Goal: Information Seeking & Learning: Find specific fact

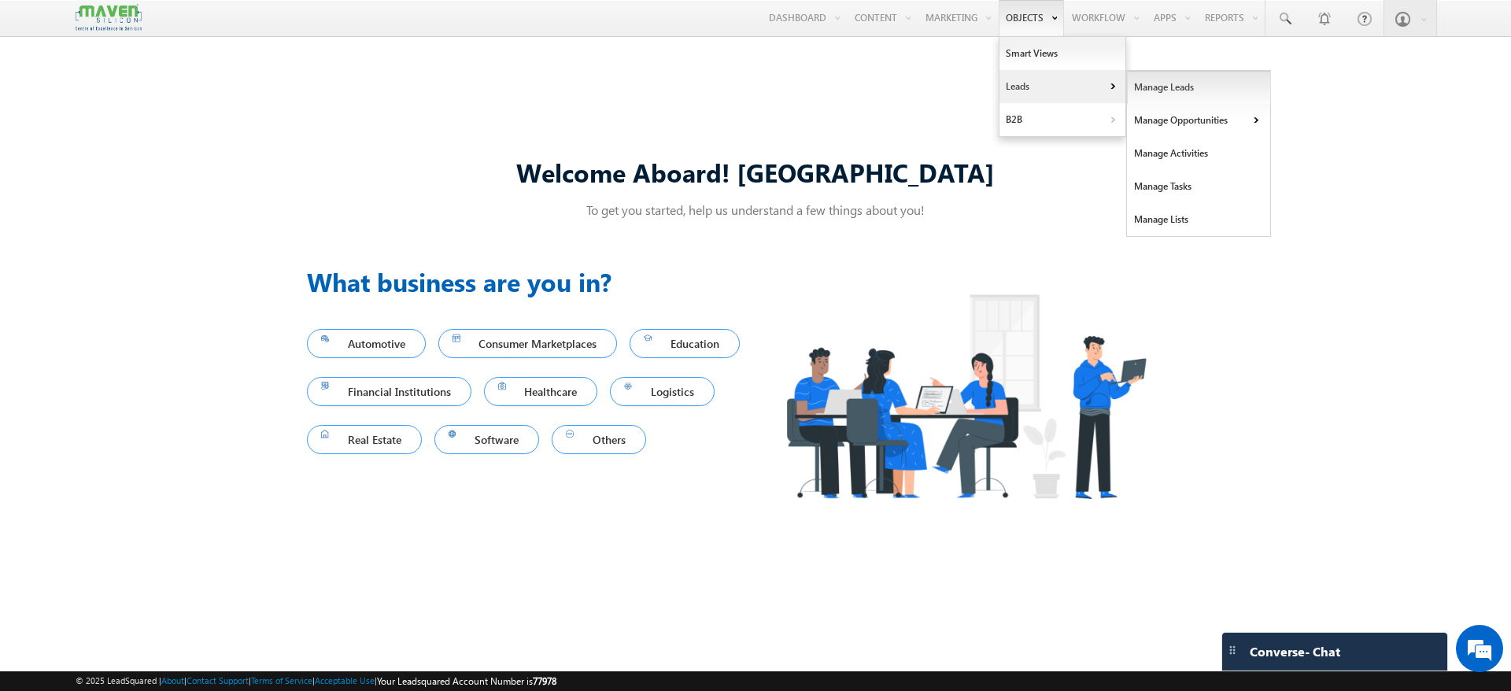
click at [1140, 83] on link "Manage Leads" at bounding box center [1199, 87] width 144 height 33
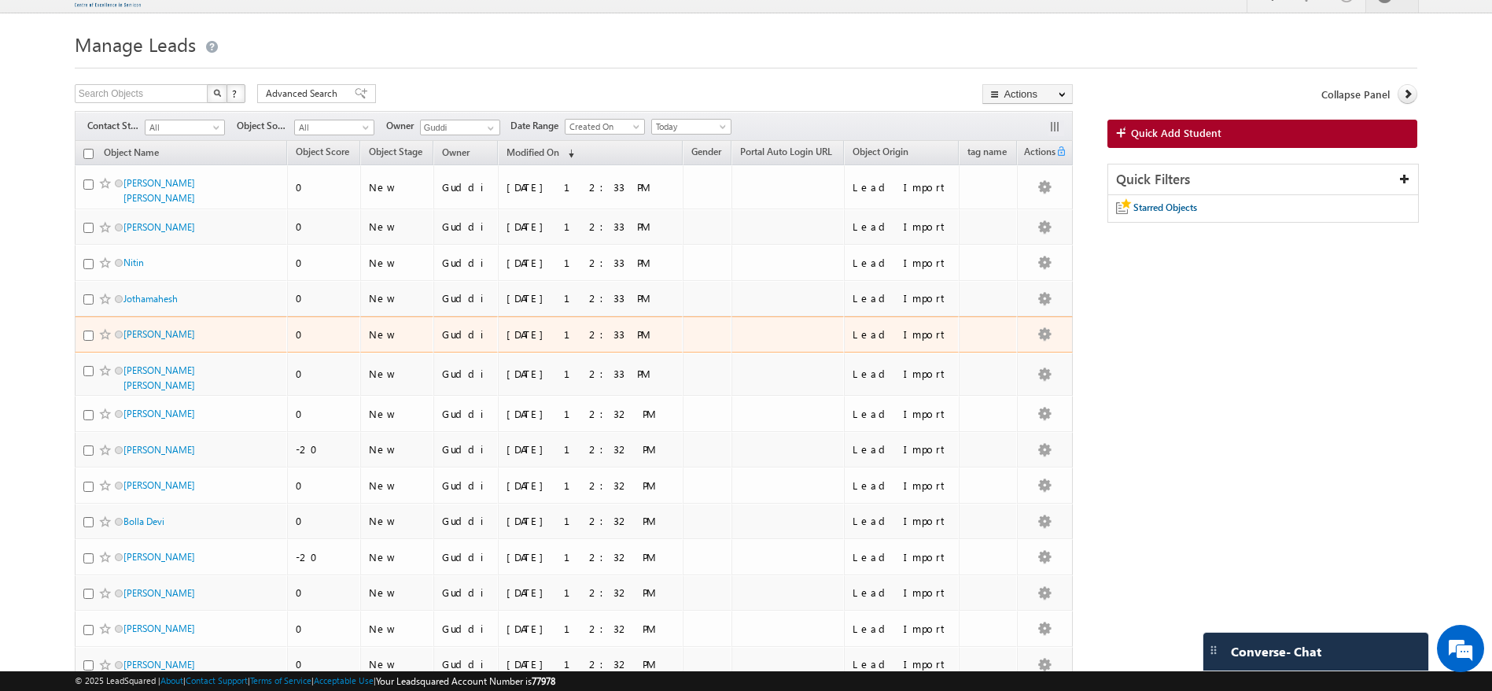
scroll to position [26, 0]
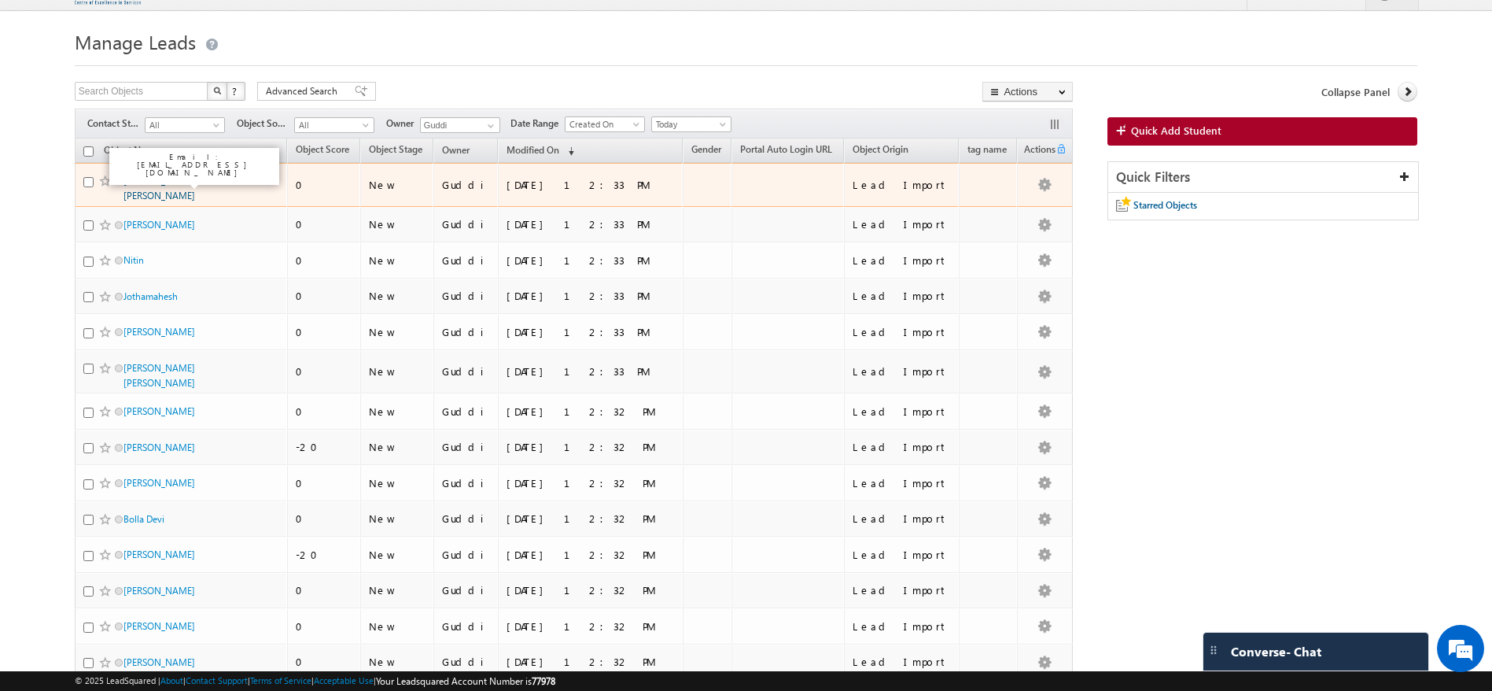
click at [177, 175] on link "[PERSON_NAME] [PERSON_NAME]" at bounding box center [160, 188] width 72 height 27
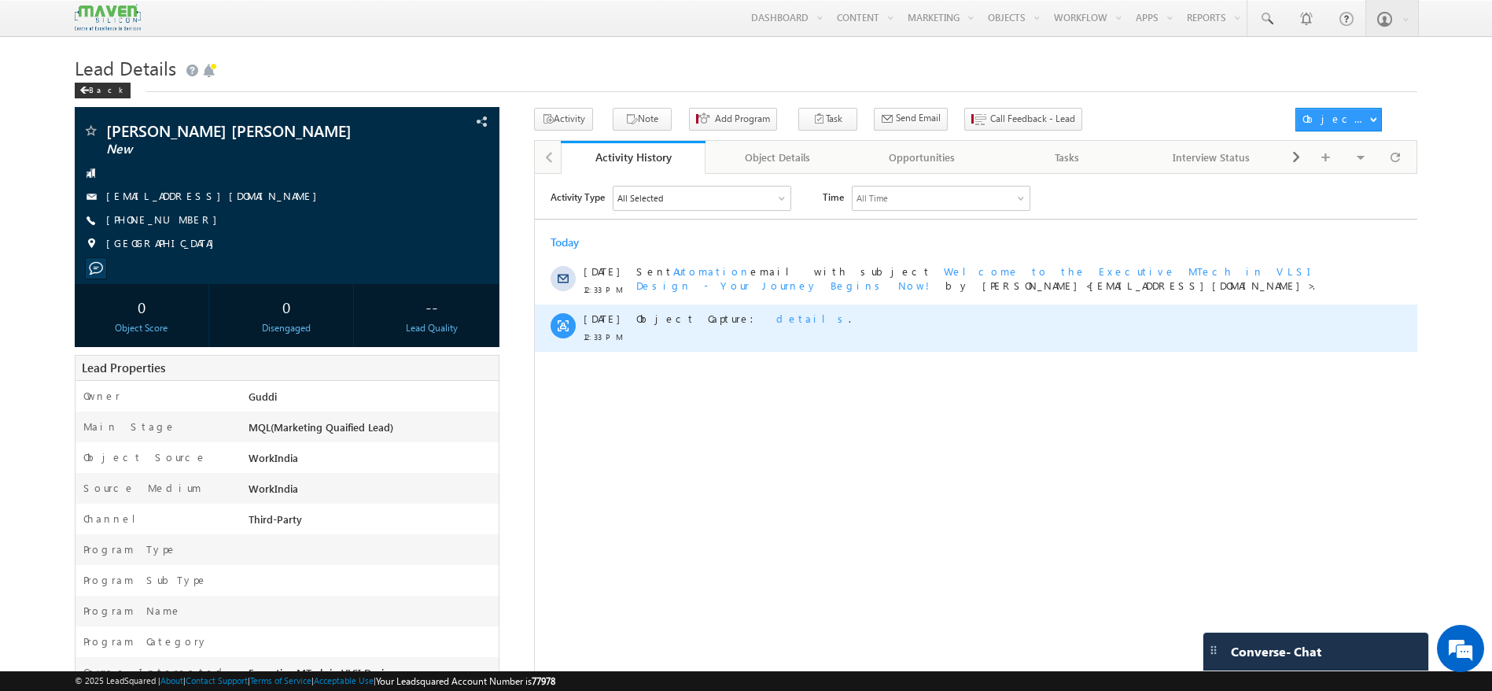
click at [776, 319] on span "details" at bounding box center [812, 317] width 72 height 13
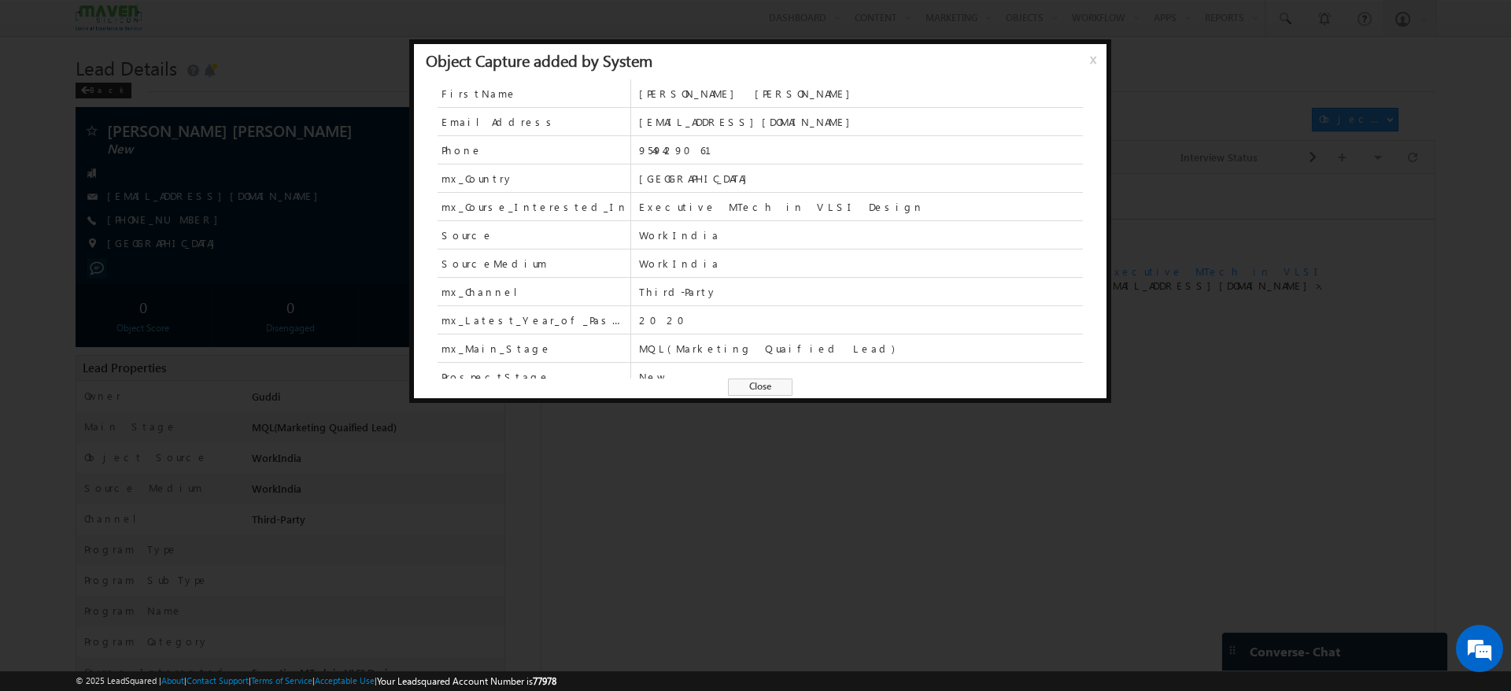
scroll to position [97, 0]
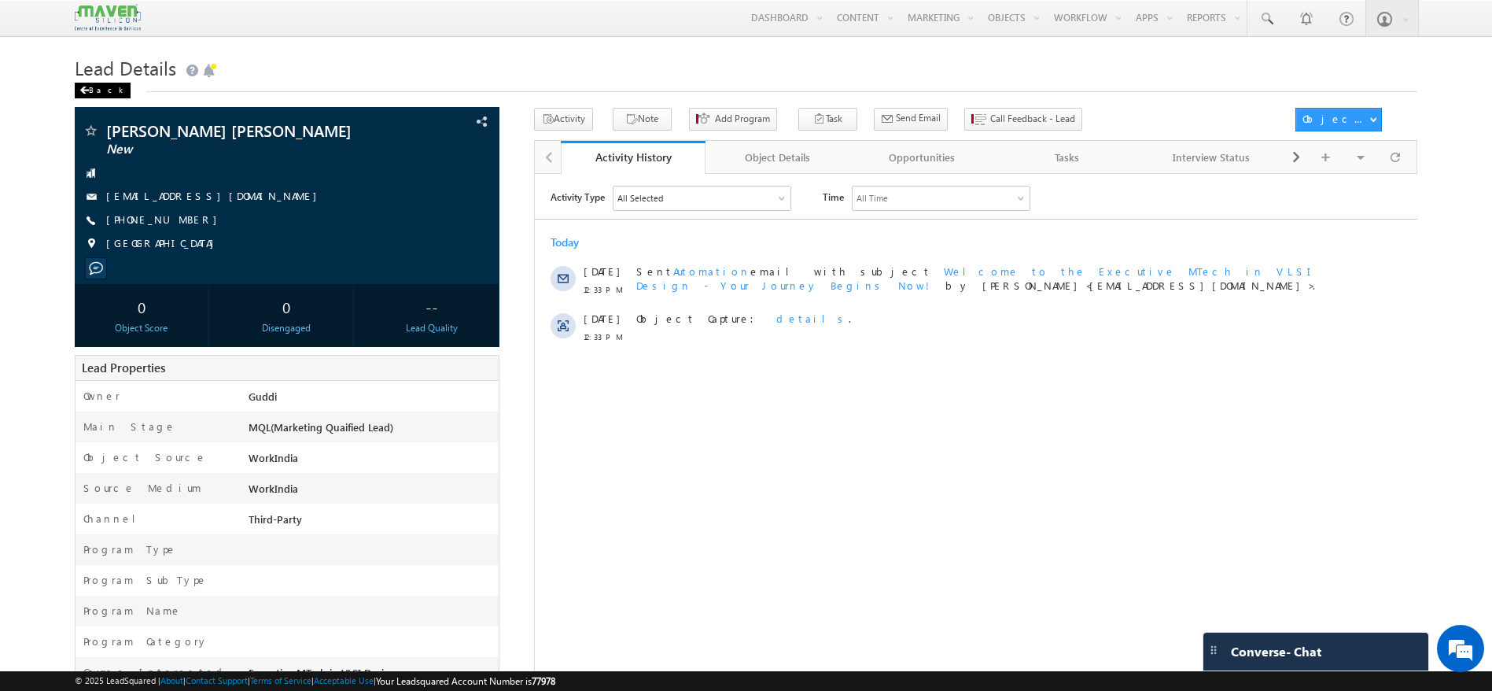
click at [81, 92] on span at bounding box center [83, 91] width 9 height 8
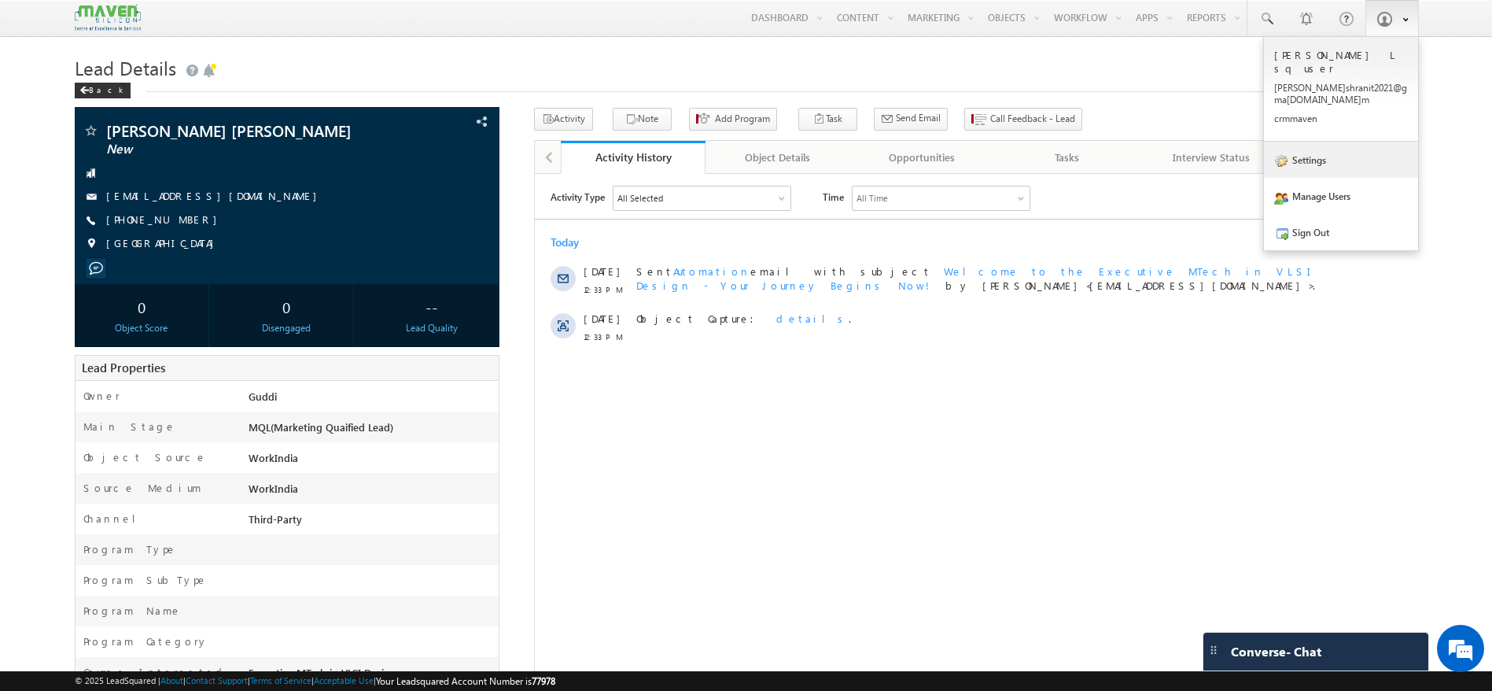
click at [1337, 142] on link "Settings" at bounding box center [1341, 160] width 154 height 36
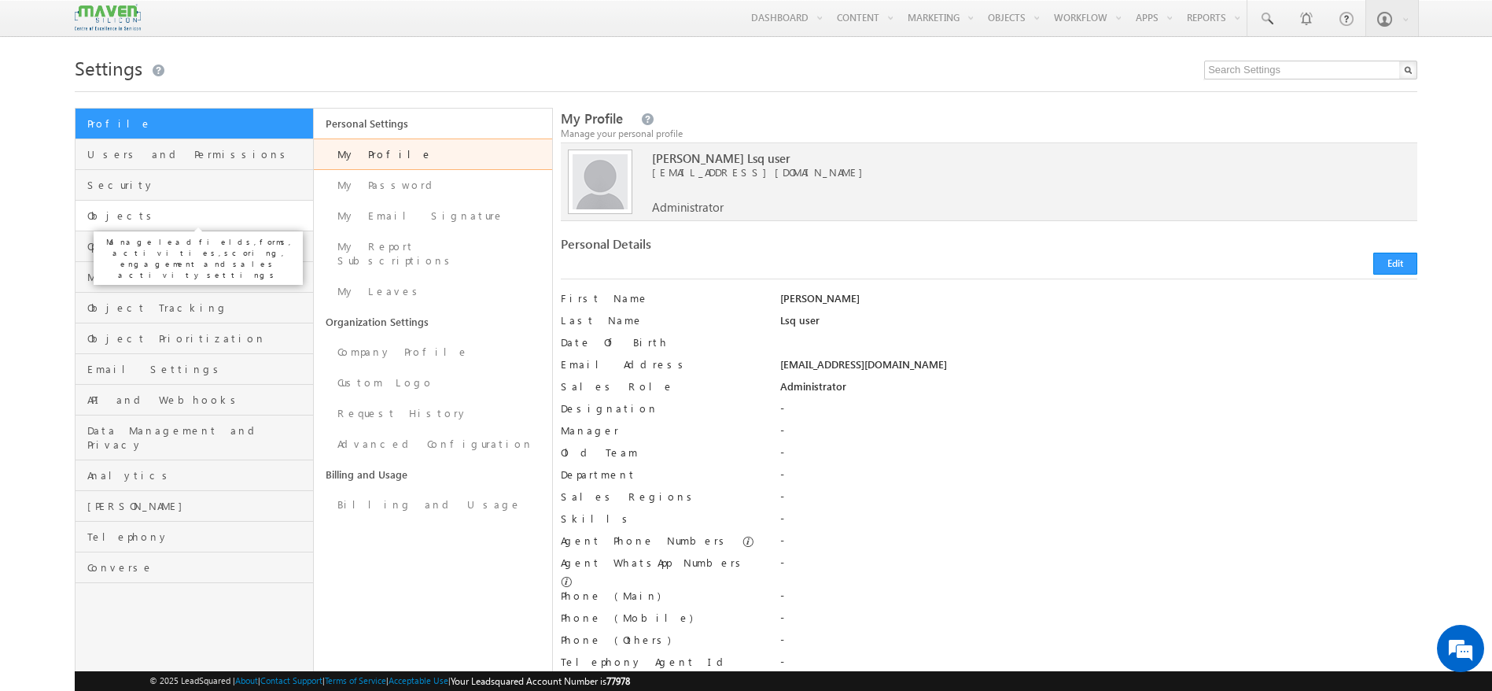
click at [167, 210] on span "Objects" at bounding box center [198, 215] width 222 height 14
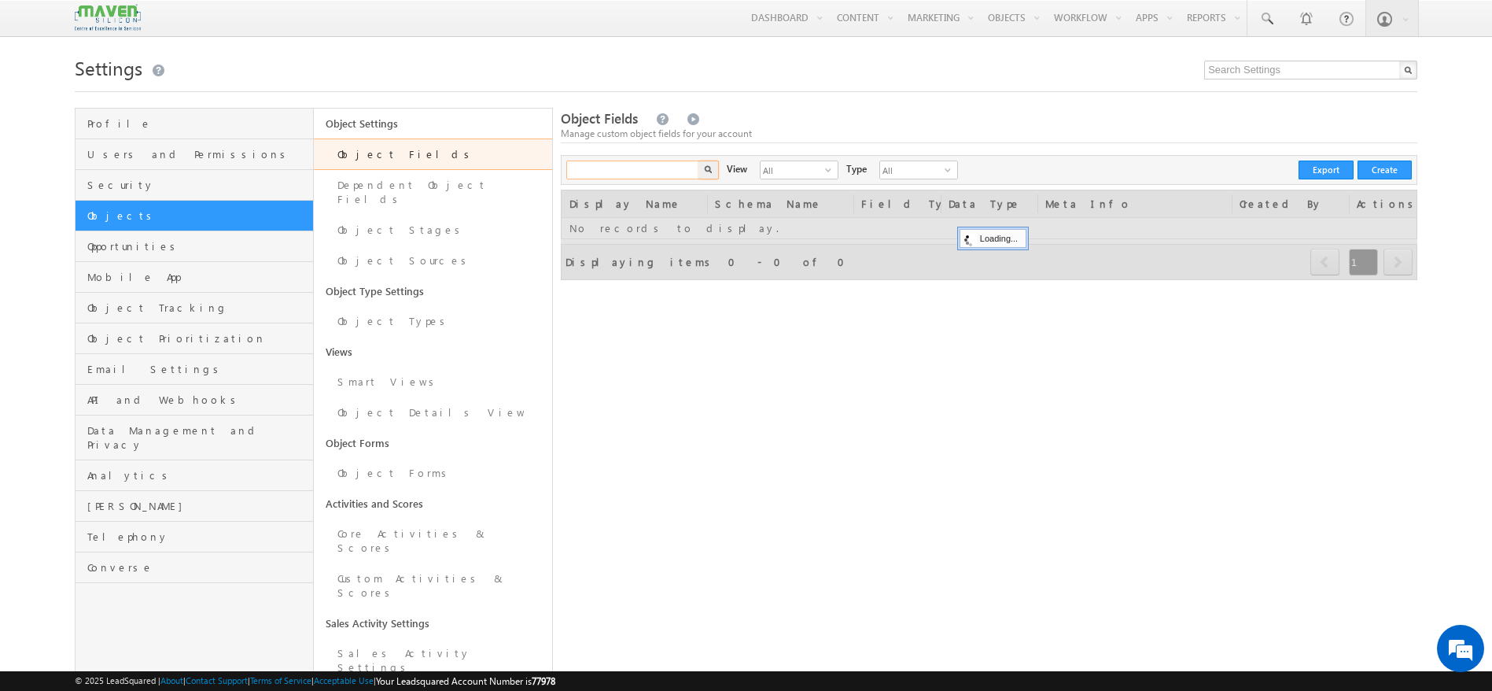
click at [640, 172] on input "text" at bounding box center [633, 169] width 135 height 19
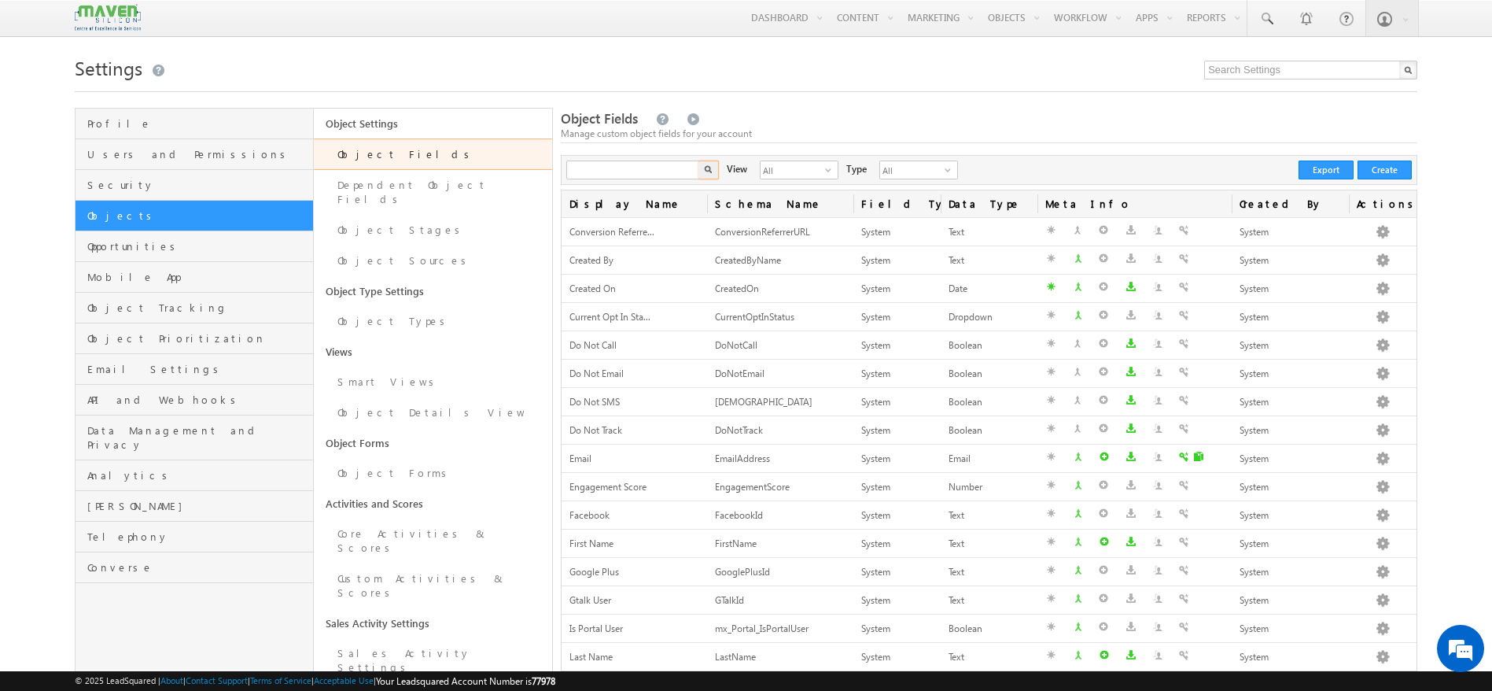
type input "Search Object Fields"
click at [961, 106] on div "Settings Profile Users and Permissions Security Objects Opportunities Mobile Ap…" at bounding box center [746, 555] width 1343 height 1009
click at [631, 175] on input "text" at bounding box center [633, 169] width 135 height 19
type input "tag"
click at [707, 172] on img "button" at bounding box center [709, 169] width 8 height 8
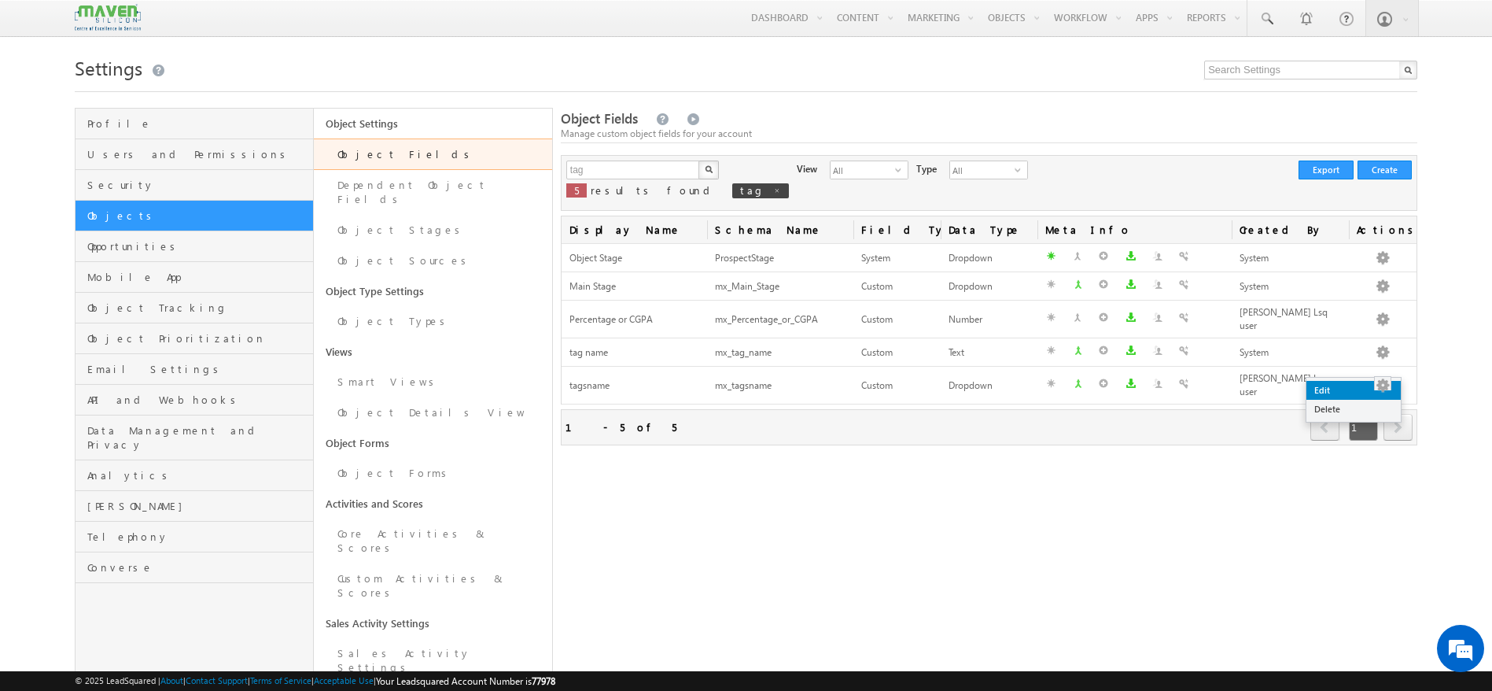
click at [1367, 384] on link "Edit" at bounding box center [1354, 390] width 94 height 19
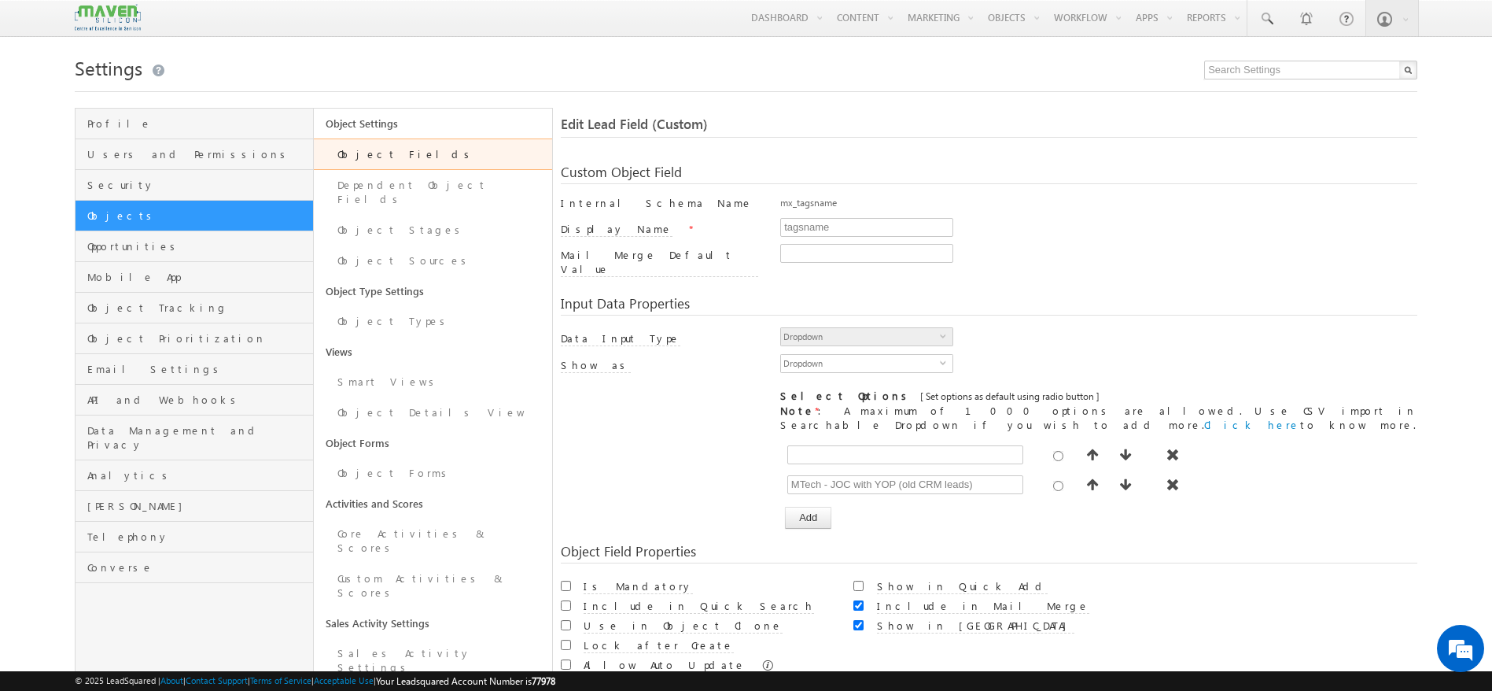
drag, startPoint x: 846, startPoint y: 201, endPoint x: 780, endPoint y: 215, distance: 66.7
click at [780, 215] on div "mx_tagsname" at bounding box center [1098, 207] width 637 height 22
copy div "mx_tagsname"
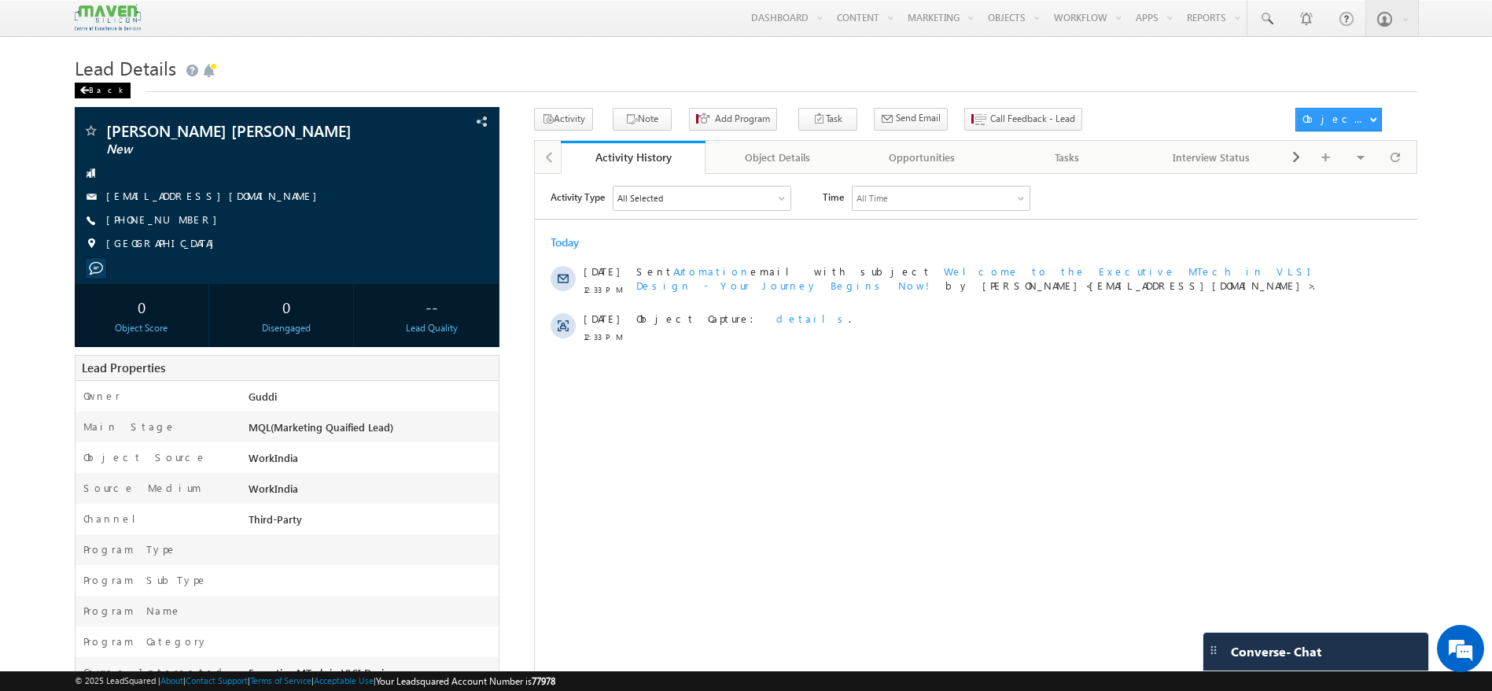
click at [99, 93] on div "Back" at bounding box center [103, 91] width 56 height 16
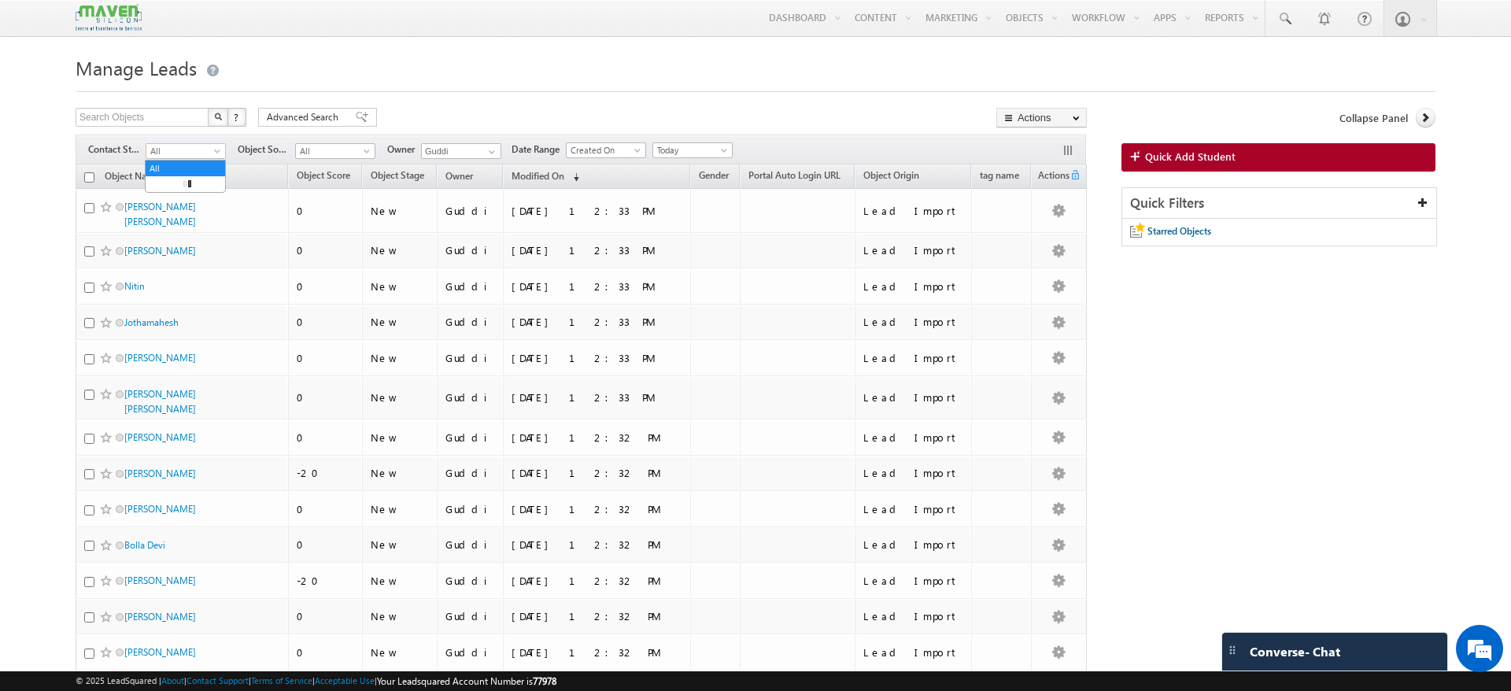
click at [208, 150] on span "All" at bounding box center [183, 151] width 75 height 14
click at [443, 116] on div "Search Objects X ? 994 results found Advanced Search Advanced Search Advanced s…" at bounding box center [574, 119] width 999 height 23
click at [218, 157] on span at bounding box center [218, 154] width 13 height 13
click at [571, 87] on div at bounding box center [746, 87] width 1343 height 10
click at [721, 149] on span at bounding box center [724, 153] width 13 height 13
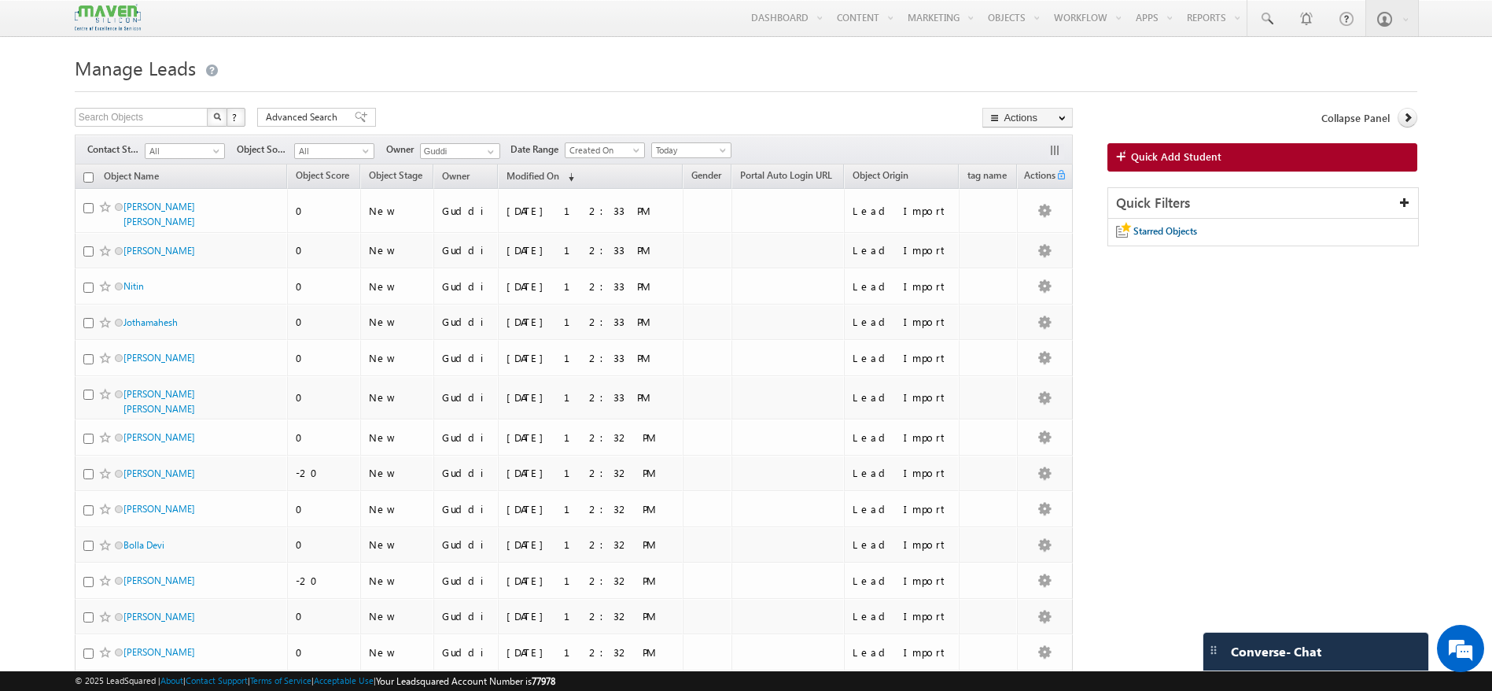
click at [219, 149] on span at bounding box center [218, 154] width 13 height 13
click at [205, 149] on span "All" at bounding box center [183, 151] width 75 height 14
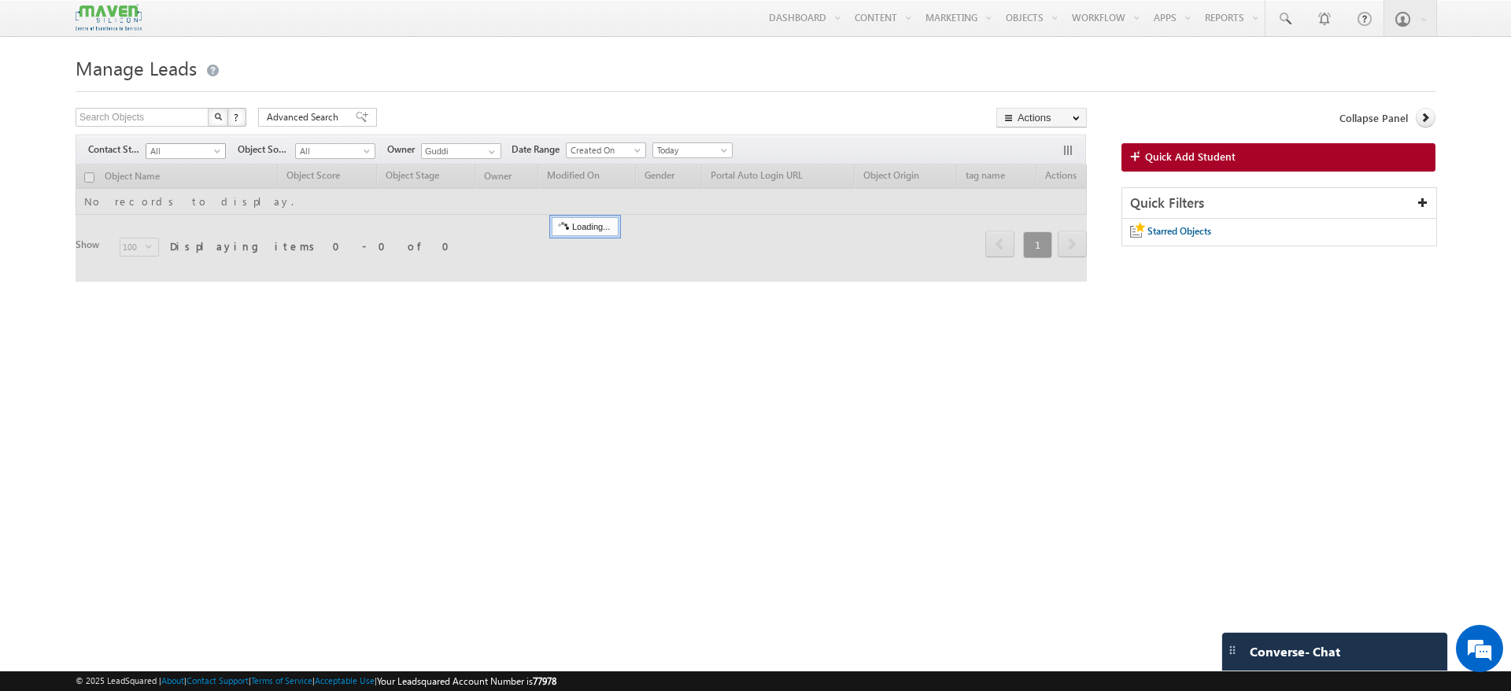
click at [223, 148] on span at bounding box center [218, 154] width 13 height 13
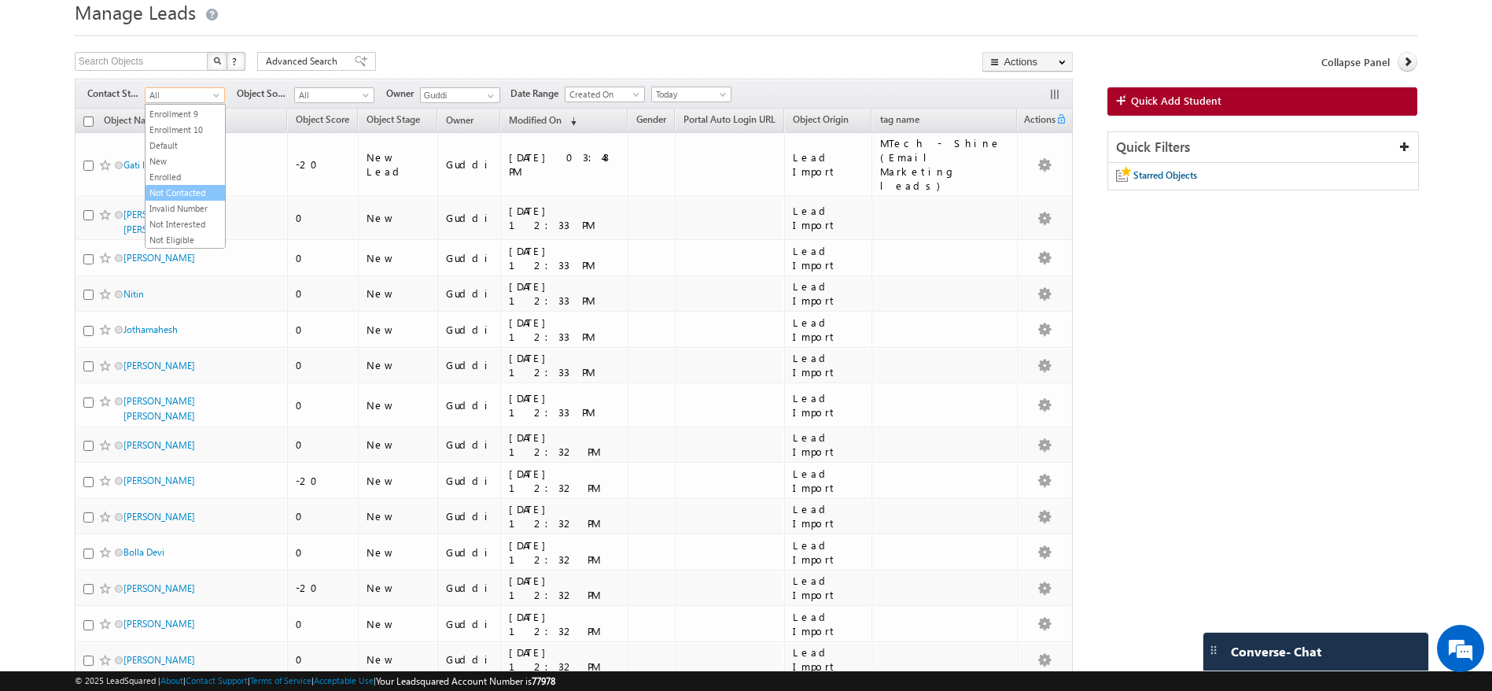
scroll to position [6, 0]
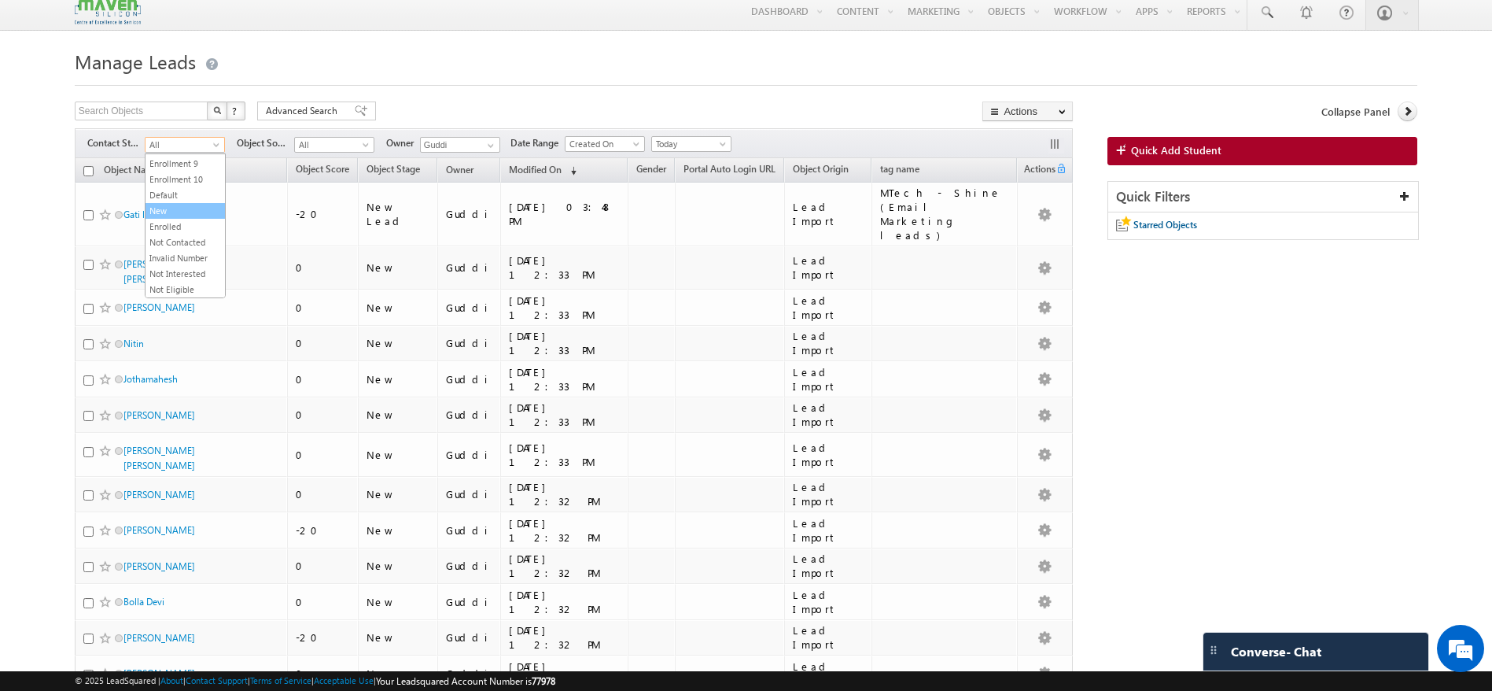
click at [169, 204] on link "New" at bounding box center [185, 211] width 79 height 14
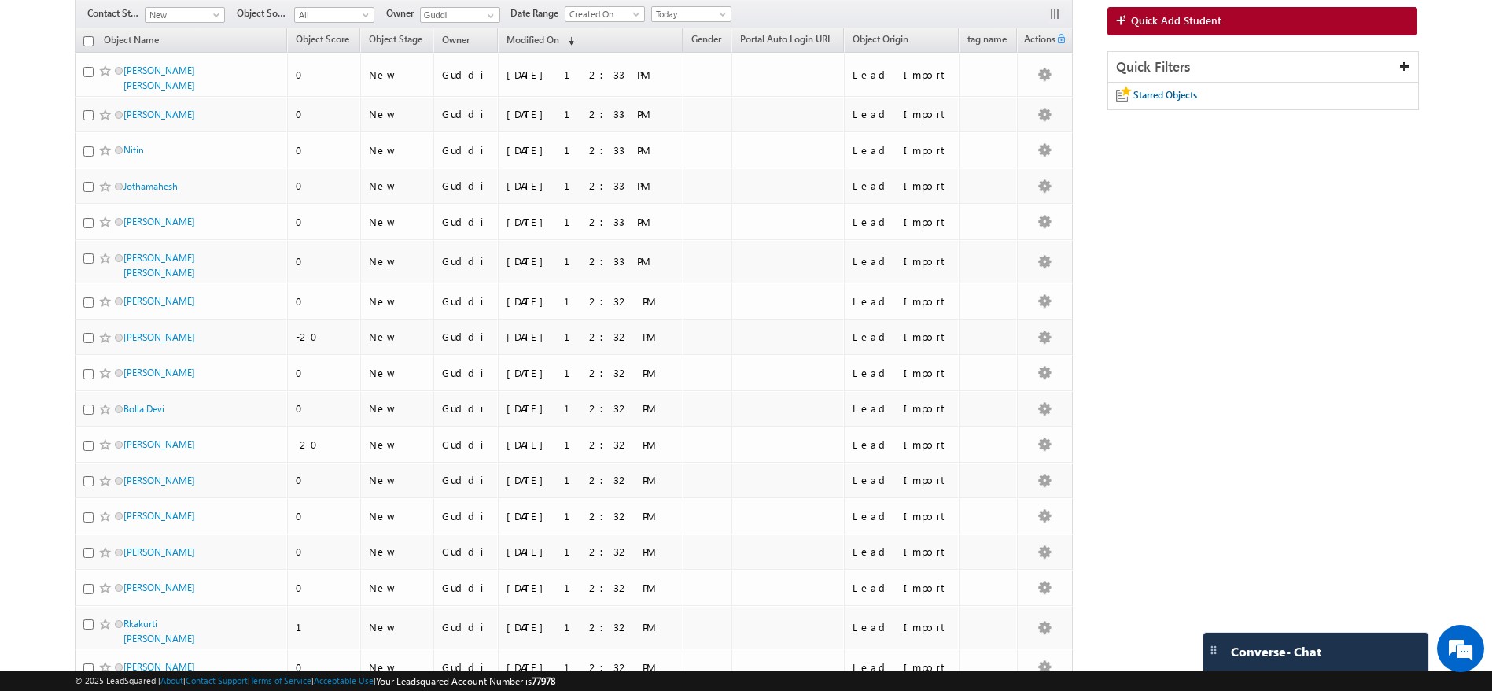
scroll to position [0, 0]
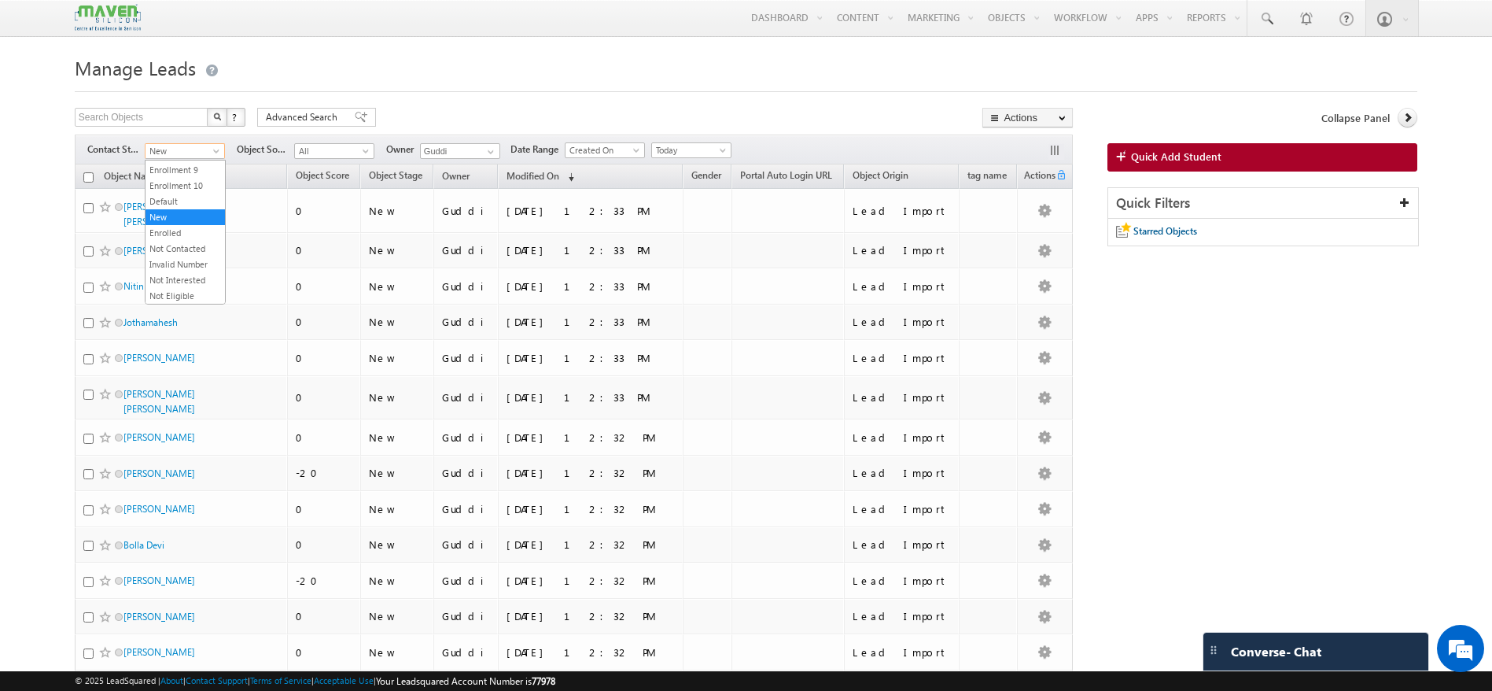
click at [207, 146] on span "New" at bounding box center [183, 151] width 75 height 14
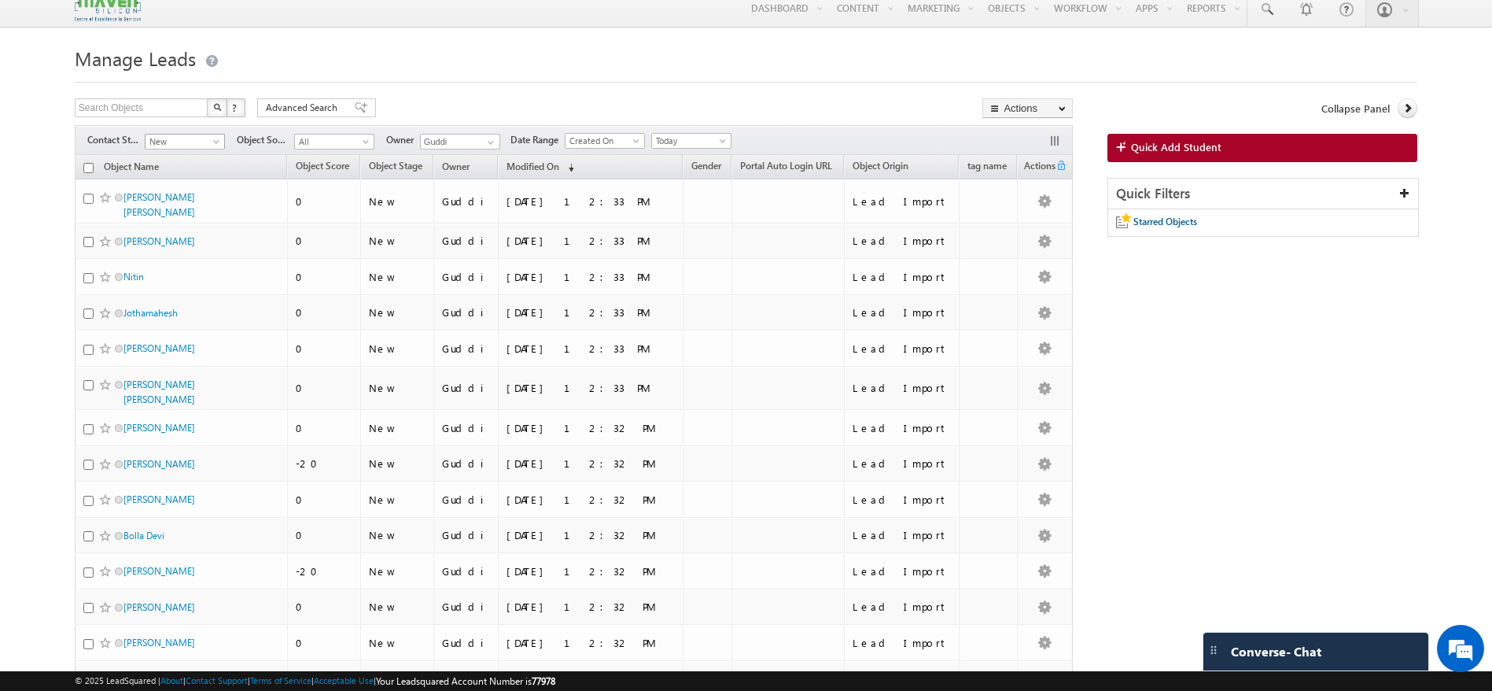
click at [220, 142] on span at bounding box center [218, 144] width 13 height 13
click at [184, 102] on input "text" at bounding box center [142, 107] width 135 height 19
type input "Search Objects"
click at [404, 79] on div at bounding box center [746, 77] width 1343 height 10
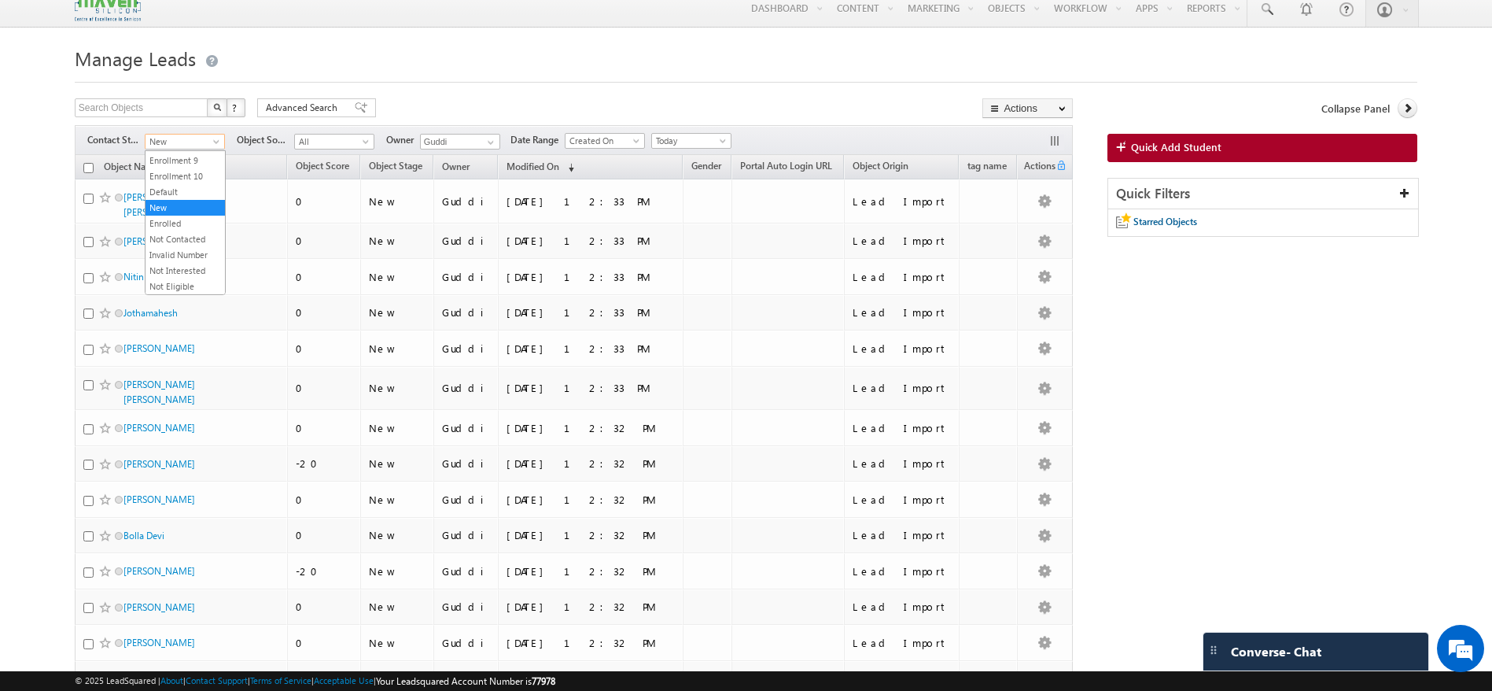
click at [220, 144] on span at bounding box center [218, 144] width 13 height 13
click at [175, 158] on link "All" at bounding box center [185, 159] width 79 height 14
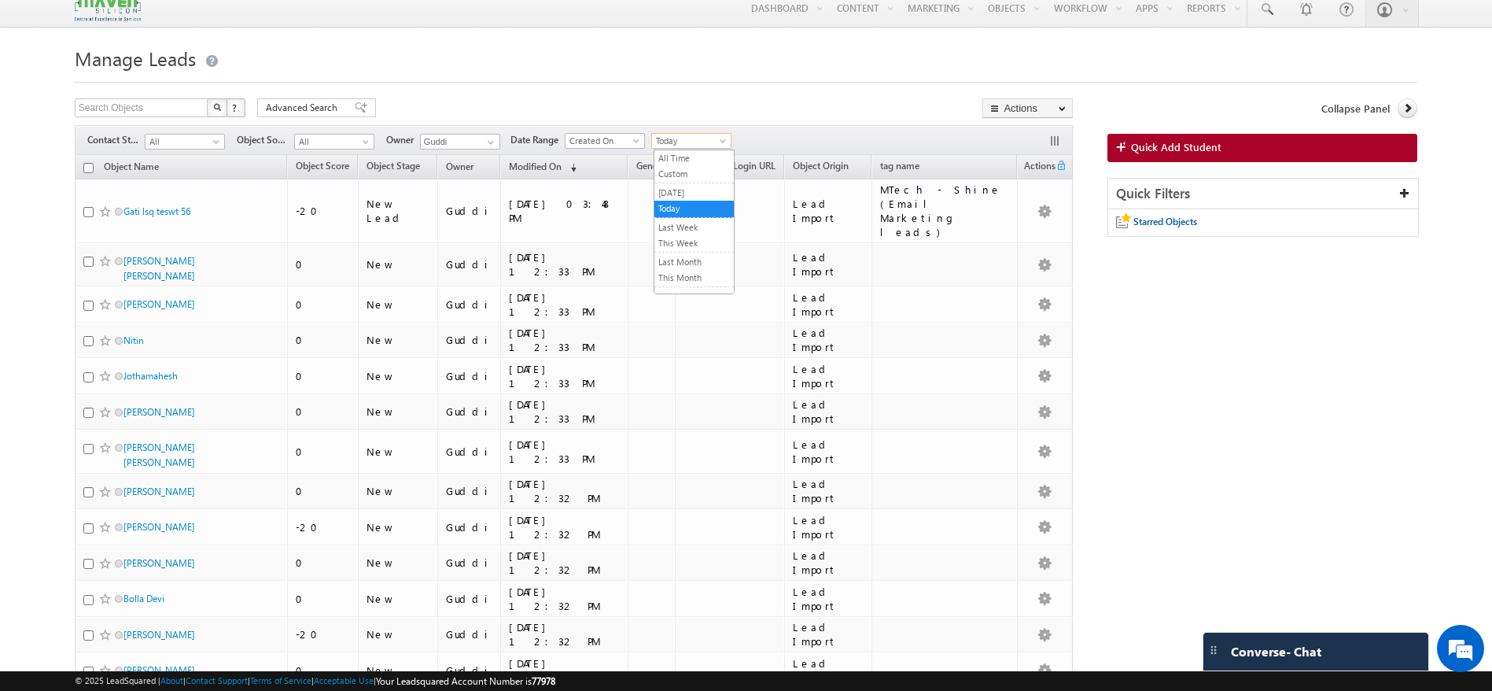
click at [725, 140] on span at bounding box center [724, 144] width 13 height 13
click at [688, 153] on link "All Time" at bounding box center [694, 158] width 79 height 14
click at [288, 113] on span "Advanced Search" at bounding box center [304, 108] width 76 height 14
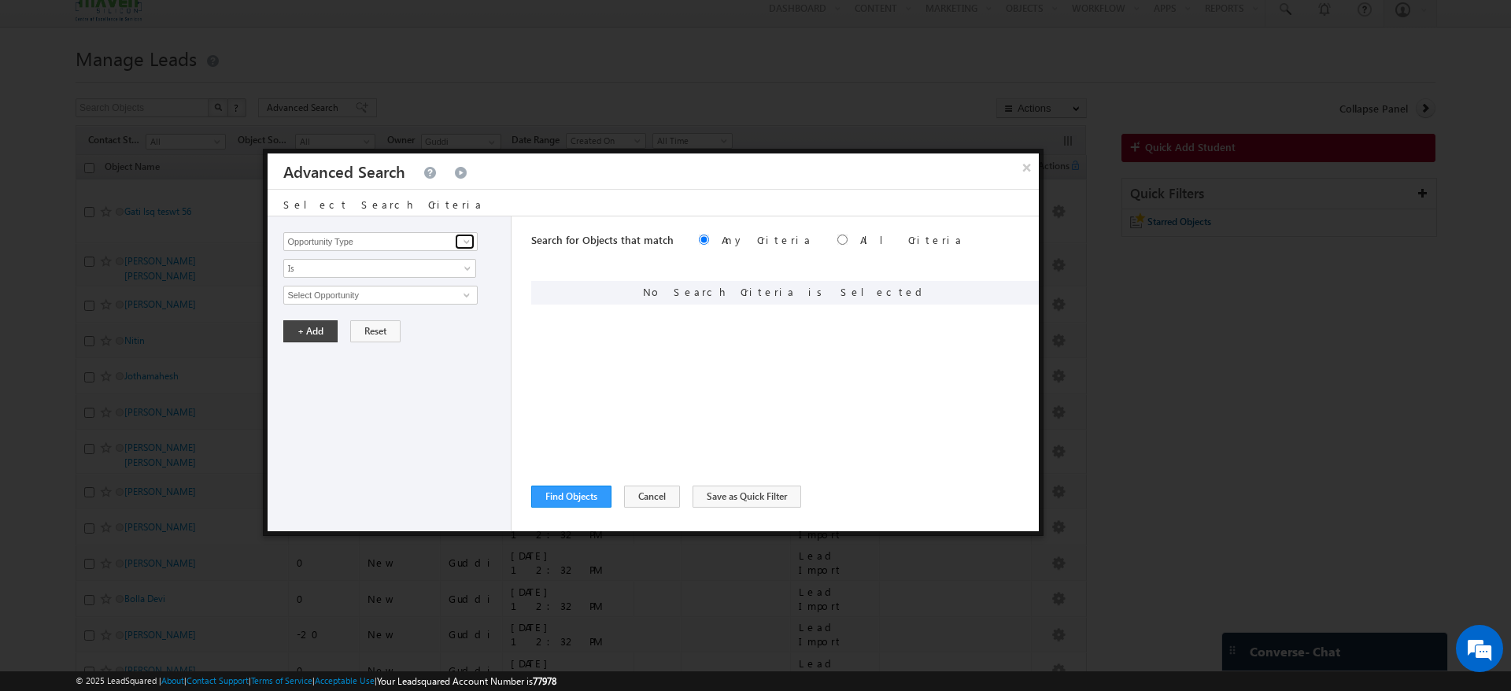
click at [471, 244] on span at bounding box center [466, 241] width 13 height 13
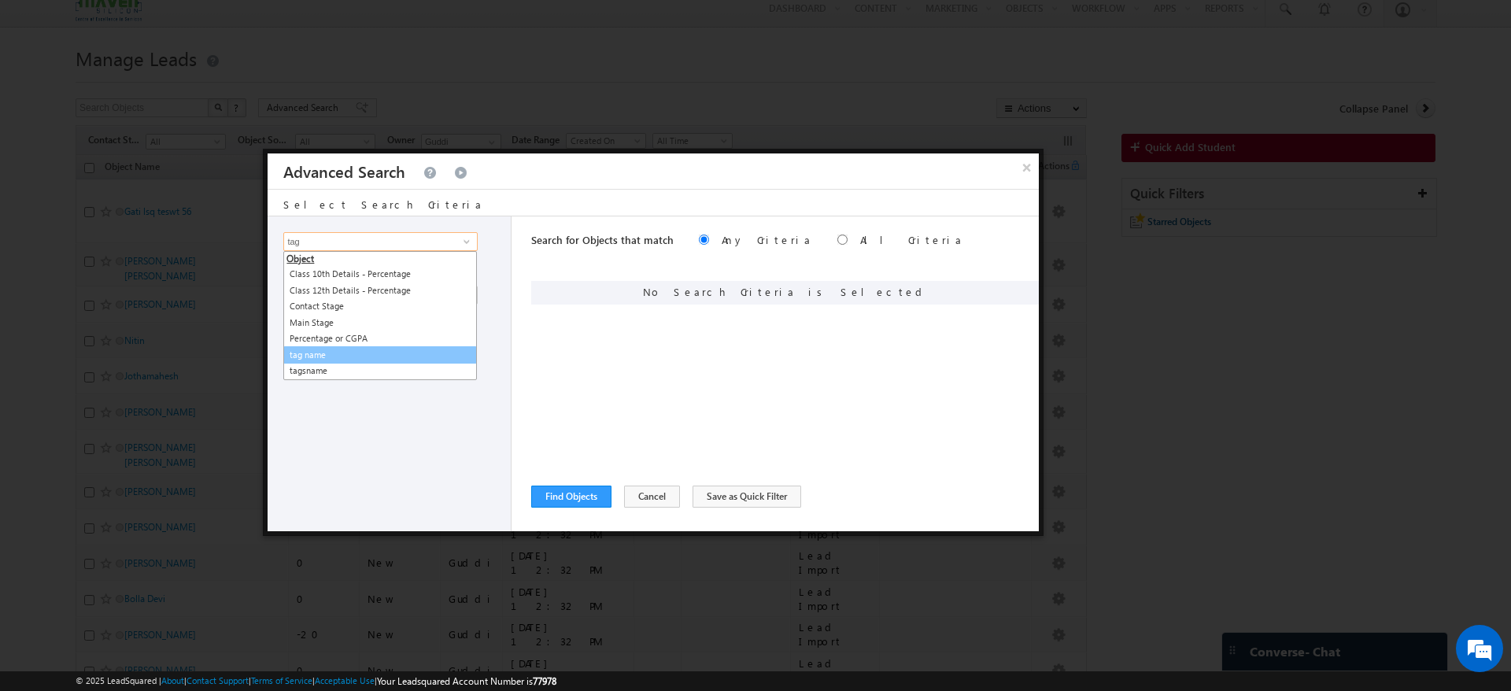
click at [334, 356] on link "tag name" at bounding box center [380, 355] width 194 height 18
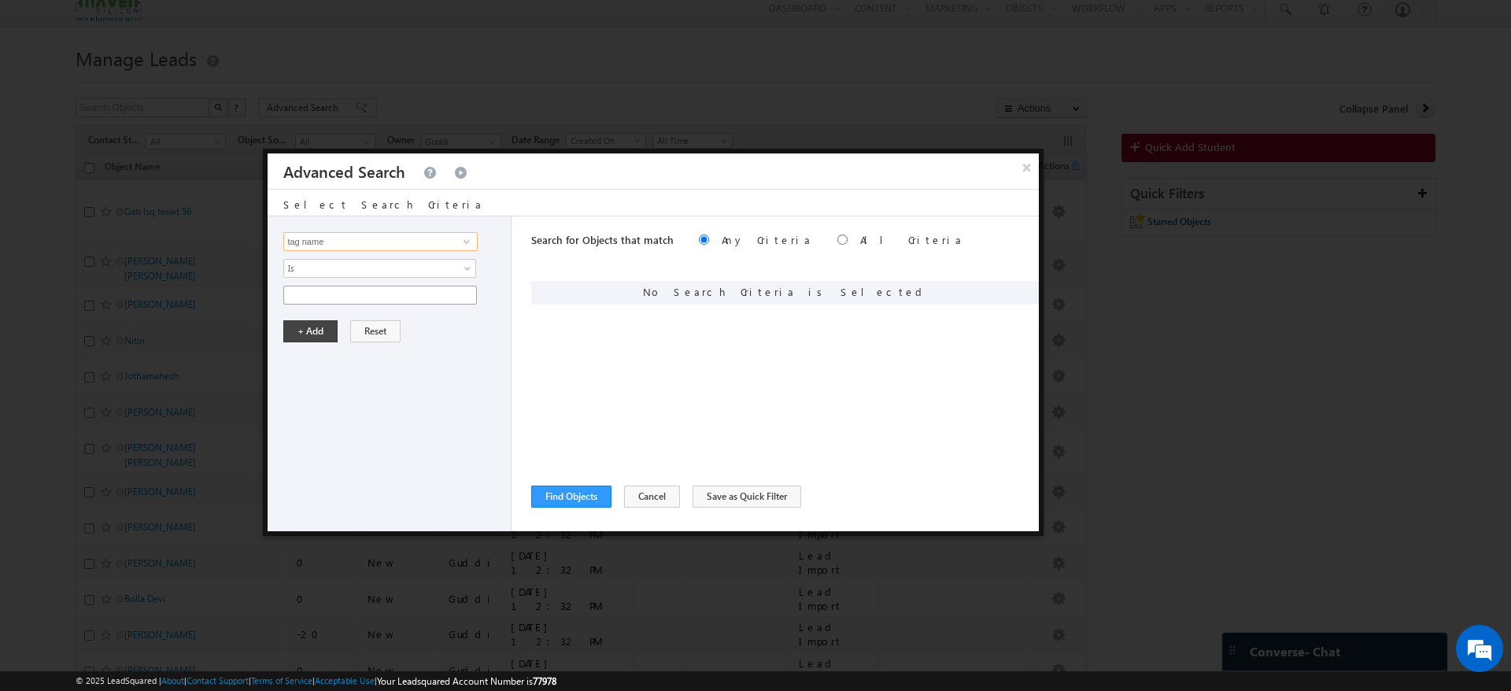
type input "tag name"
click at [470, 294] on input "text" at bounding box center [380, 295] width 194 height 19
paste input "MTech - Shine (Email Marketing leads)"
type input "MTech - Shine (Email Marketing leads)"
click at [317, 326] on button "+ Add" at bounding box center [310, 331] width 54 height 22
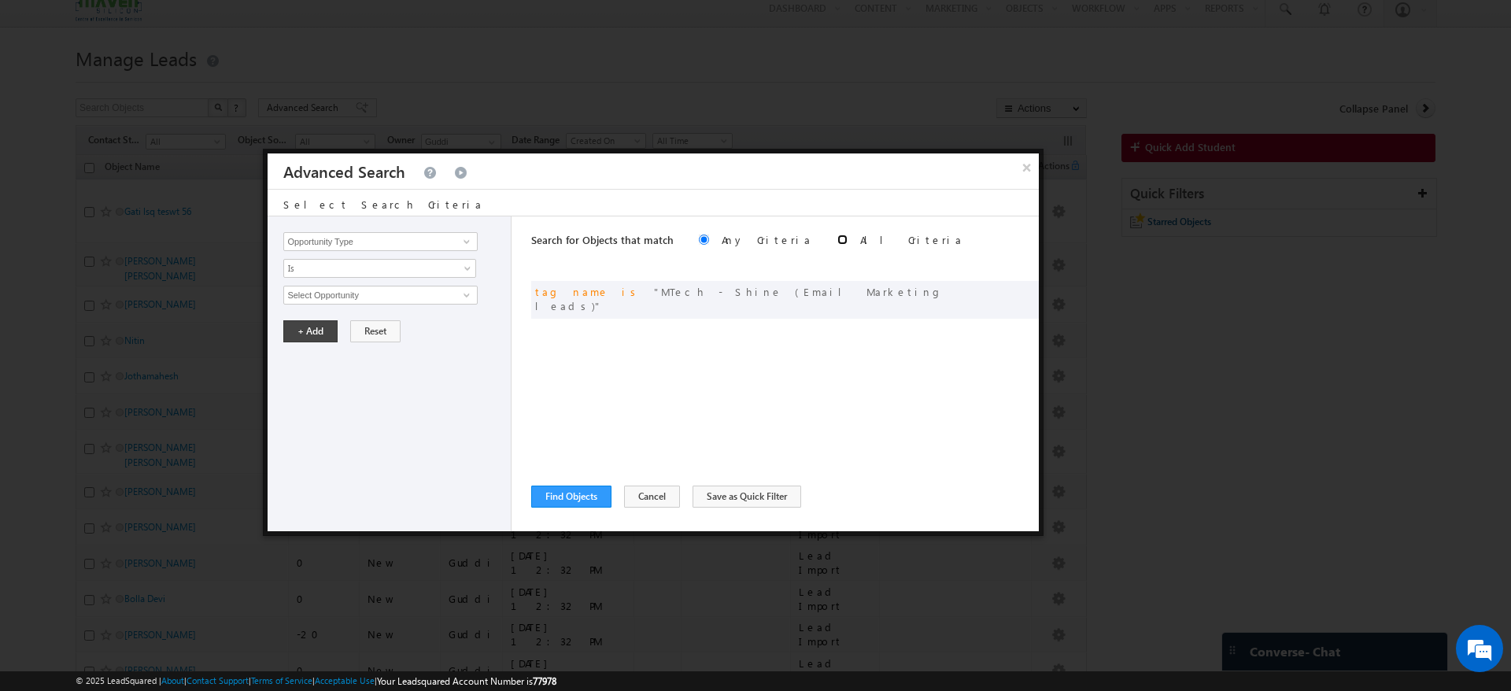
click at [837, 239] on input "radio" at bounding box center [842, 239] width 10 height 10
radio input "true"
click at [585, 494] on button "Find Objects" at bounding box center [571, 496] width 80 height 22
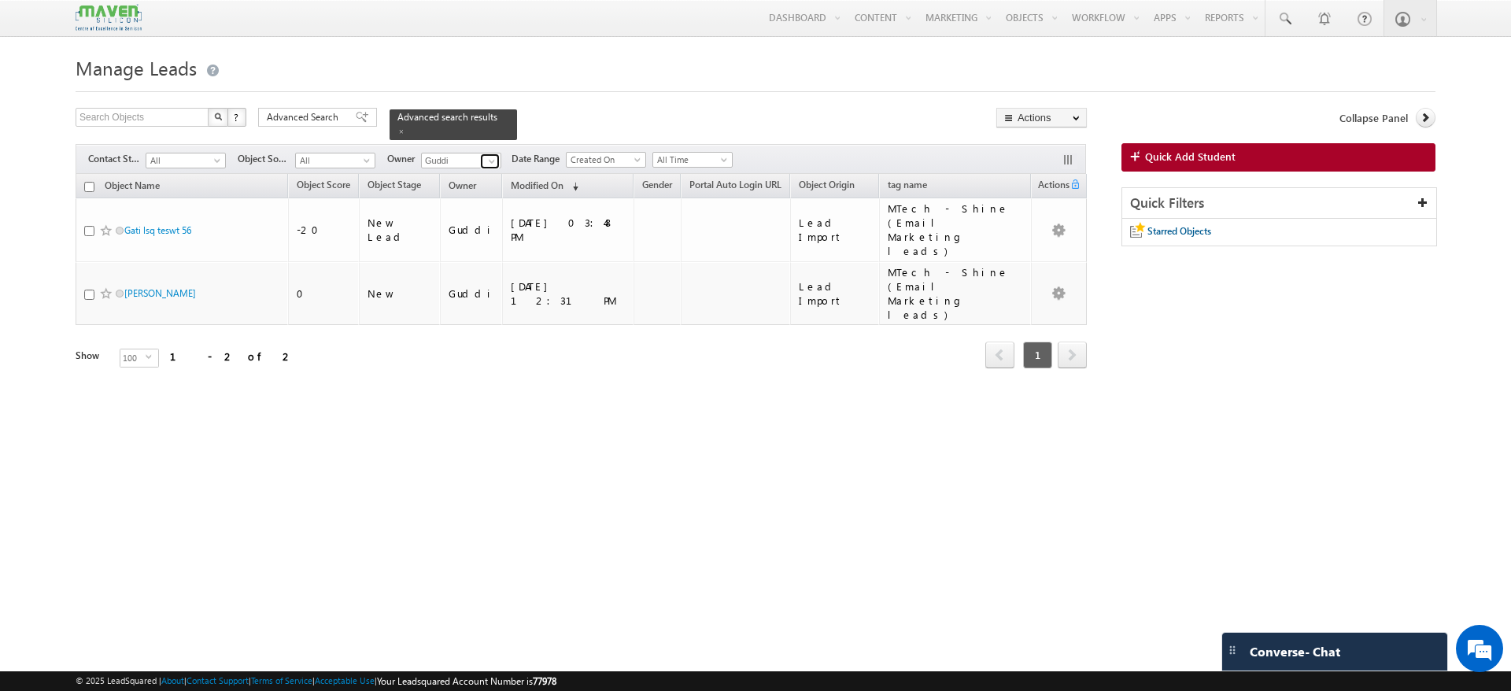
click at [491, 155] on span at bounding box center [491, 161] width 13 height 13
click at [455, 168] on link "Any" at bounding box center [499, 177] width 157 height 18
type input "Any"
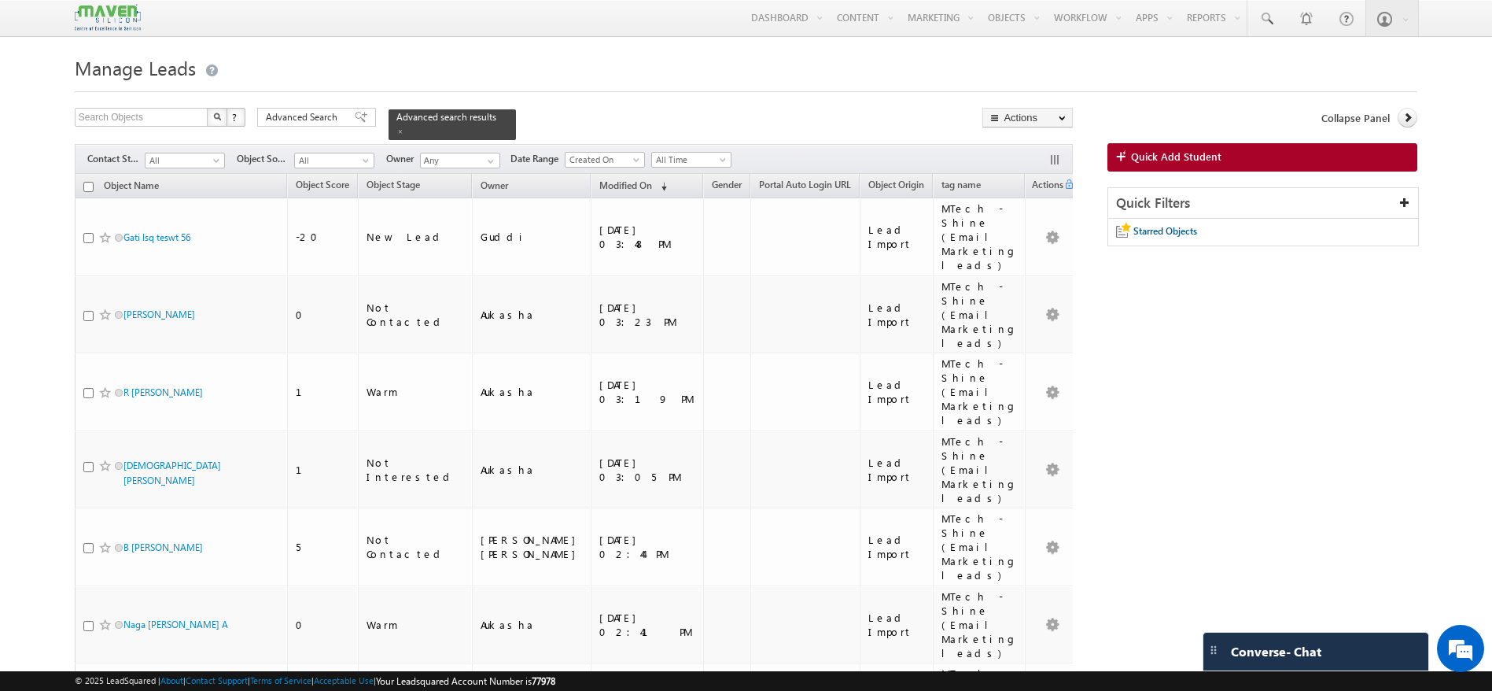
click at [1053, 153] on button "button" at bounding box center [1057, 161] width 16 height 16
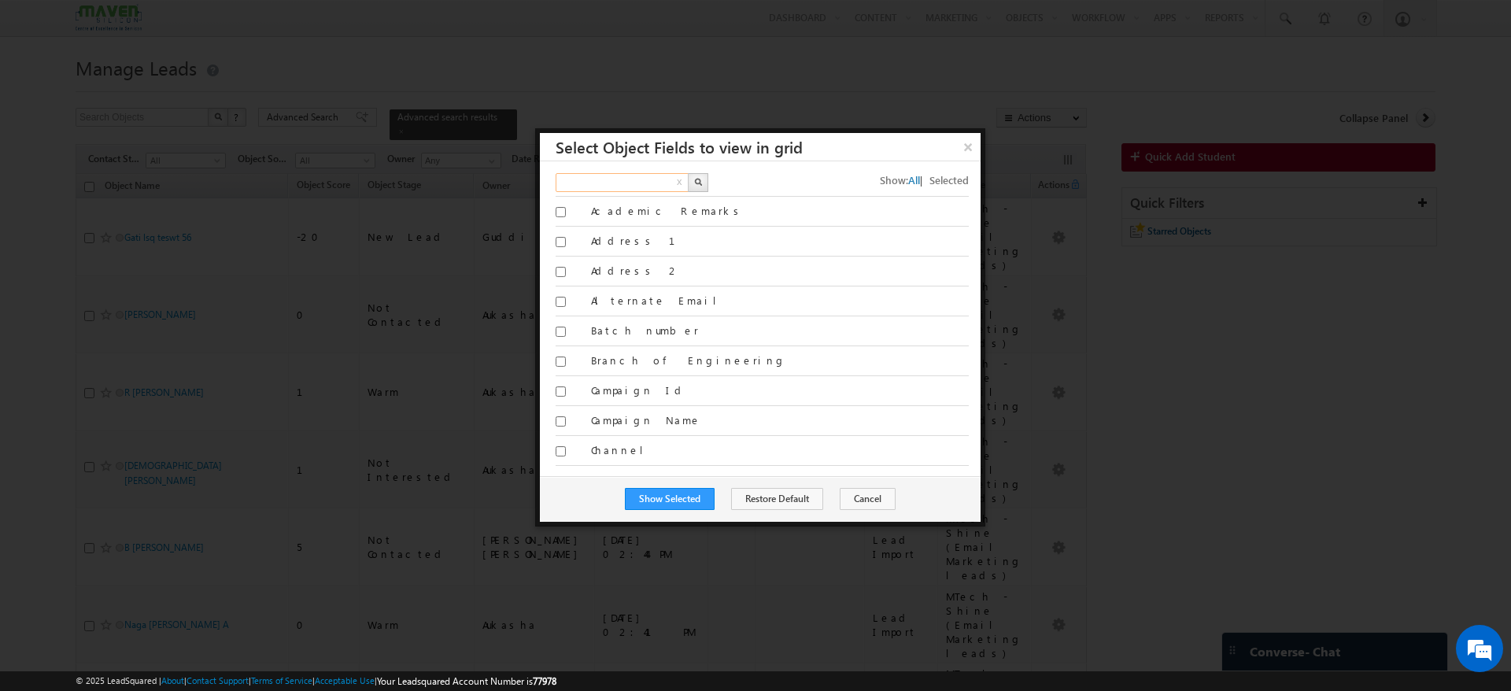
click at [646, 186] on input "text" at bounding box center [622, 182] width 135 height 19
type input "phone"
click at [699, 178] on img "button" at bounding box center [698, 182] width 8 height 8
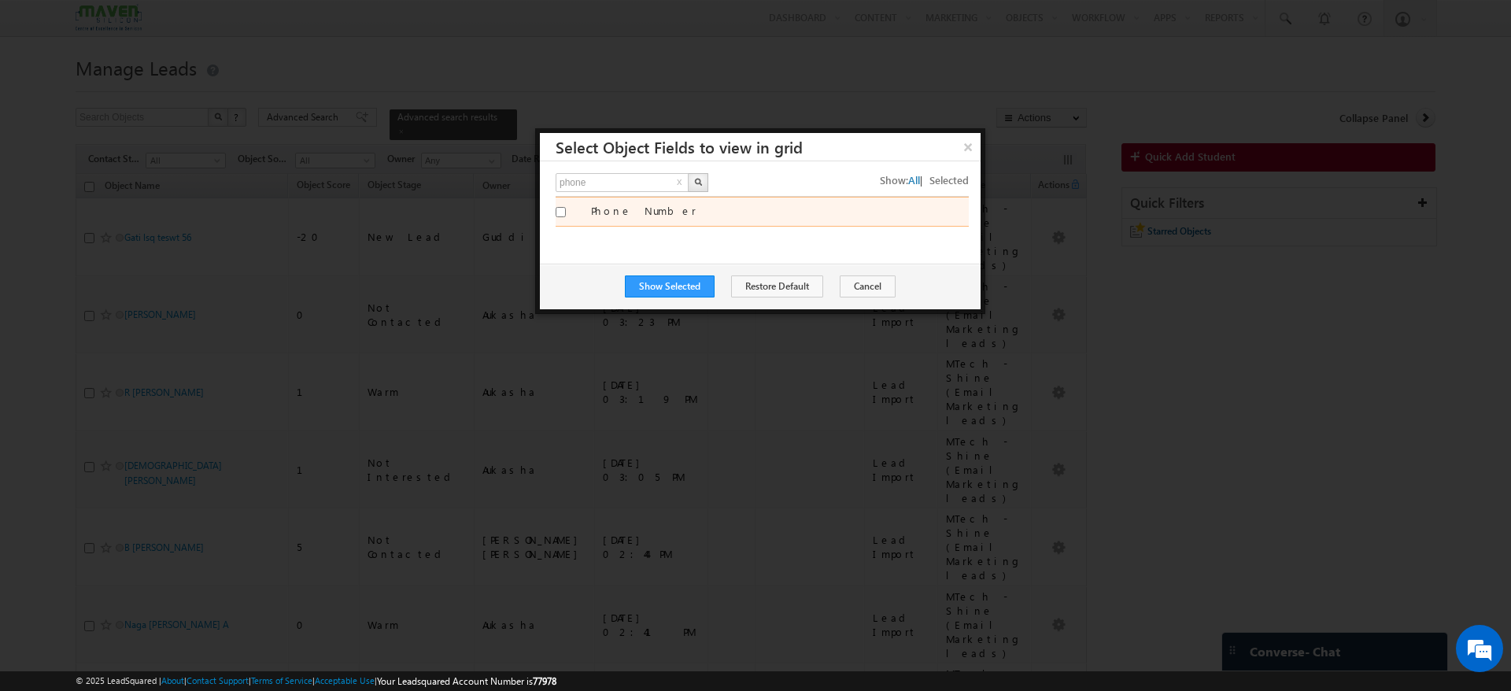
click at [560, 212] on input "Phone Number" at bounding box center [560, 212] width 10 height 10
checkbox input "true"
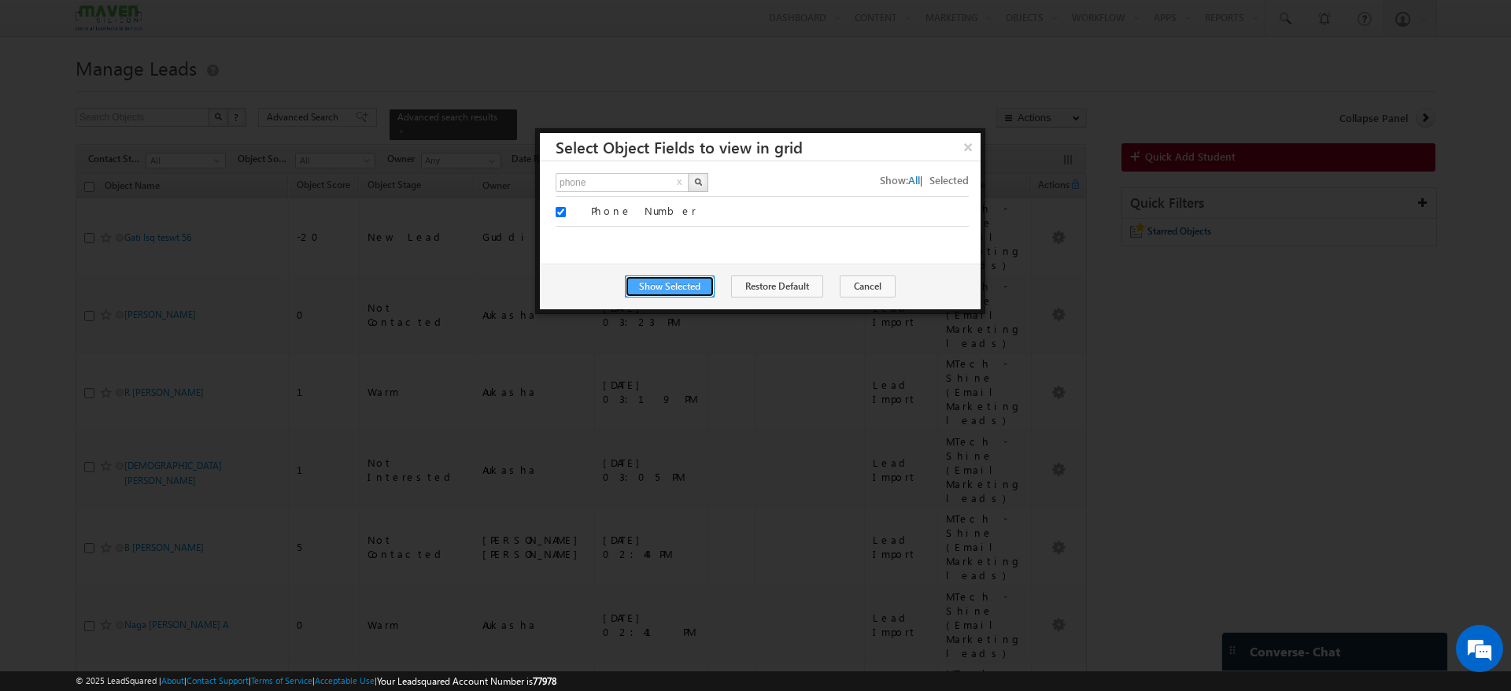
click at [667, 282] on button "Show Selected" at bounding box center [670, 286] width 90 height 22
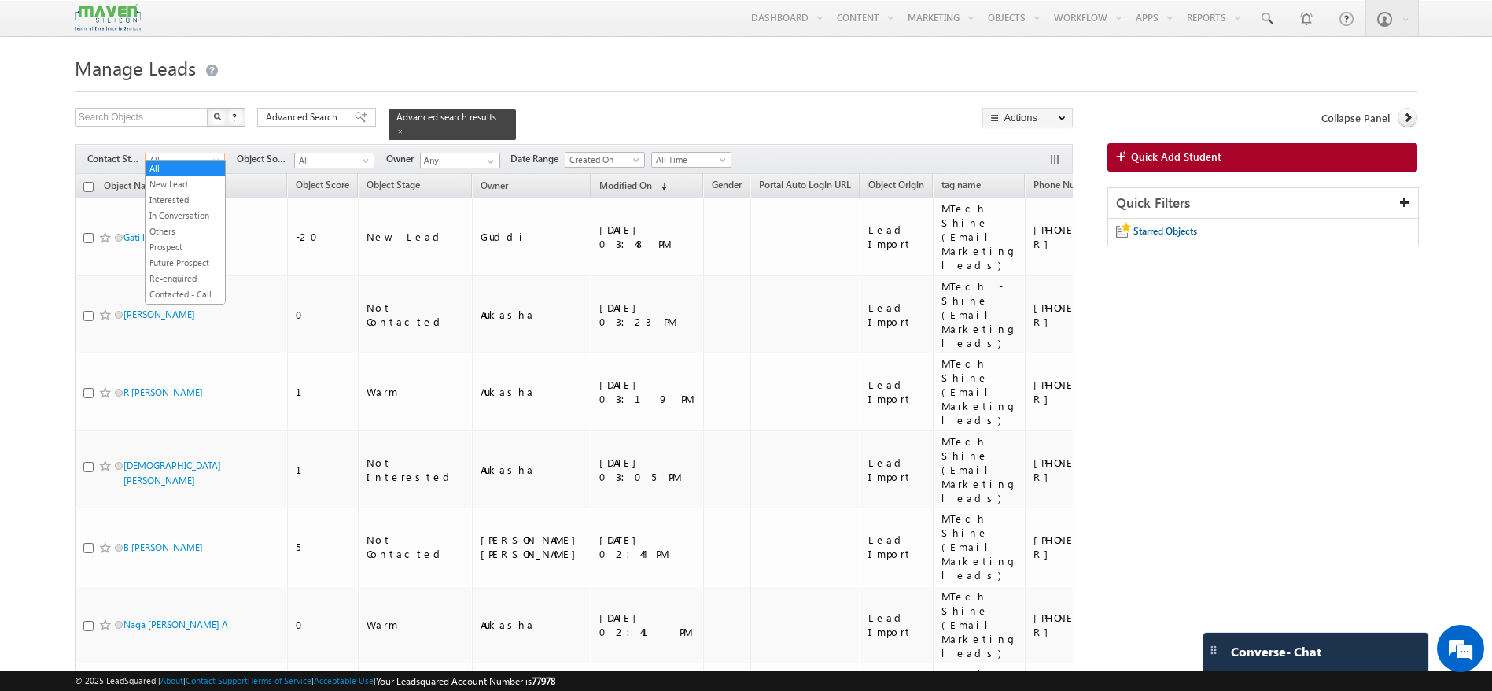
click at [213, 157] on span at bounding box center [218, 163] width 13 height 13
click at [190, 178] on link "New Lead" at bounding box center [185, 184] width 79 height 14
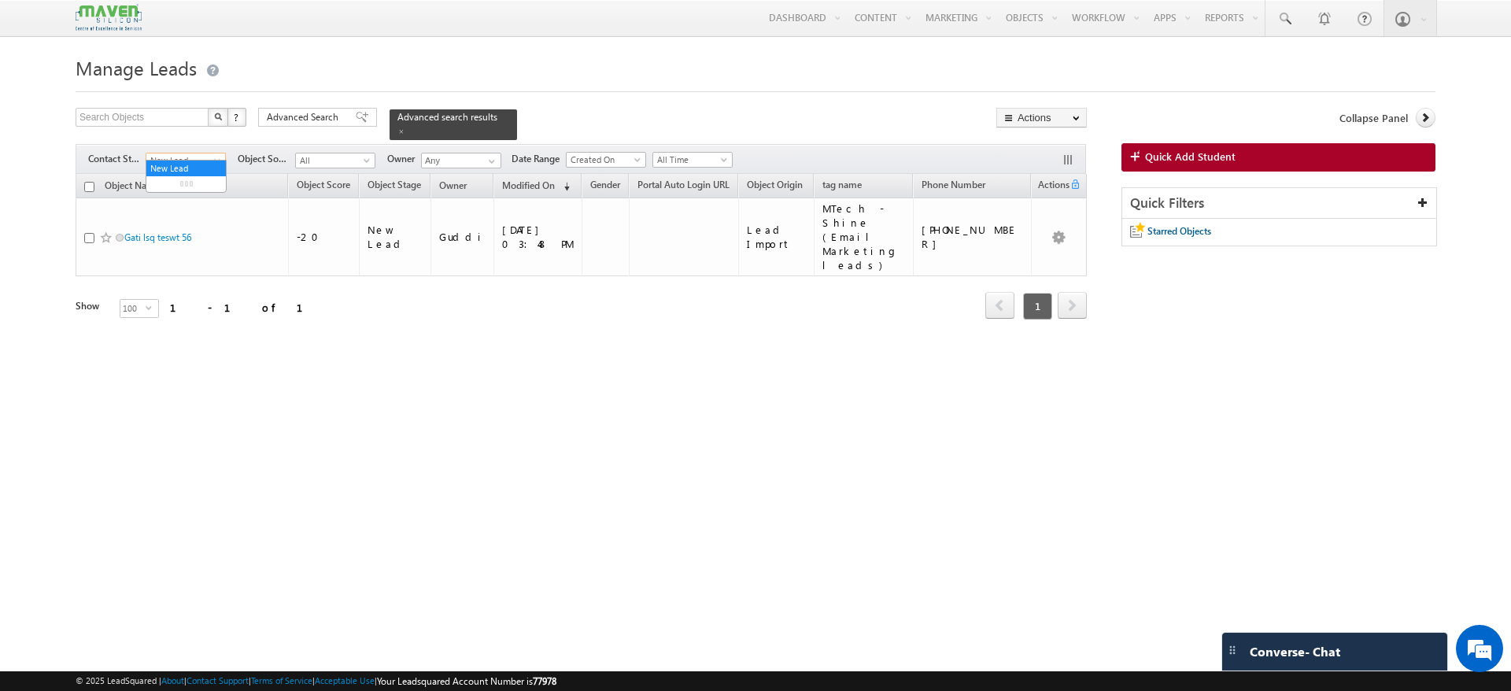
click at [223, 157] on span at bounding box center [218, 163] width 13 height 13
click at [217, 153] on span "New Lead" at bounding box center [183, 160] width 75 height 14
click at [525, 417] on div "Manage Leads Search Objects X ? 1 results found Advanced Search Advanced Search…" at bounding box center [755, 247] width 1359 height 393
click at [221, 157] on span at bounding box center [218, 163] width 13 height 13
click at [179, 165] on link "All" at bounding box center [185, 168] width 79 height 14
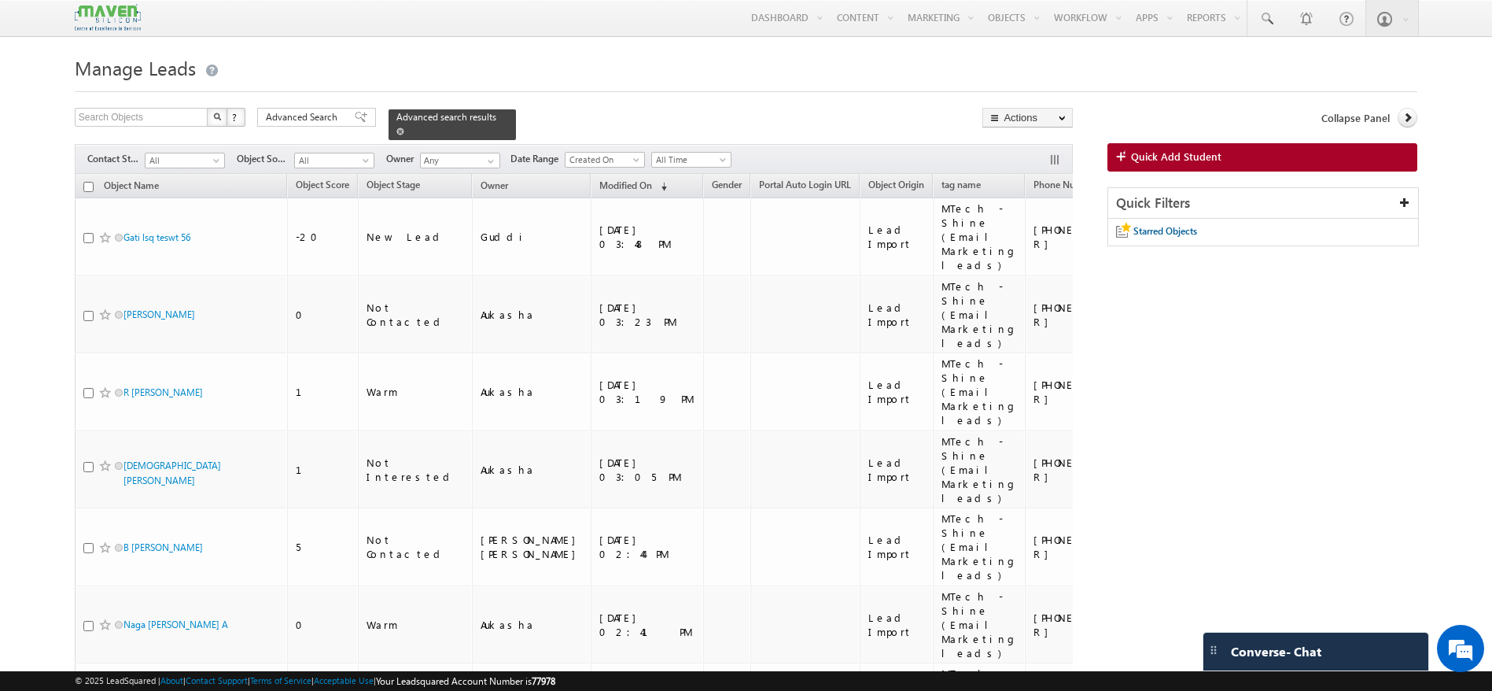
click at [404, 124] on link at bounding box center [401, 130] width 8 height 13
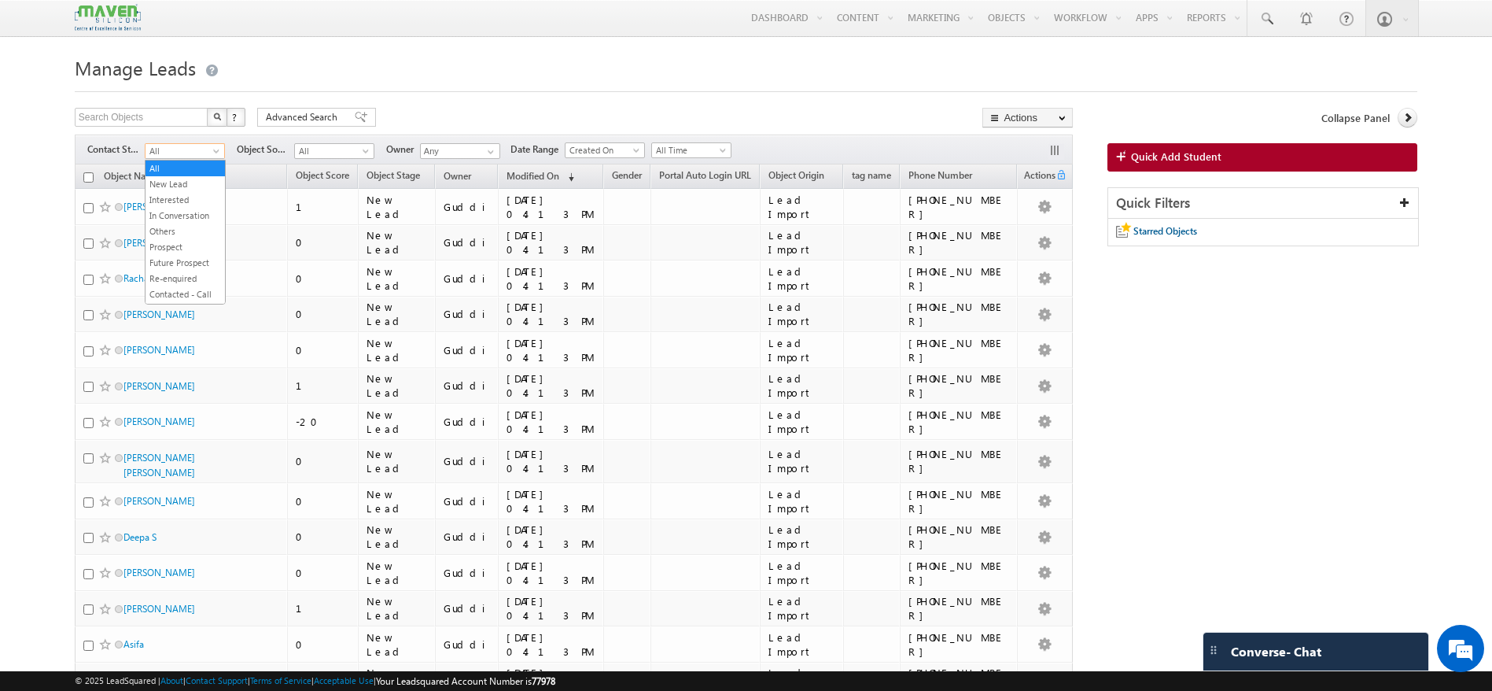
click at [188, 155] on span "All" at bounding box center [183, 151] width 75 height 14
click at [182, 185] on link "New Lead" at bounding box center [185, 184] width 79 height 14
click at [131, 115] on input "text" at bounding box center [142, 117] width 135 height 19
paste input "8299881471"
type input "8299881471"
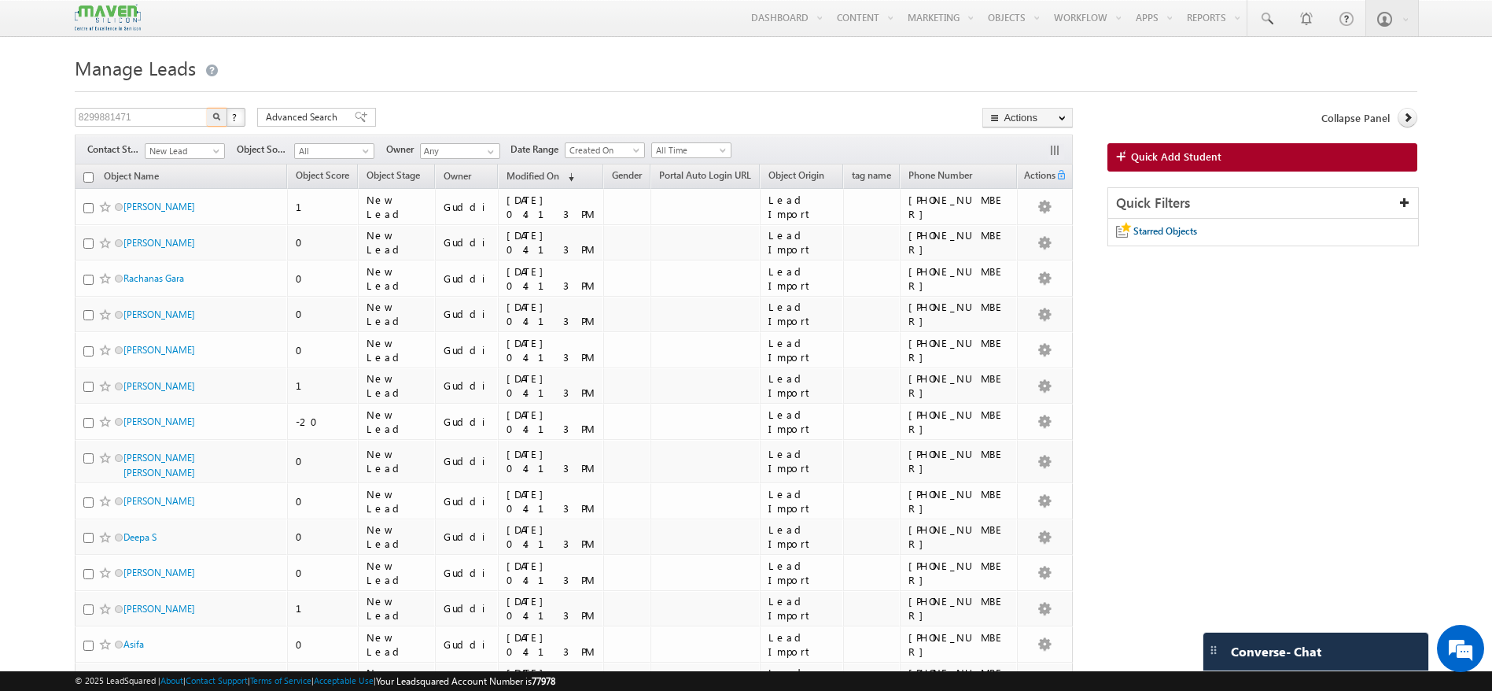
click at [214, 119] on img "button" at bounding box center [216, 117] width 8 height 8
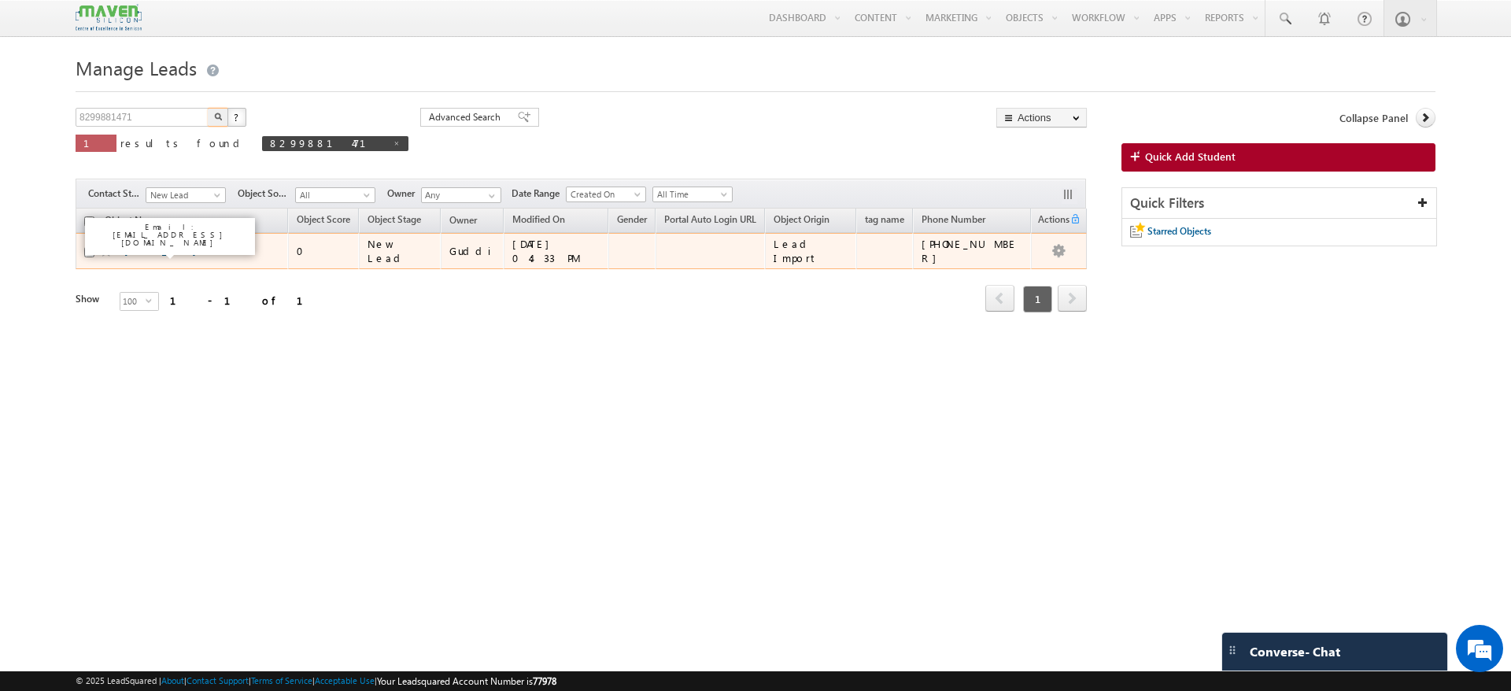
click at [141, 245] on link "[PERSON_NAME]" at bounding box center [160, 251] width 72 height 12
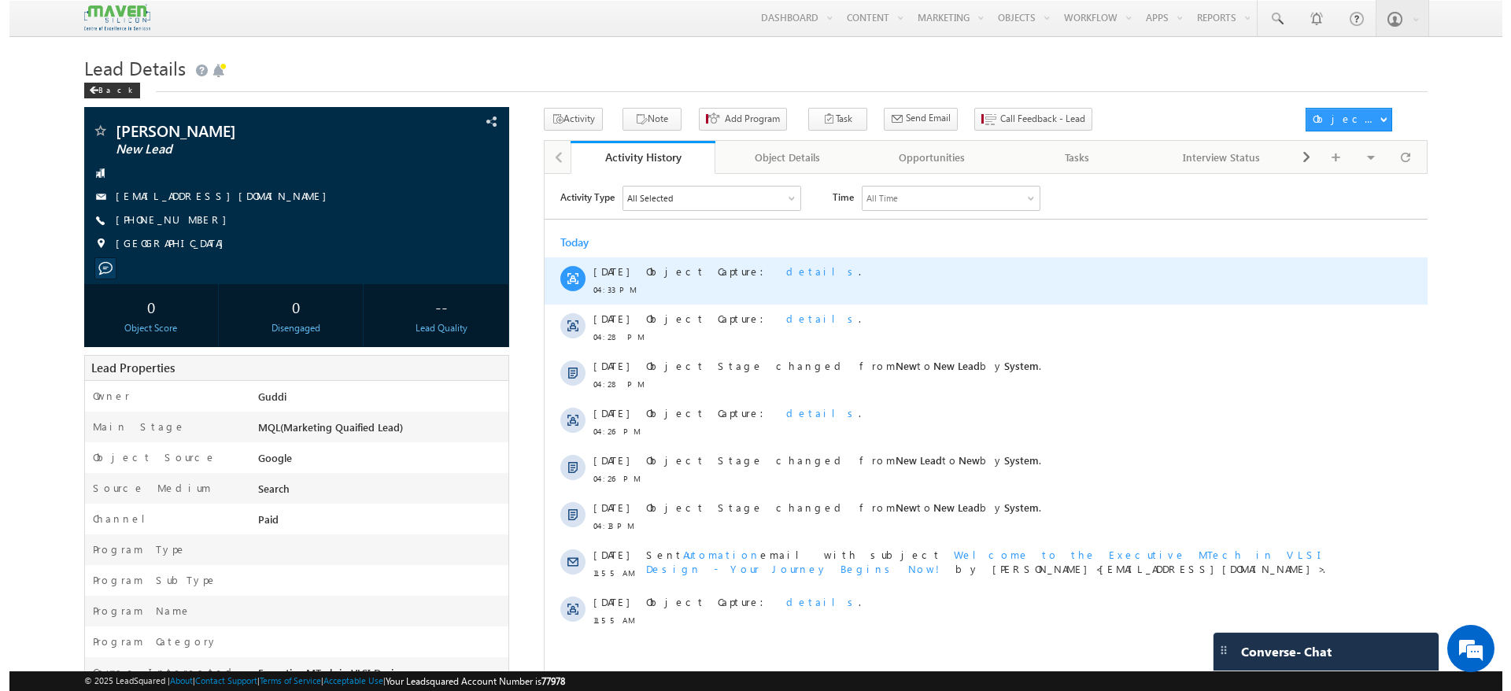
click at [785, 274] on span "details" at bounding box center [821, 270] width 72 height 13
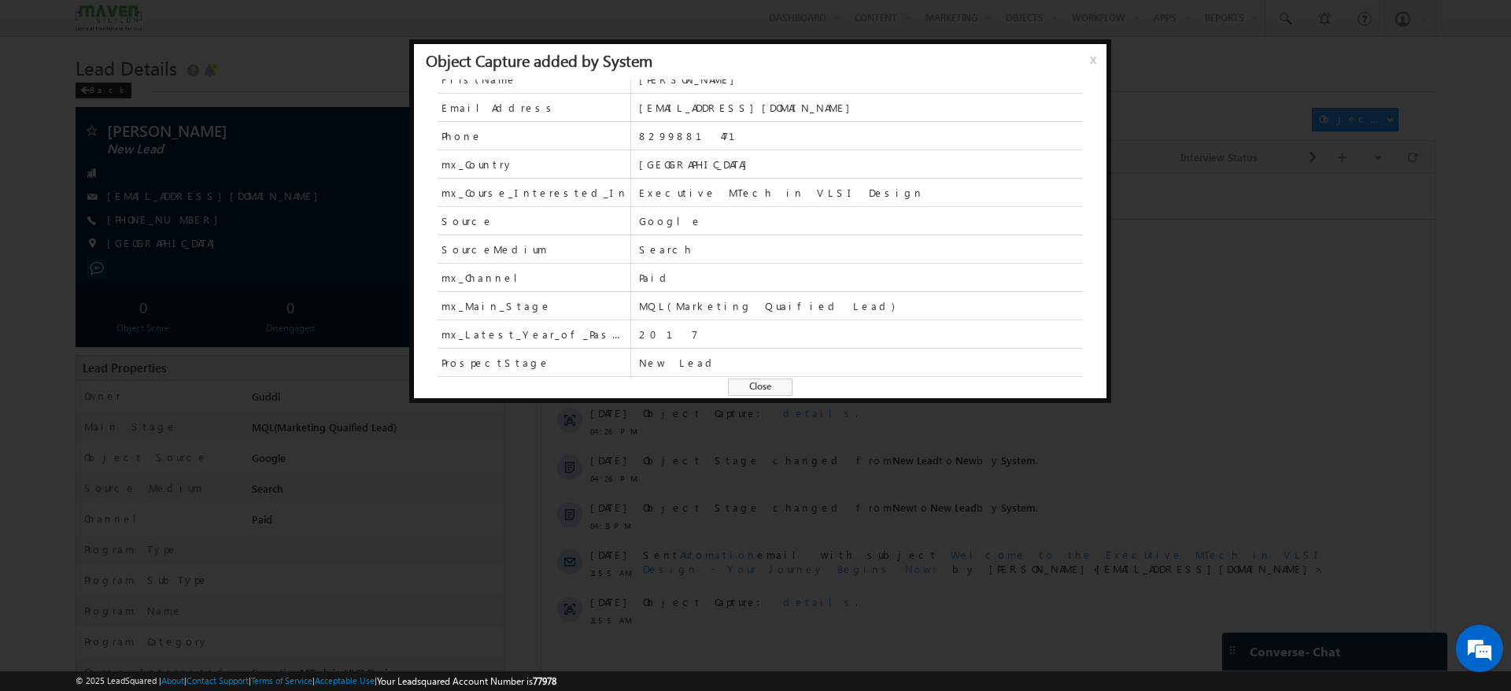
scroll to position [125, 0]
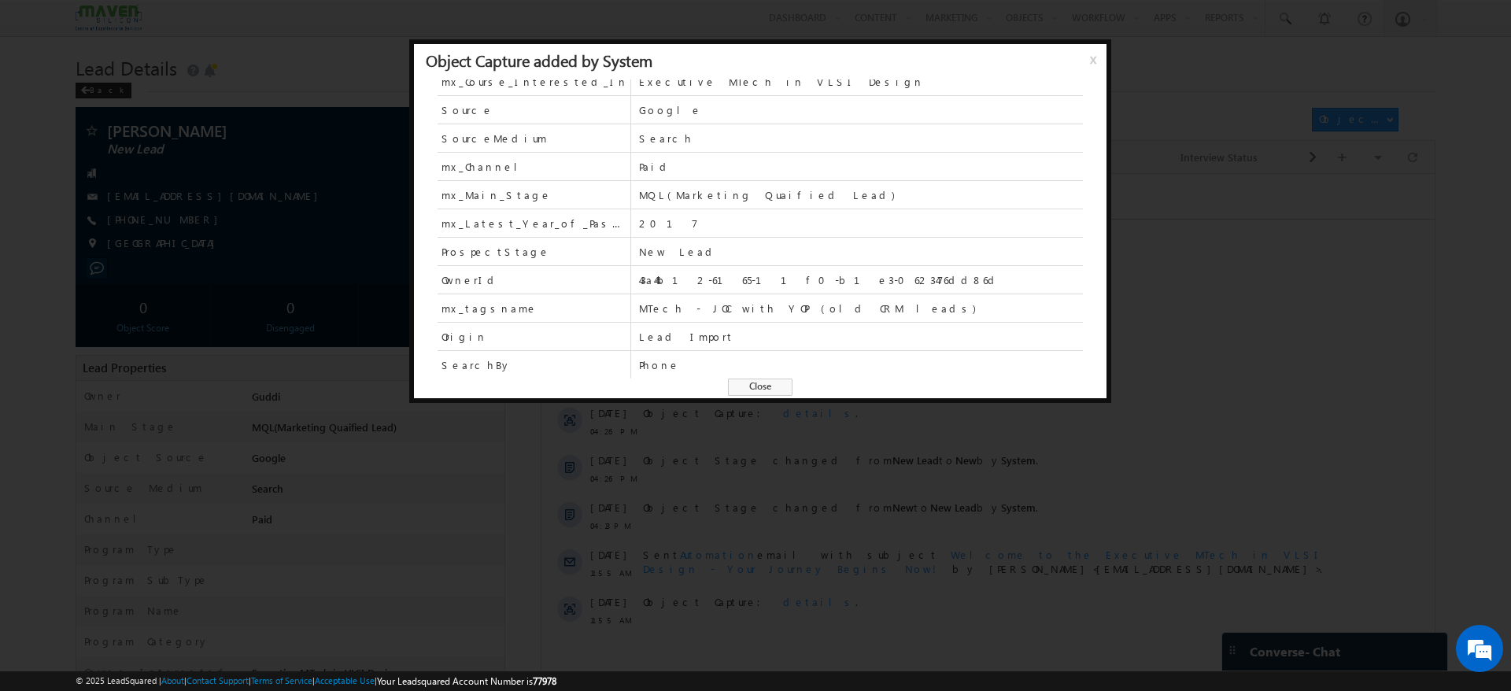
click at [1094, 61] on span "x" at bounding box center [1096, 65] width 13 height 28
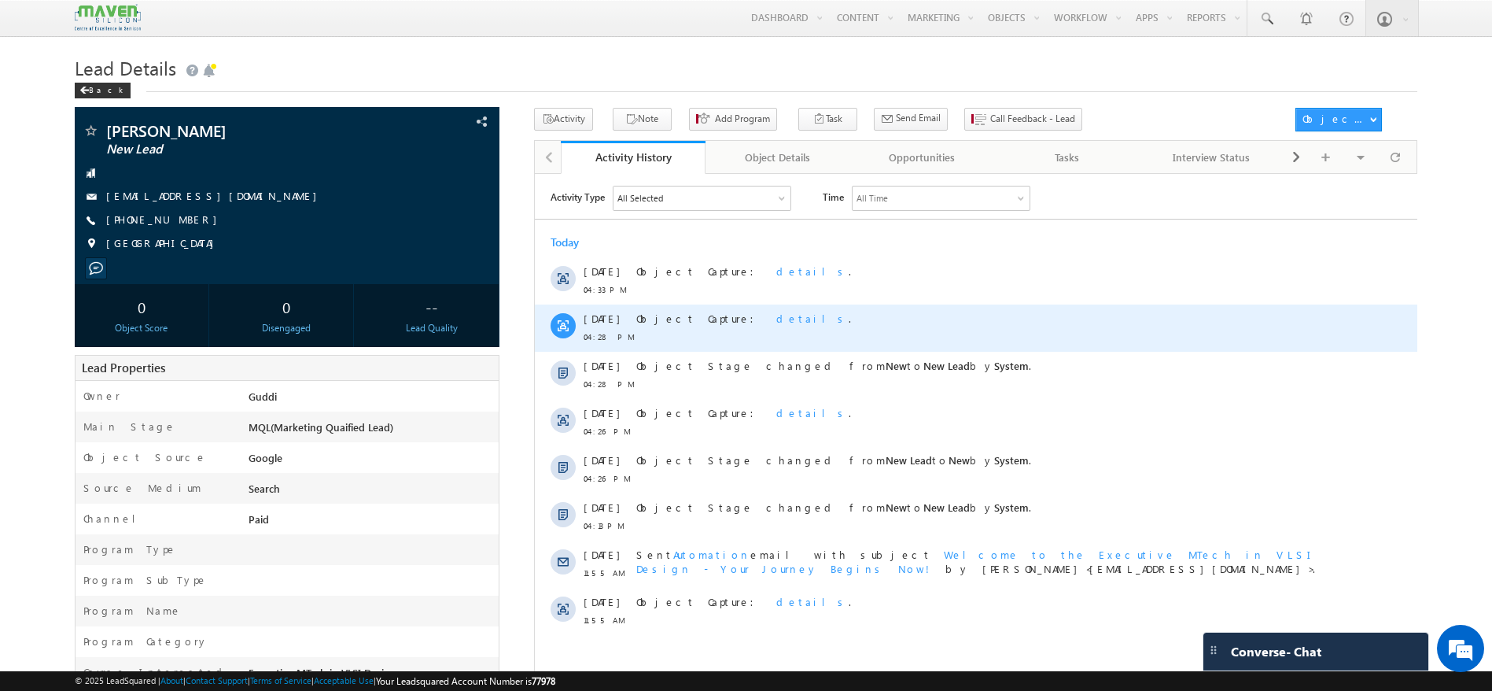
click at [776, 315] on span "details" at bounding box center [812, 317] width 72 height 13
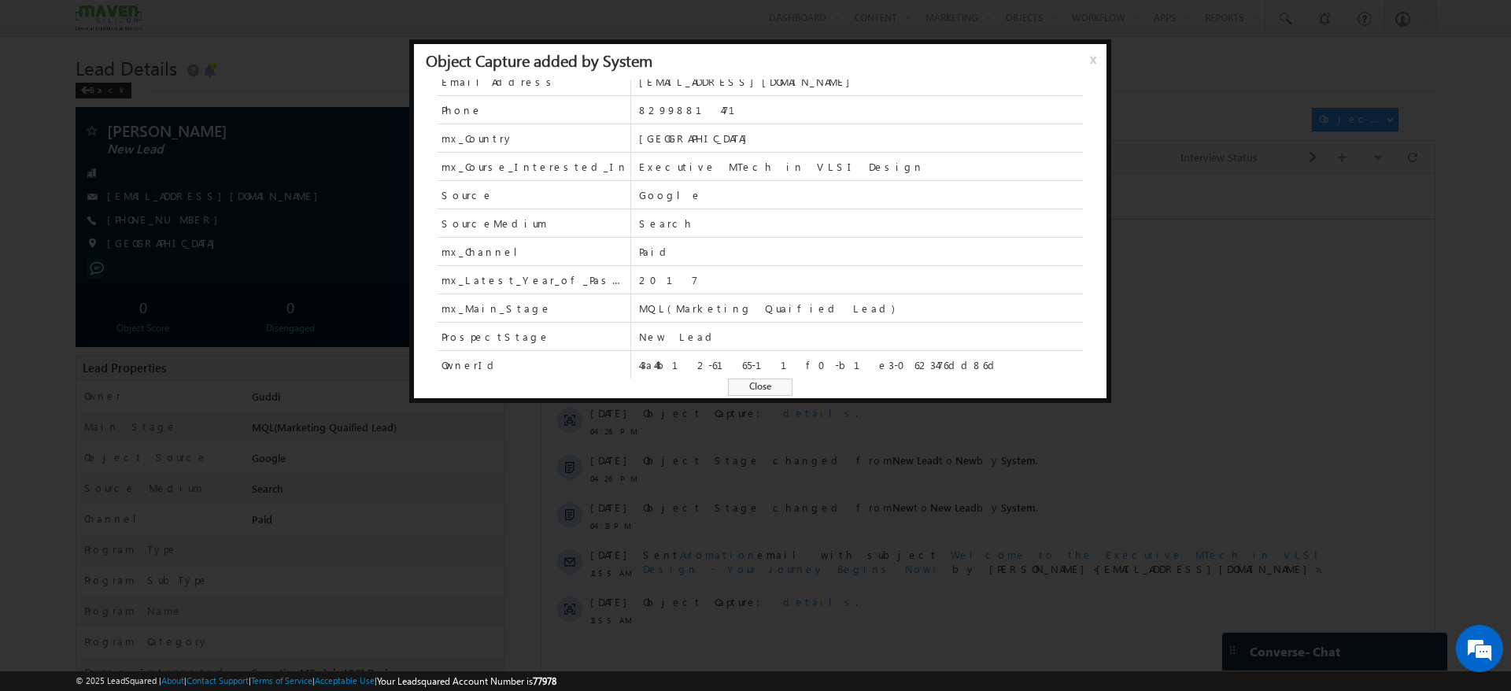
scroll to position [0, 0]
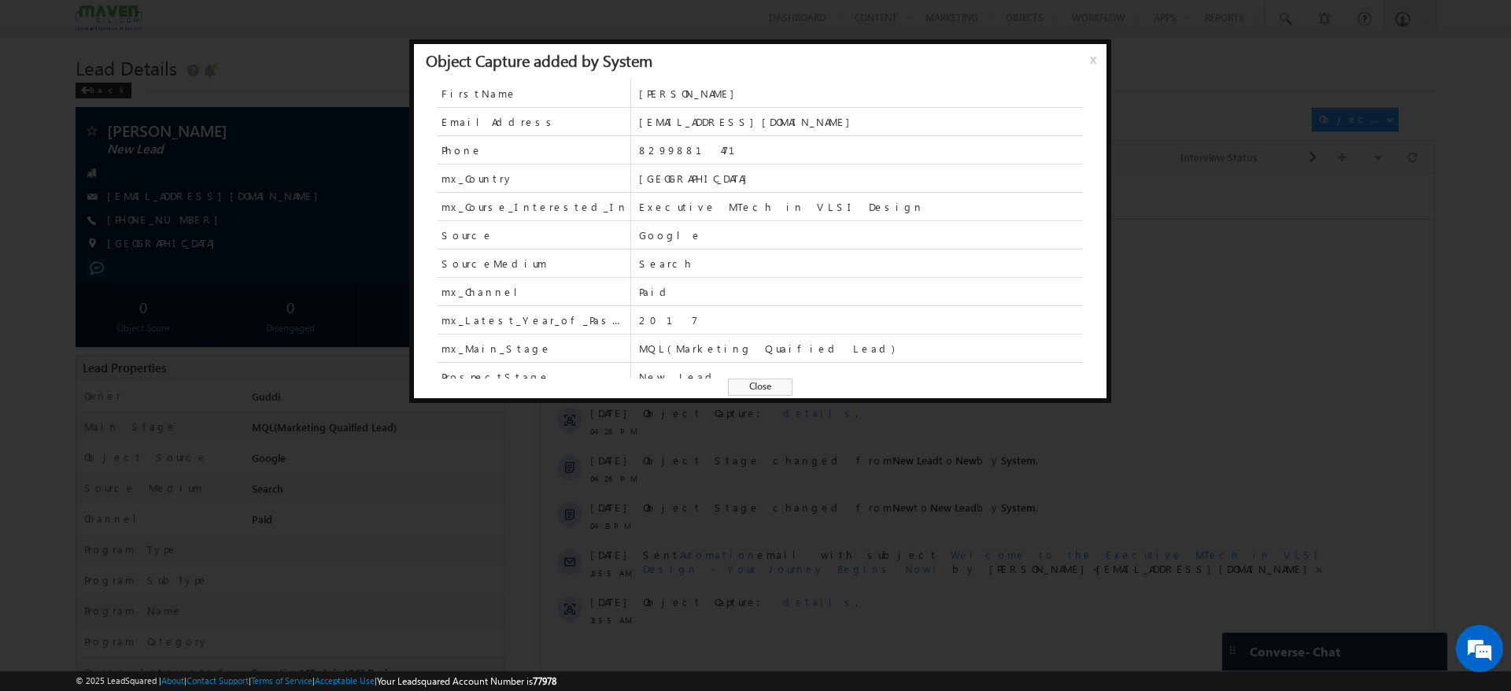
click at [1090, 57] on span "x" at bounding box center [1096, 65] width 13 height 28
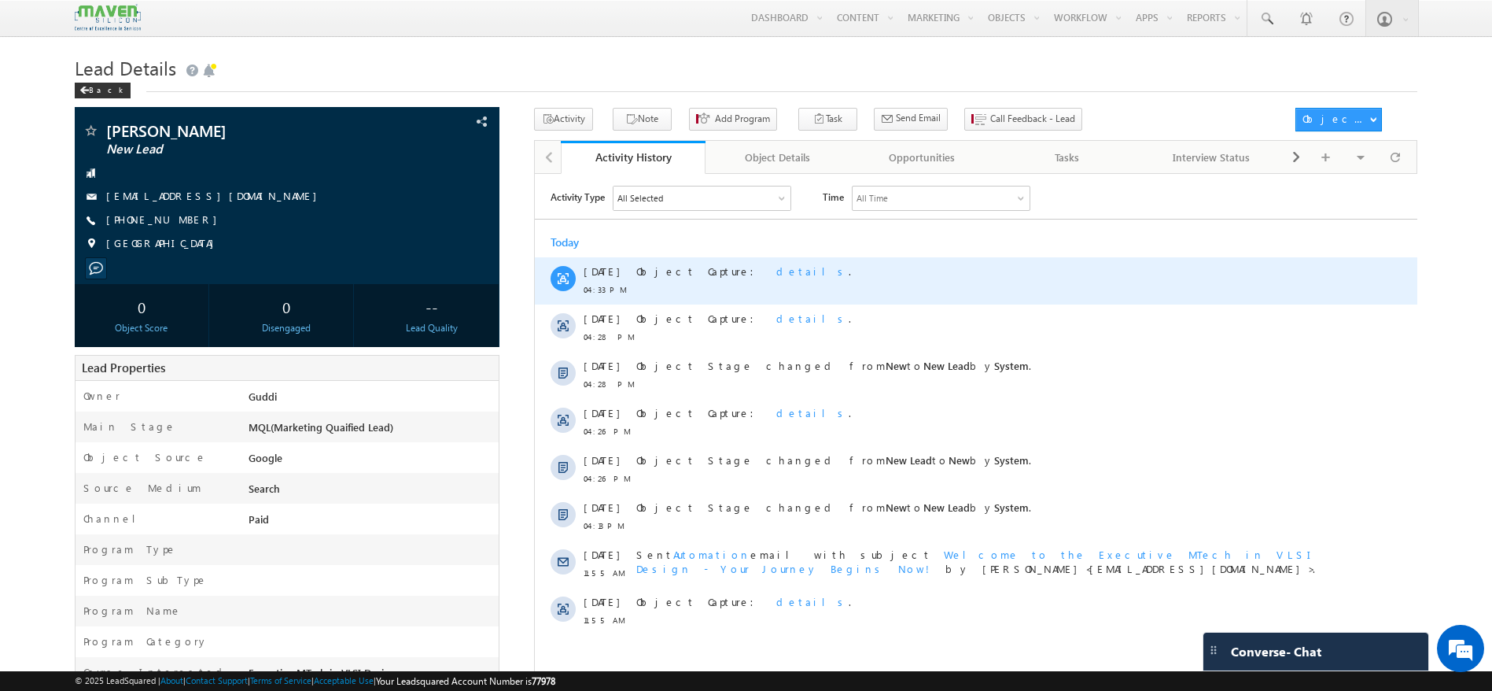
click at [776, 267] on span "details" at bounding box center [812, 270] width 72 height 13
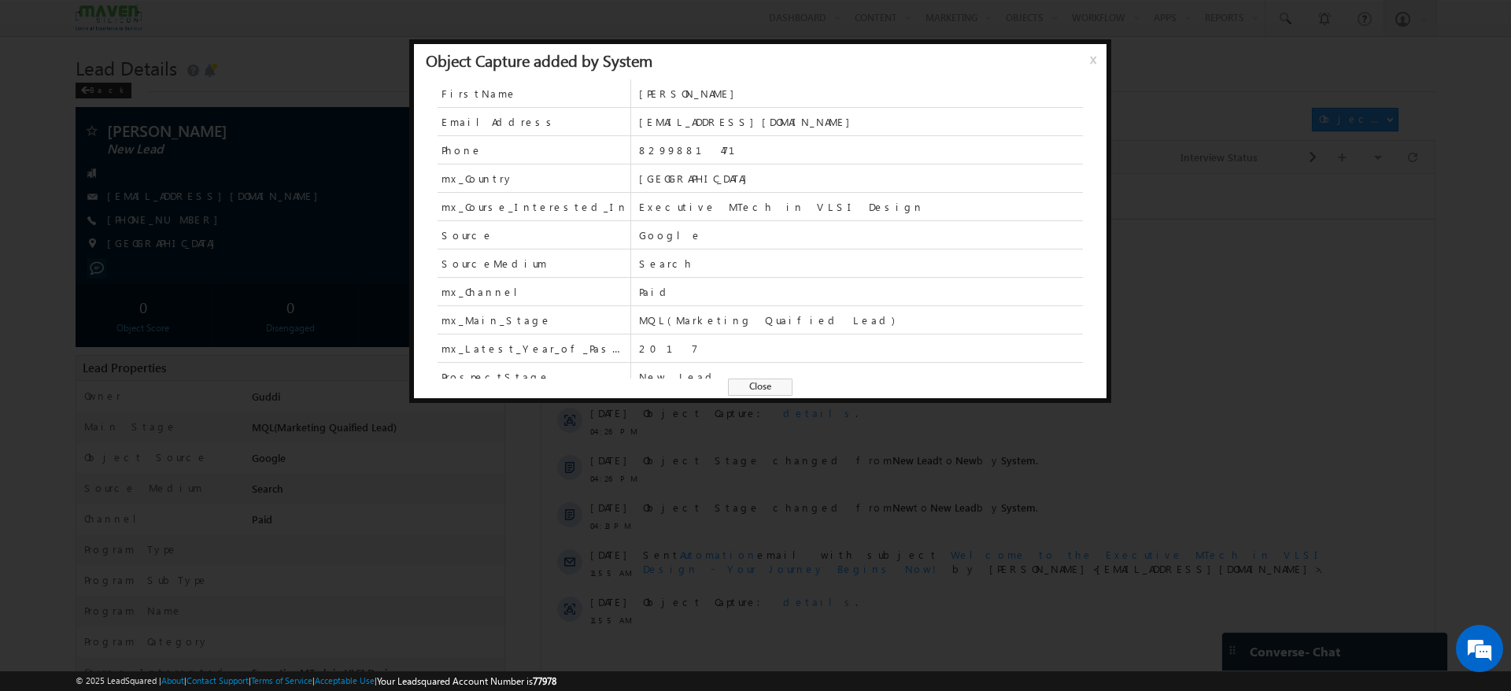
click at [1094, 54] on span "x" at bounding box center [1096, 65] width 13 height 28
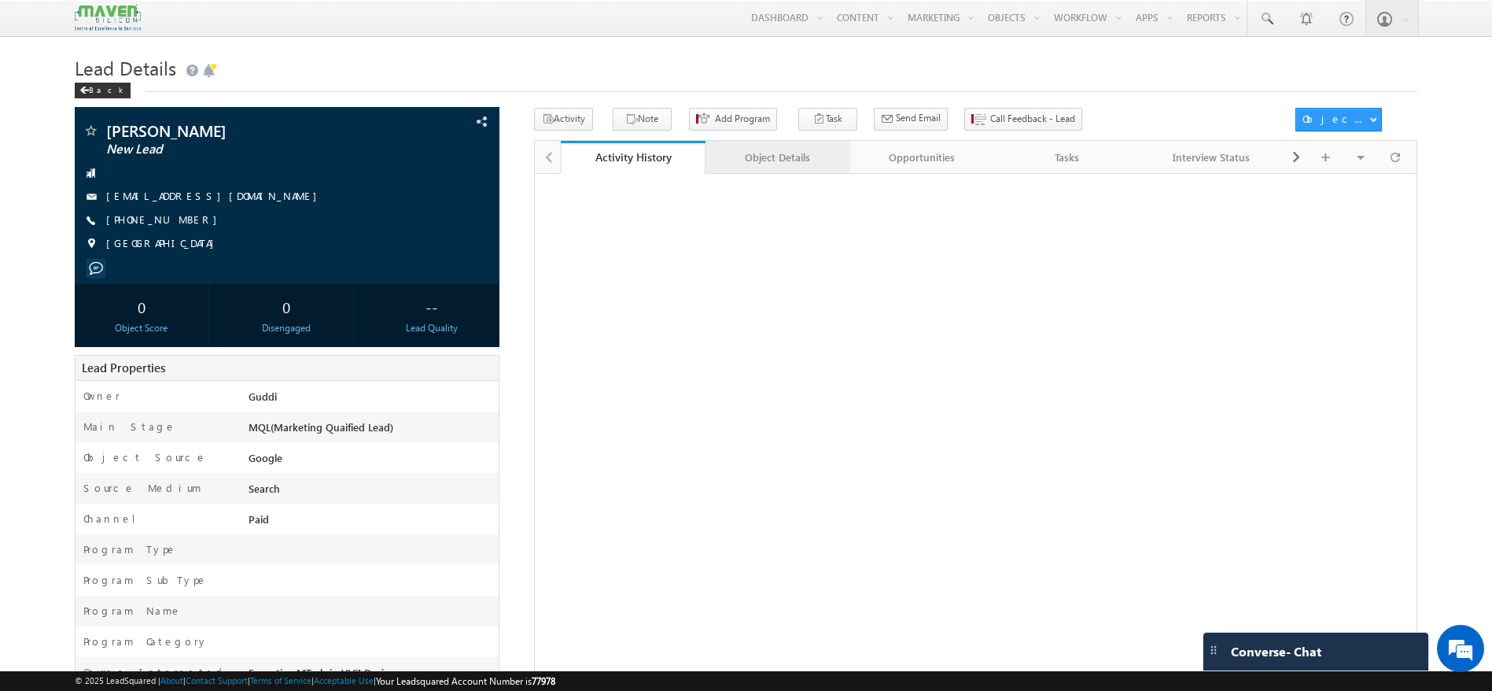
click at [770, 156] on div "Object Details" at bounding box center [777, 157] width 118 height 19
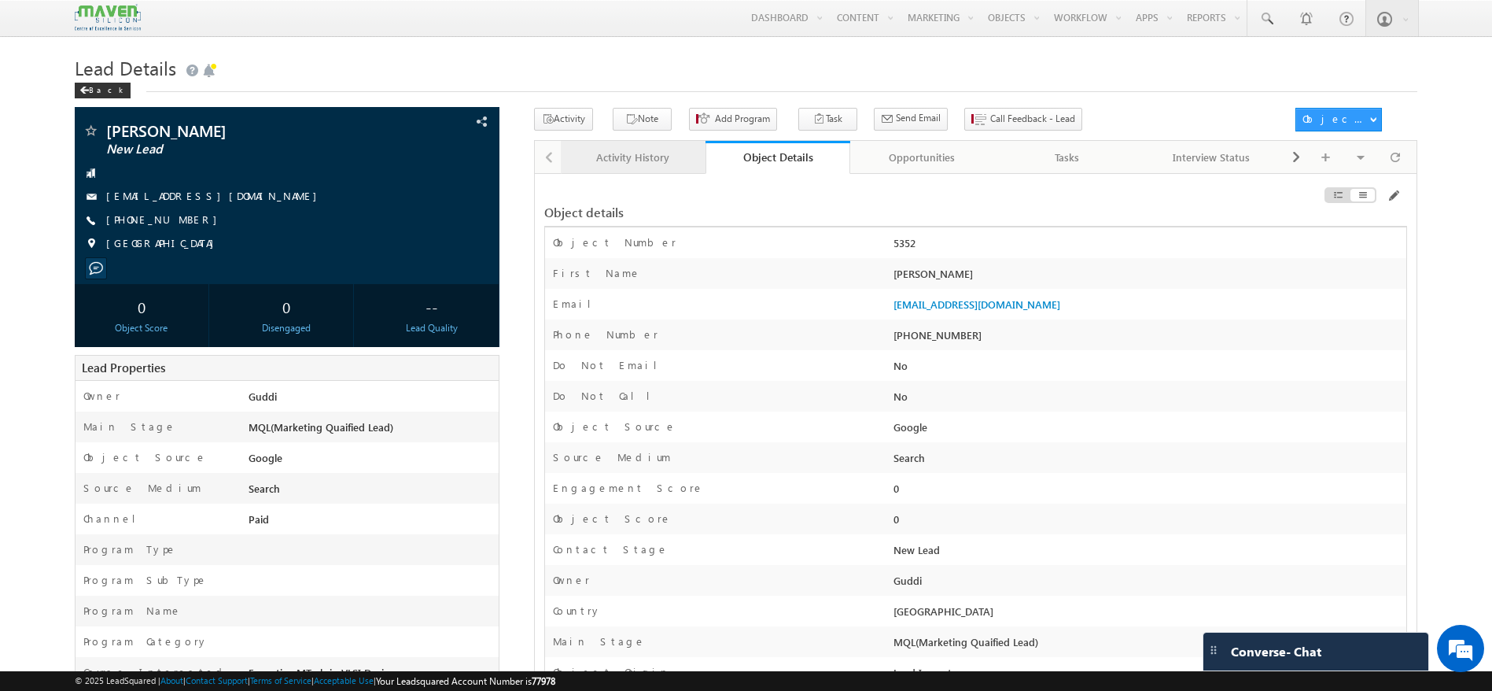
click at [644, 146] on link "Activity History" at bounding box center [633, 157] width 145 height 33
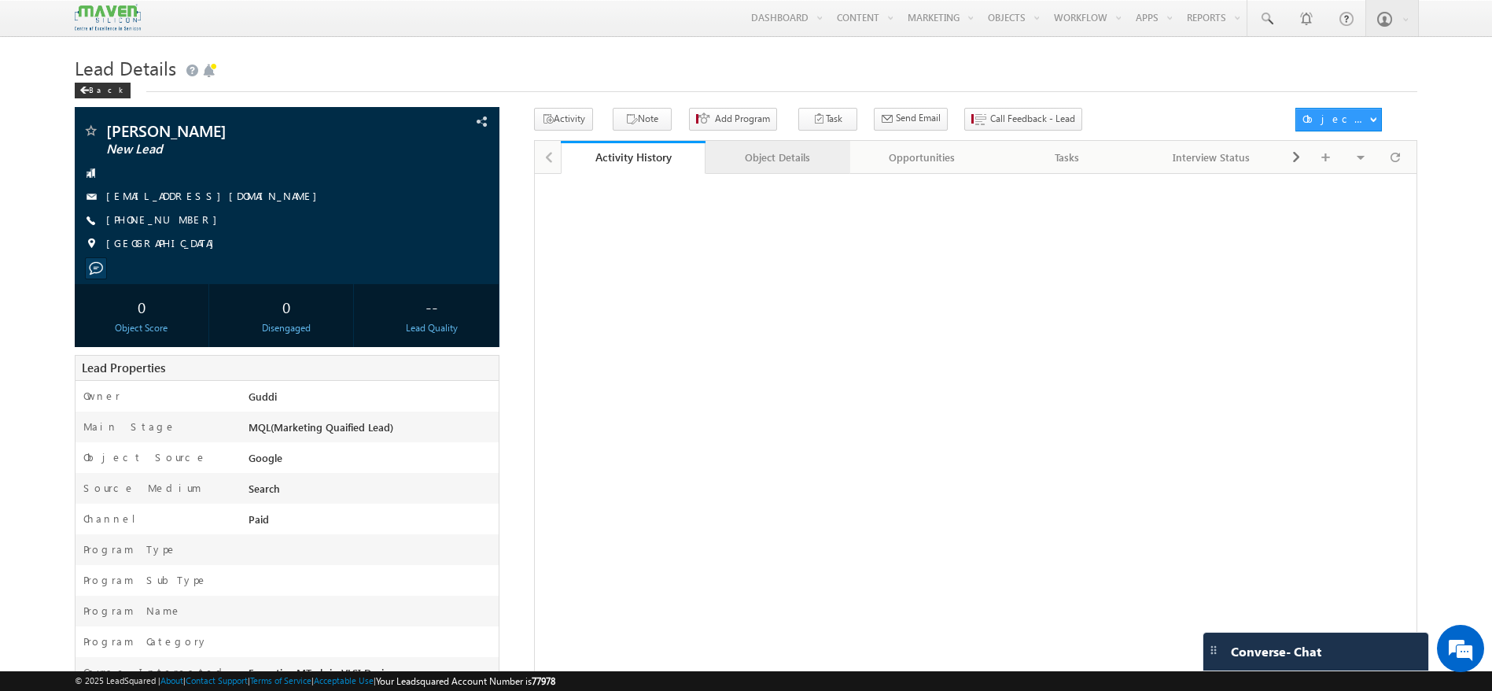
click at [743, 165] on div "Object Details" at bounding box center [777, 157] width 118 height 19
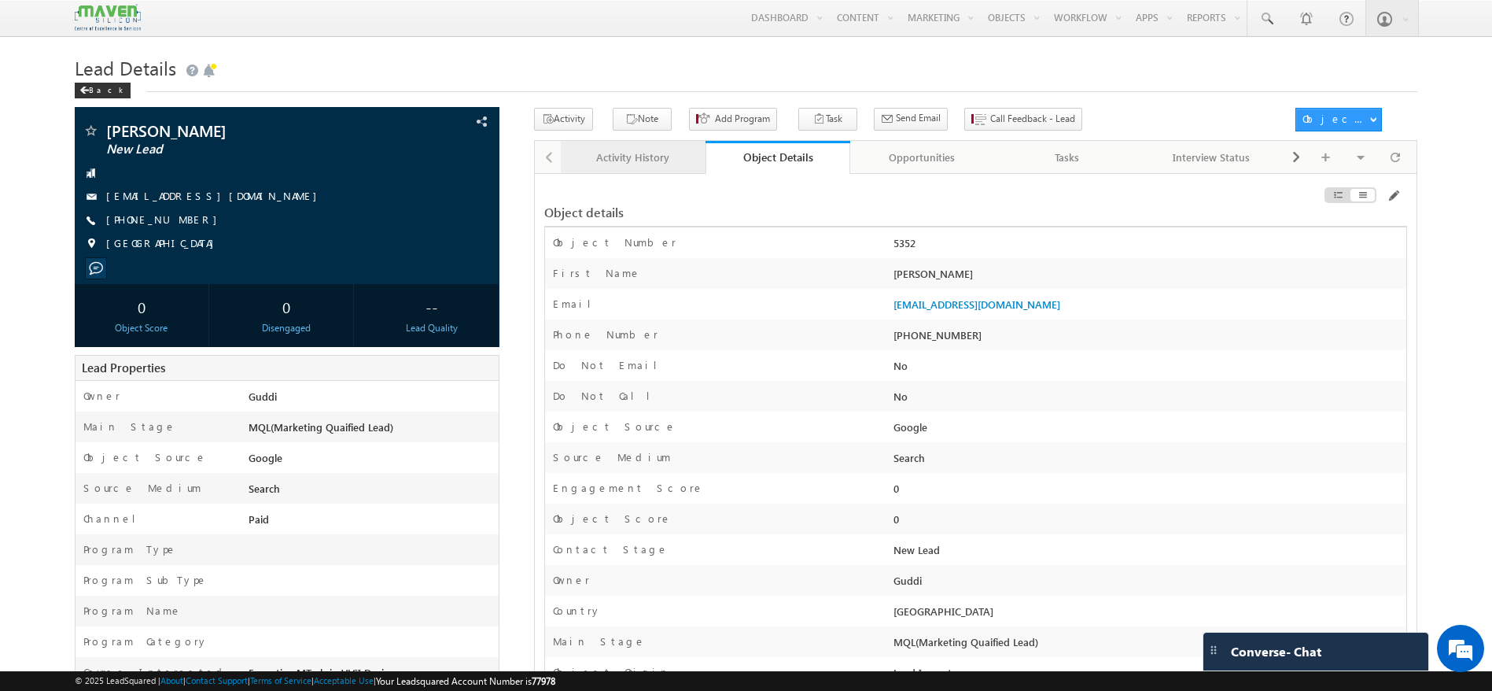
click at [647, 164] on div "Activity History" at bounding box center [633, 157] width 118 height 19
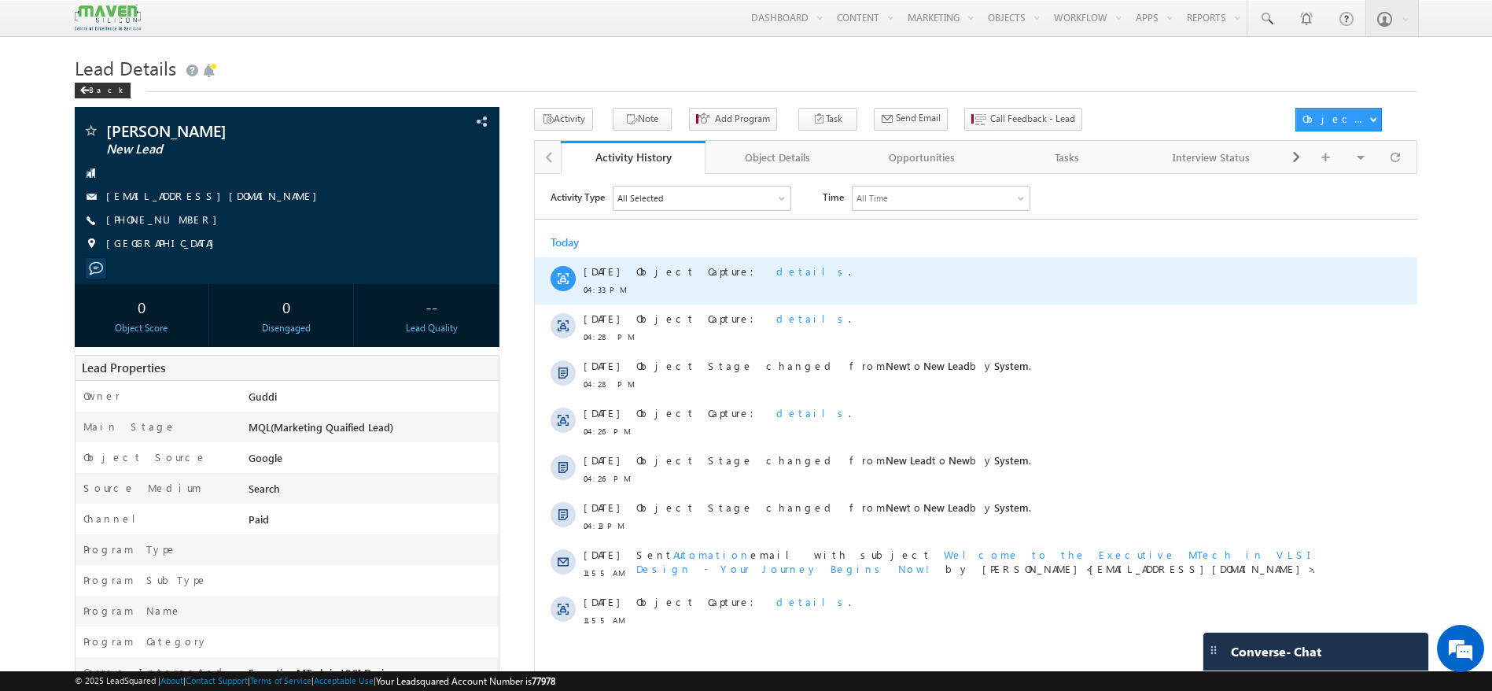
click at [776, 271] on span "details" at bounding box center [812, 270] width 72 height 13
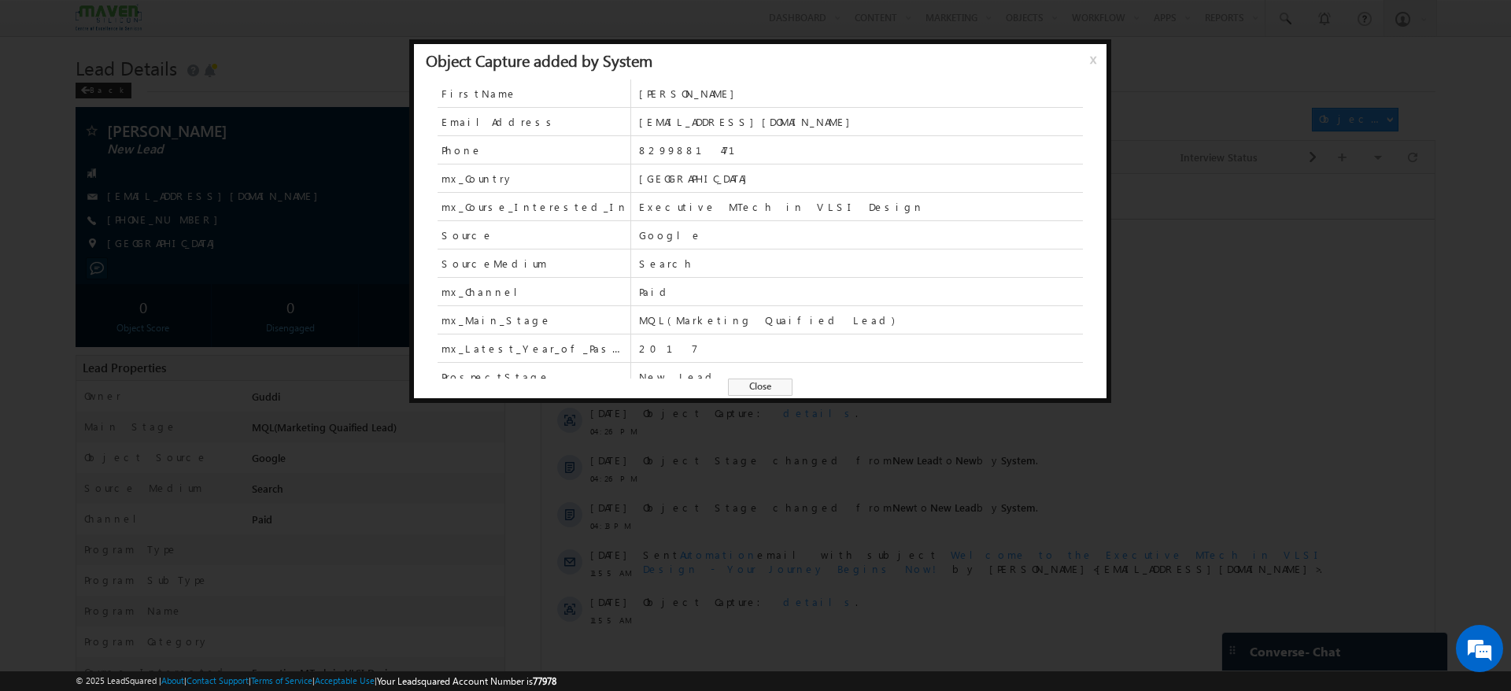
click at [1090, 60] on span "x" at bounding box center [1096, 65] width 13 height 28
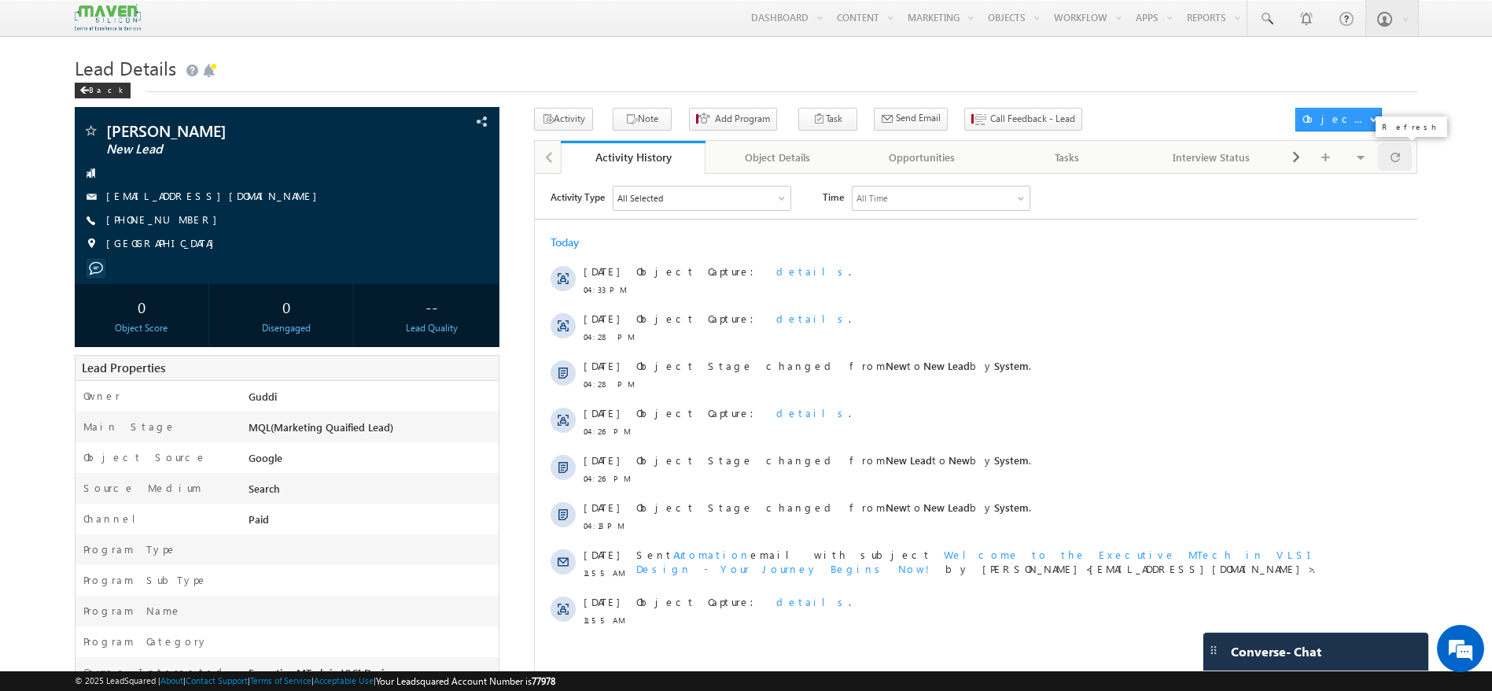
click at [1407, 164] on div at bounding box center [1395, 157] width 35 height 28
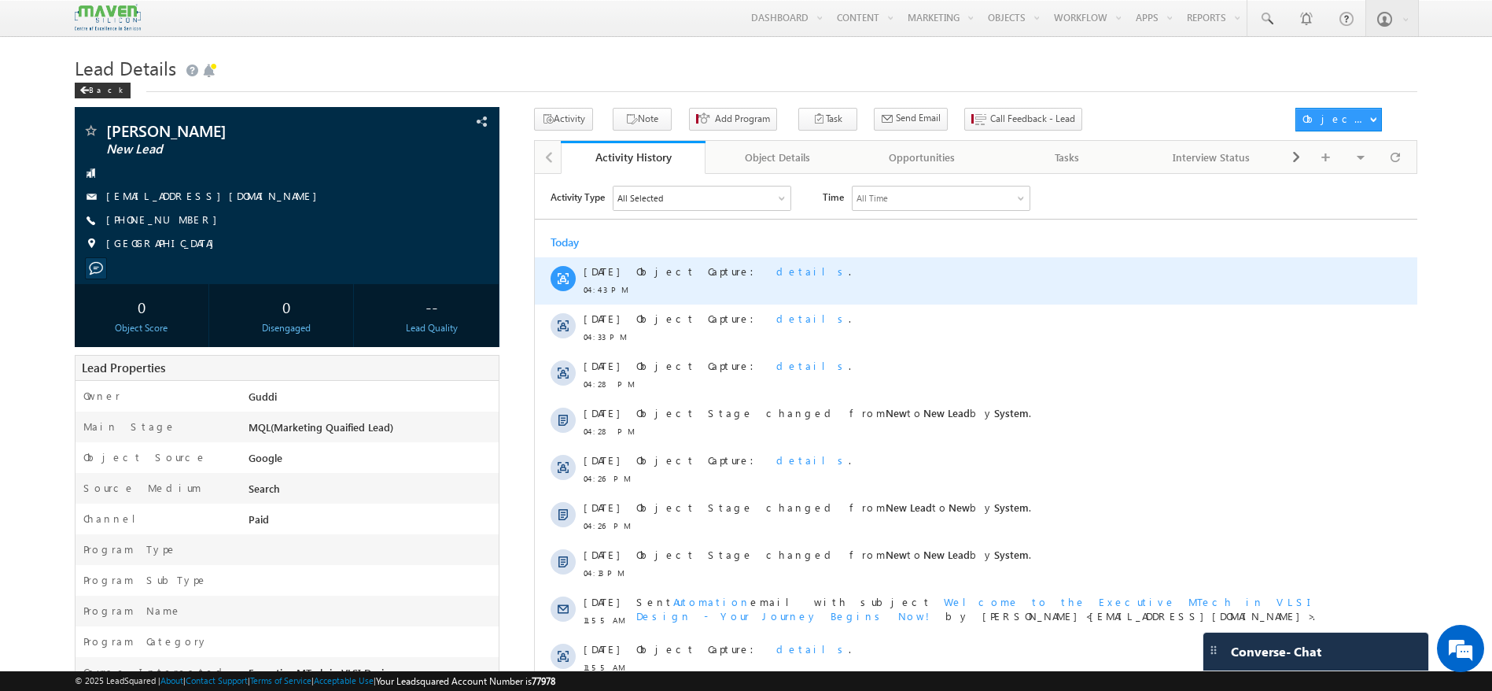
click at [776, 264] on span "details" at bounding box center [812, 270] width 72 height 13
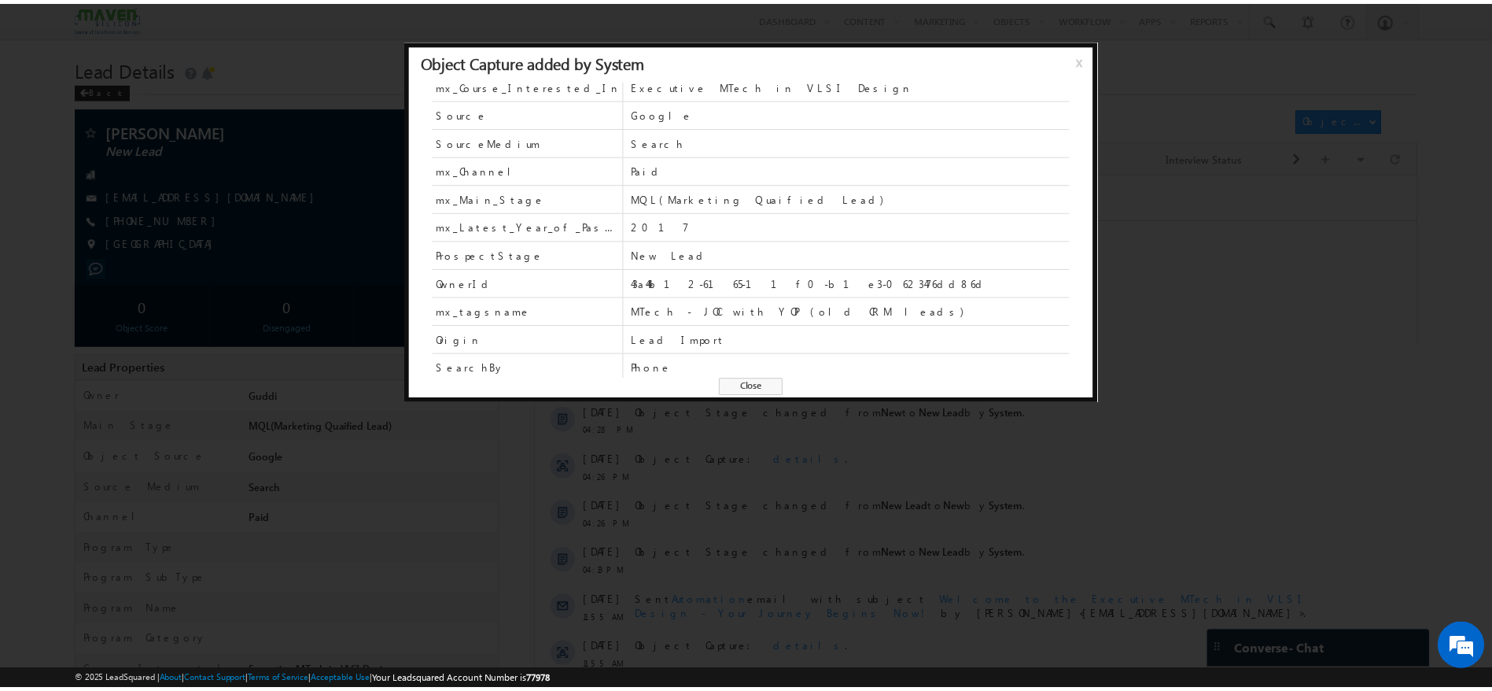
scroll to position [120, 0]
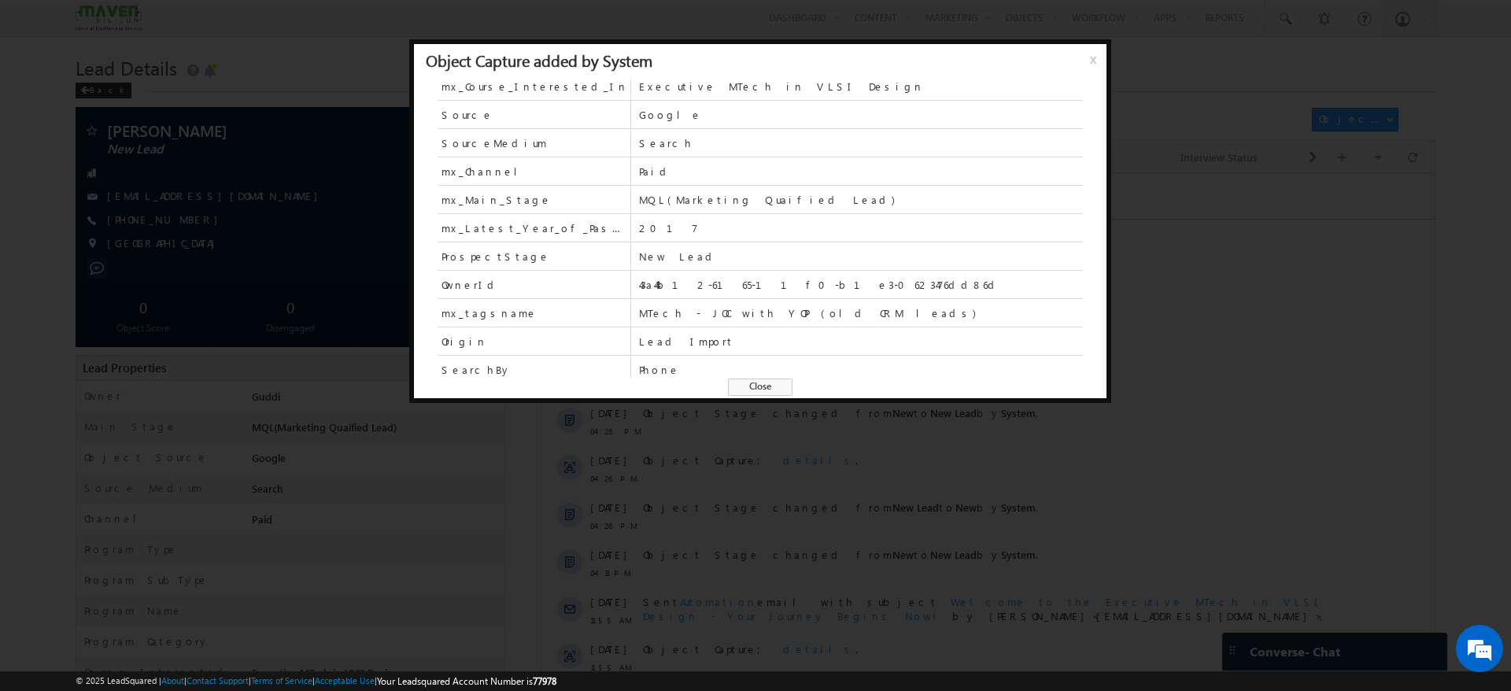
click at [751, 385] on span "Close" at bounding box center [760, 386] width 65 height 17
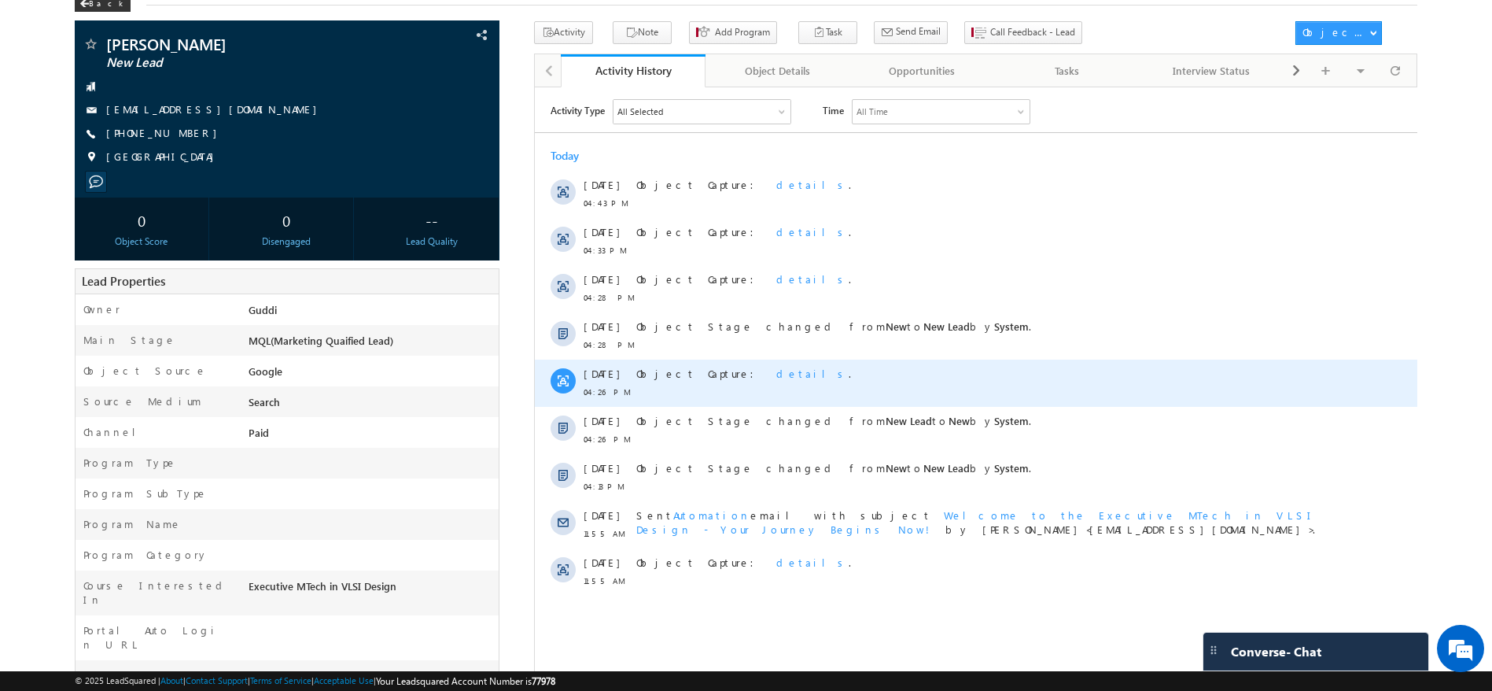
scroll to position [0, 0]
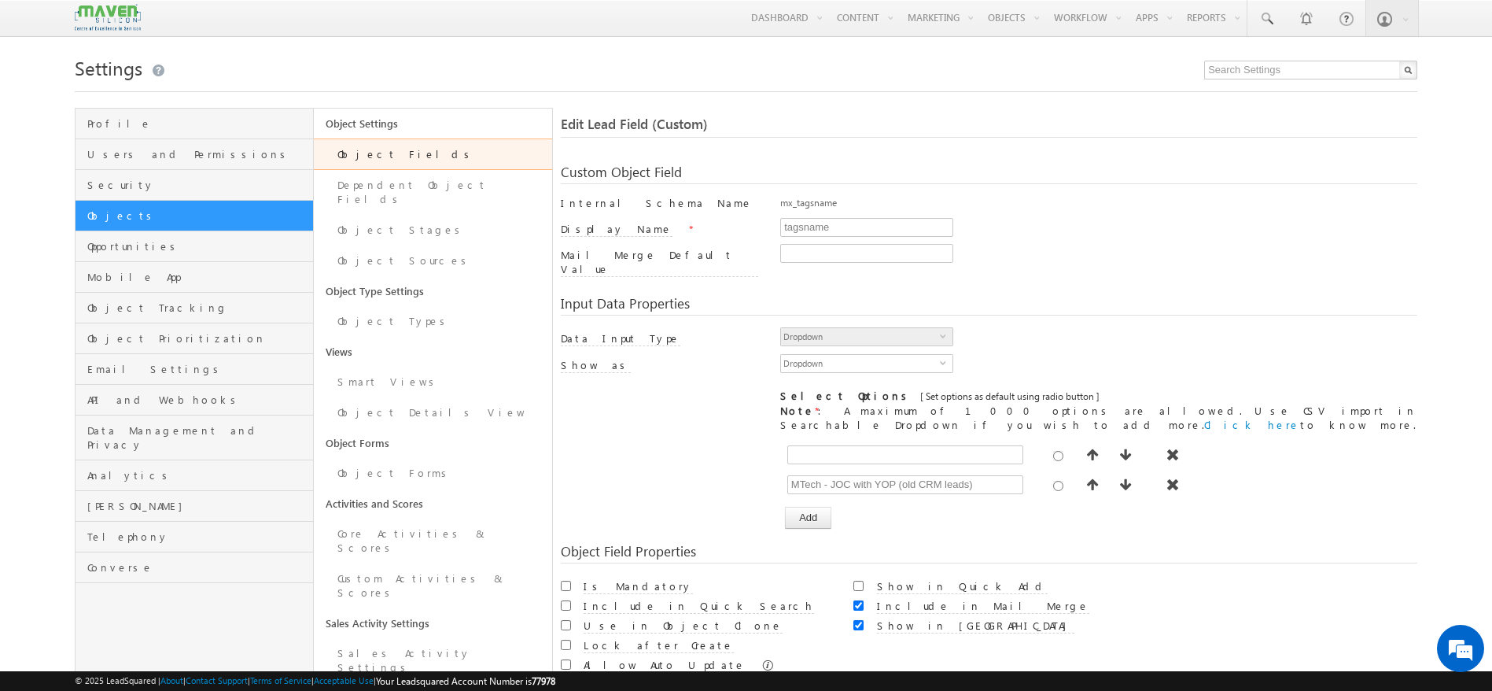
click at [1082, 220] on div "tagsname" at bounding box center [1098, 229] width 637 height 22
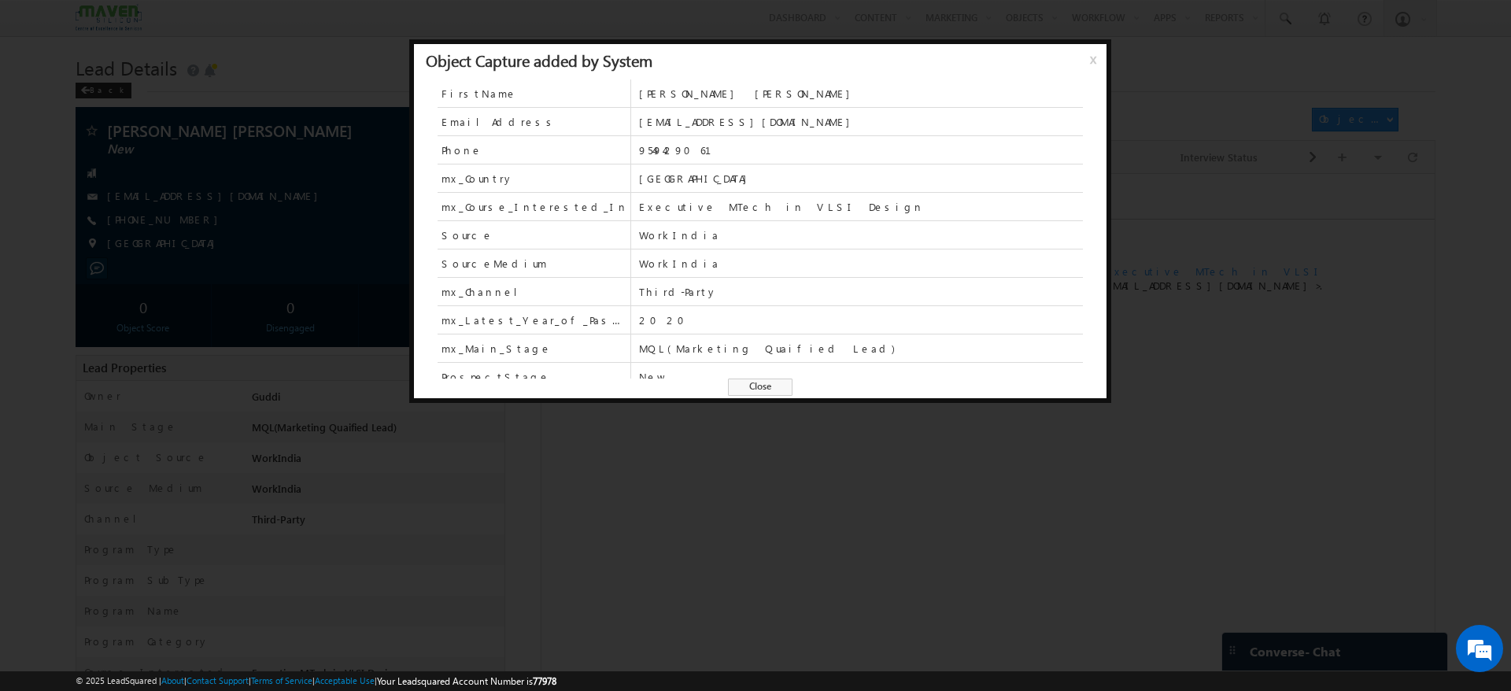
click at [1097, 68] on span "x" at bounding box center [1096, 65] width 13 height 28
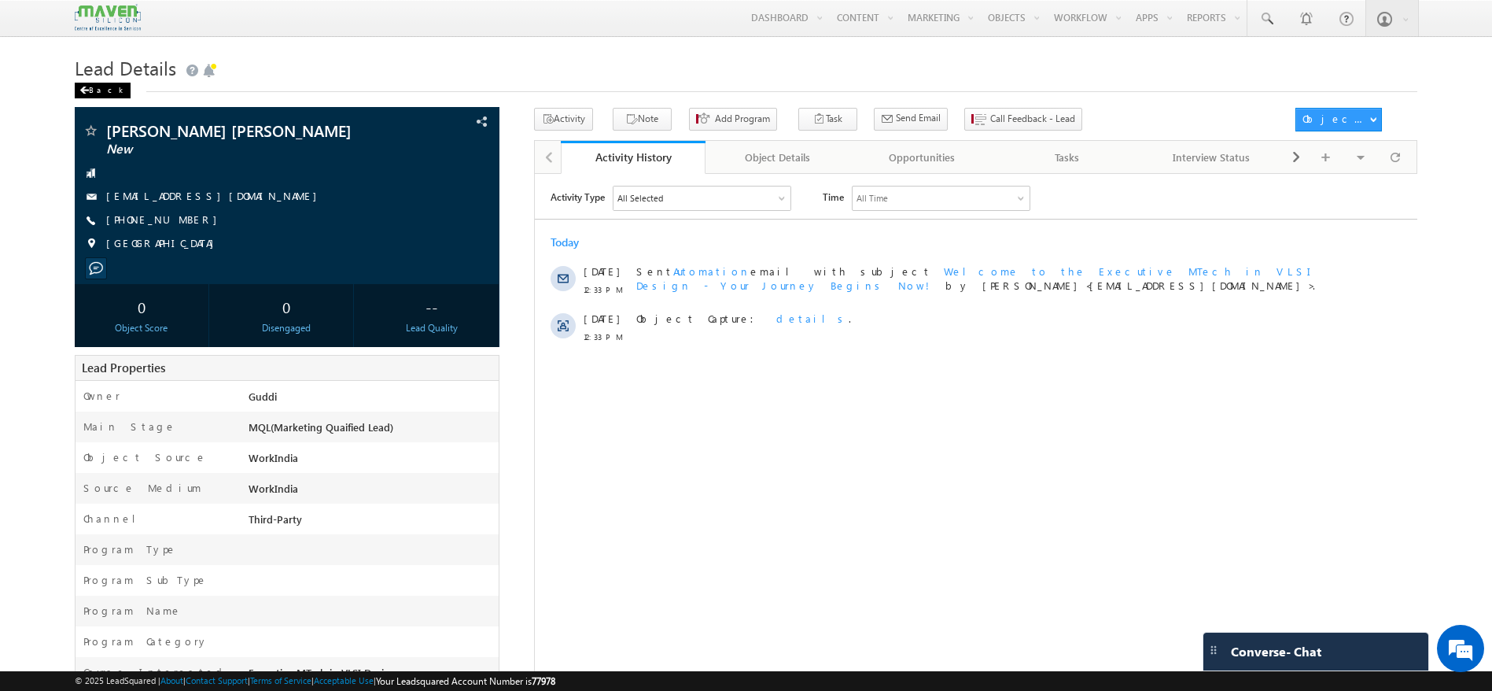
click at [100, 86] on div "Back" at bounding box center [103, 91] width 56 height 16
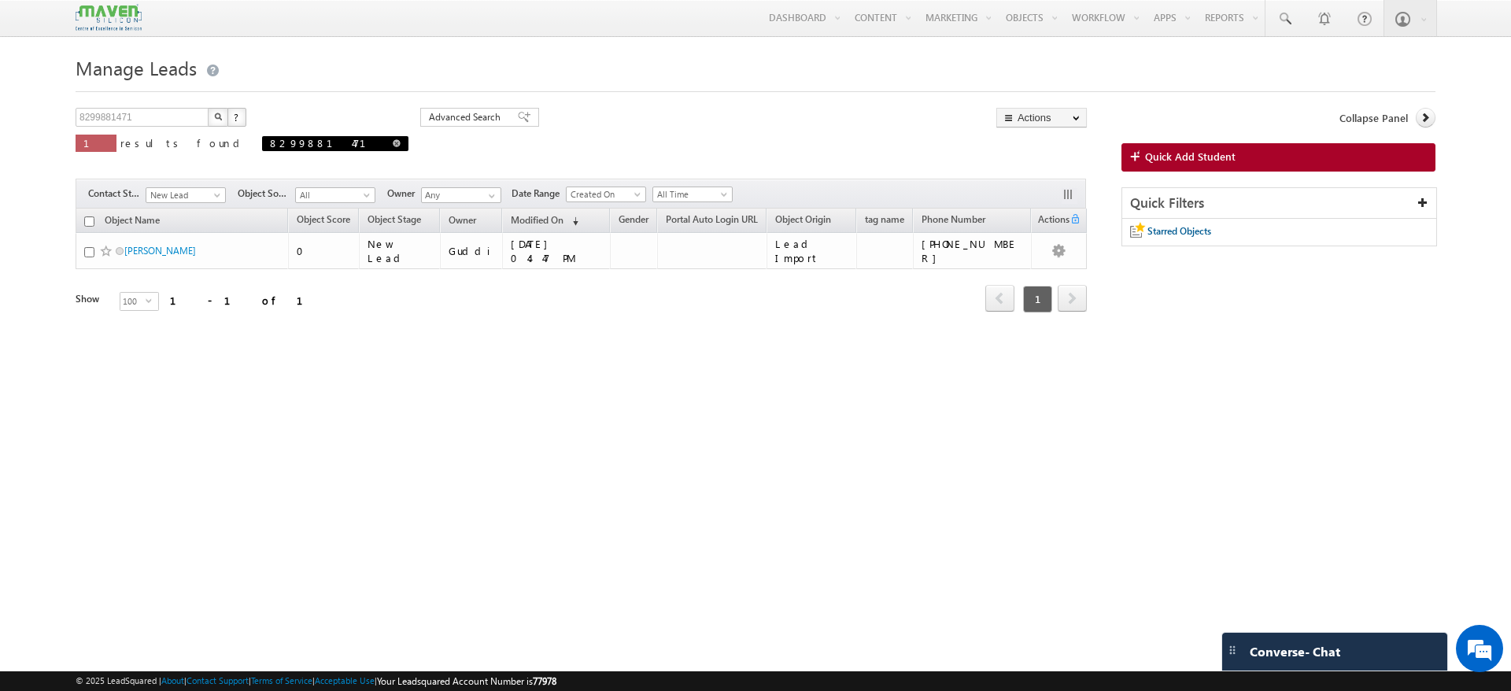
click at [393, 146] on span at bounding box center [397, 143] width 8 height 8
type input "Search Objects"
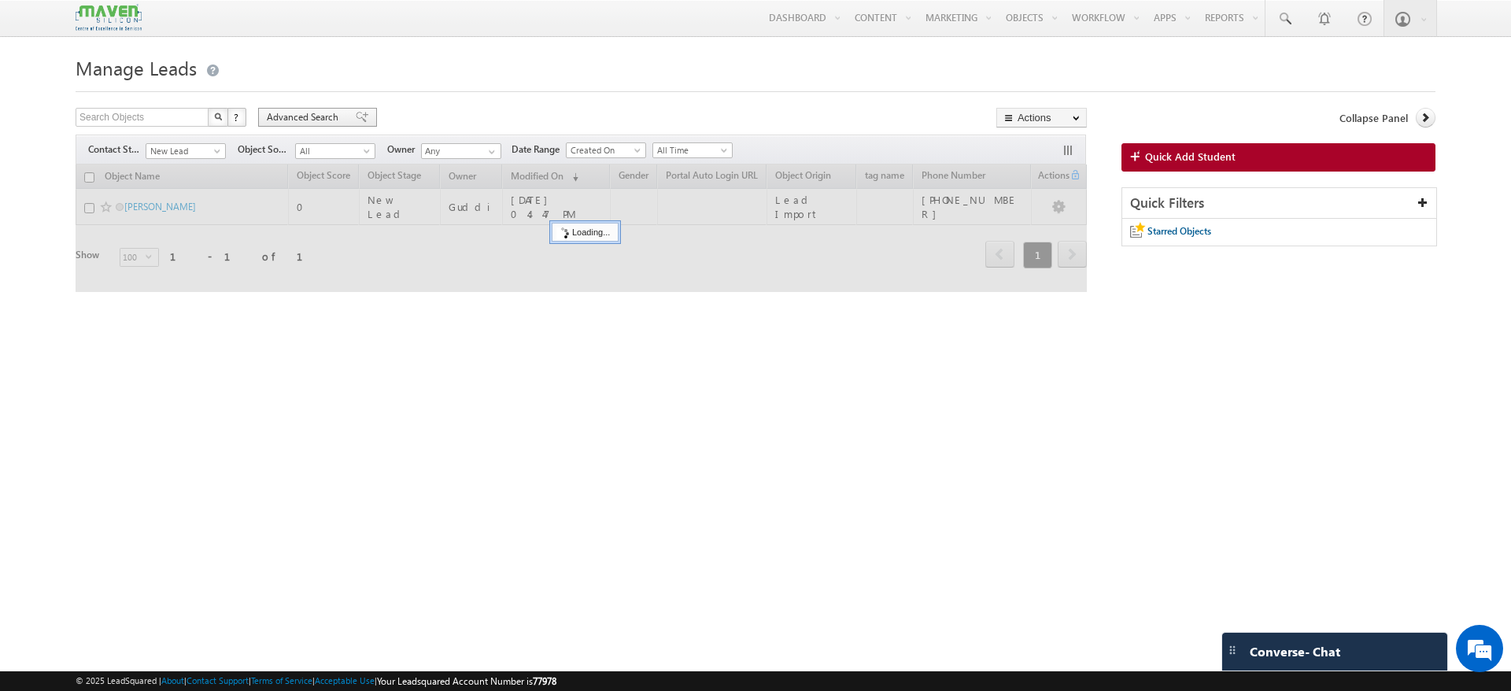
click at [317, 121] on span "Advanced Search" at bounding box center [305, 117] width 76 height 14
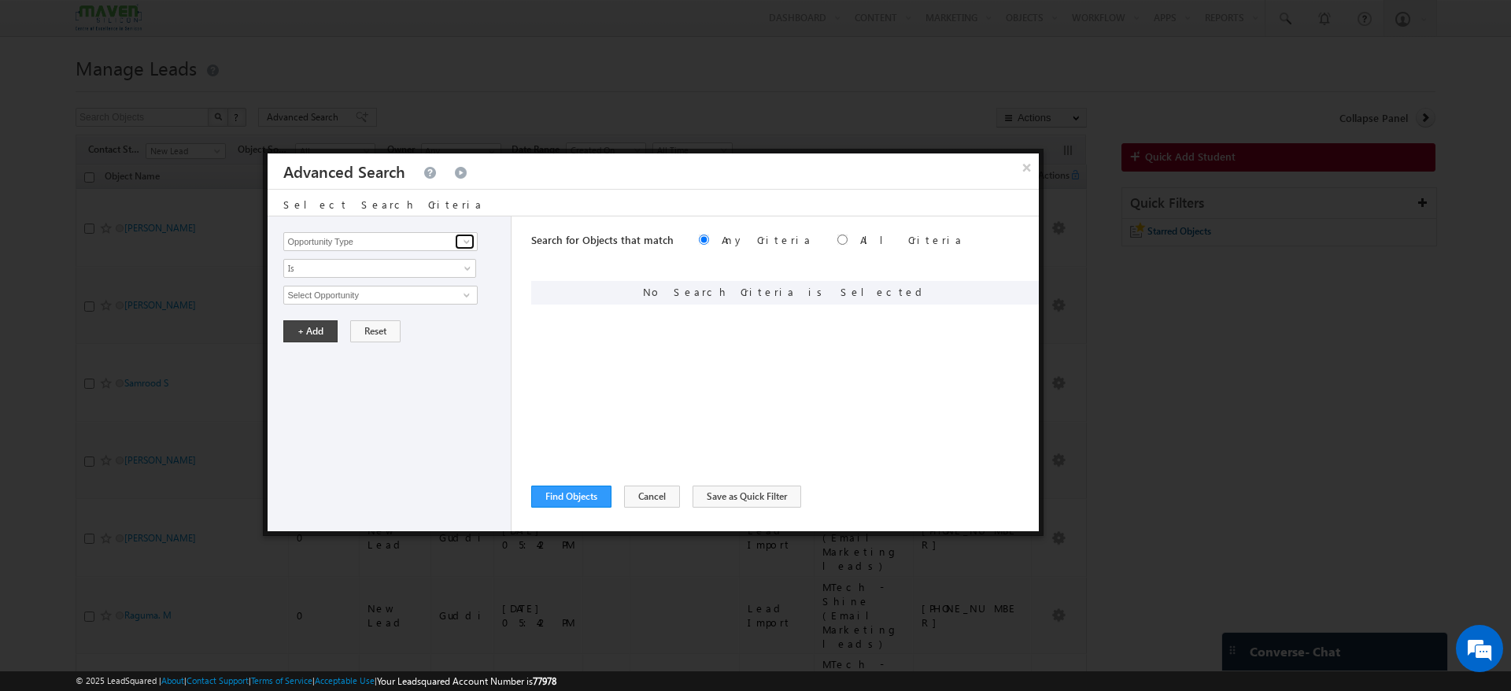
click at [467, 245] on span at bounding box center [466, 241] width 13 height 13
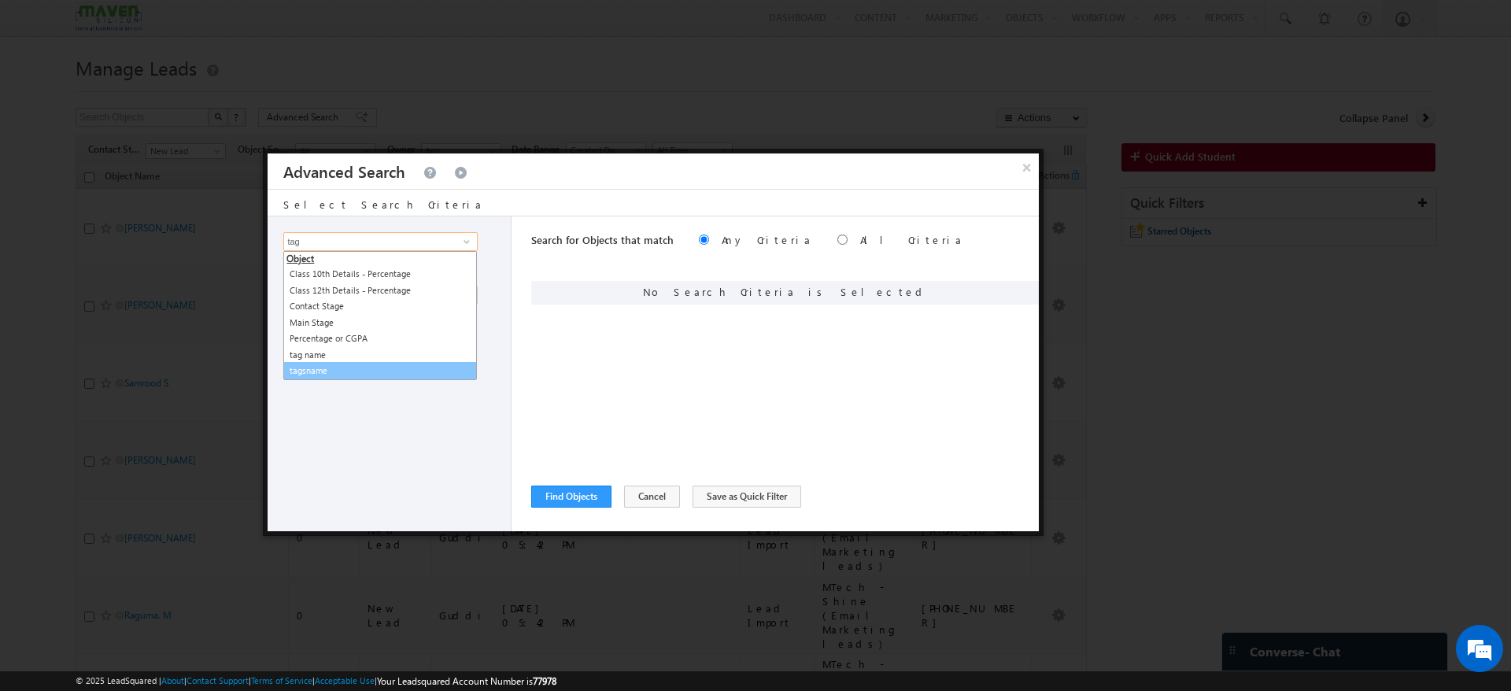
click at [316, 371] on link "tagsname" at bounding box center [380, 371] width 194 height 18
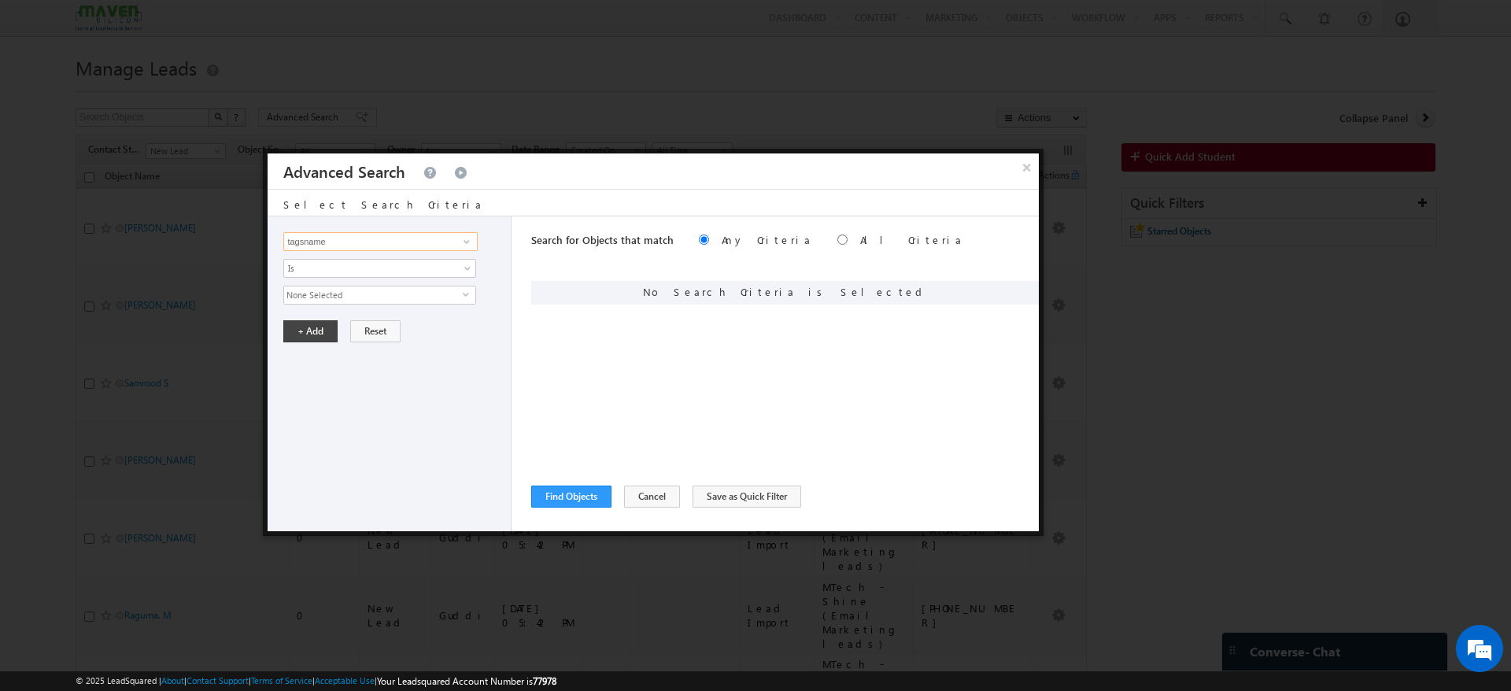
type input "tagsname"
click at [469, 293] on span "select" at bounding box center [469, 293] width 13 height 7
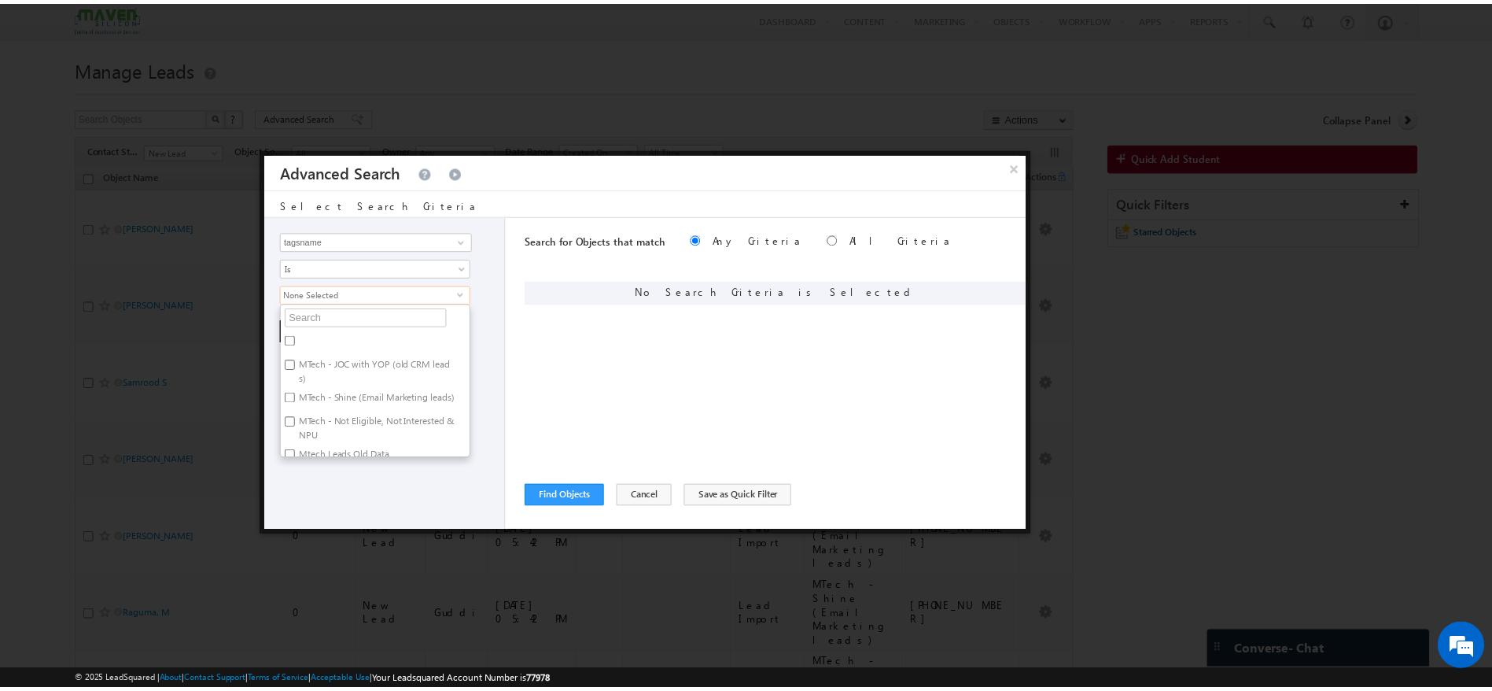
scroll to position [21, 0]
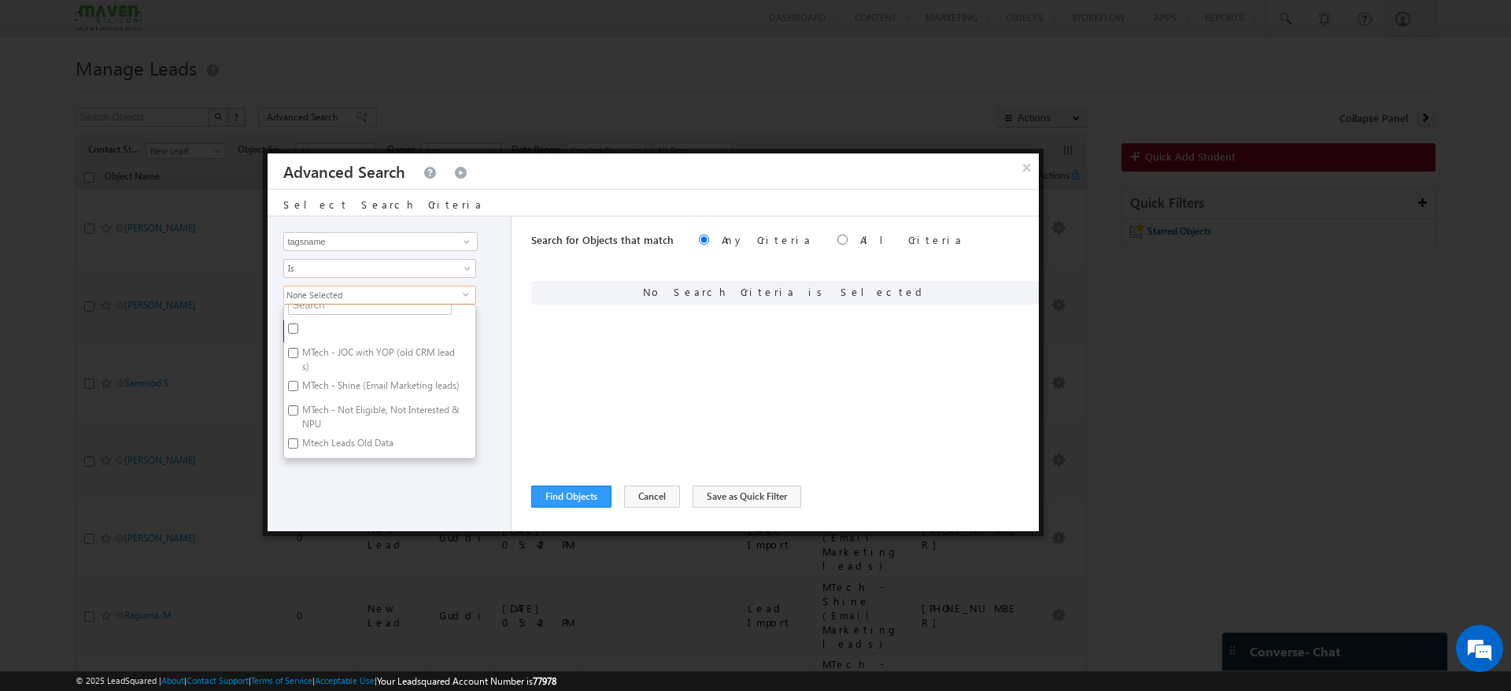
click at [298, 381] on input "MTech - Shine (Email Marketing leads)" at bounding box center [293, 386] width 10 height 10
checkbox input "true"
click at [566, 433] on div "Search for Objects that match Any Criteria All Criteria Note that the current t…" at bounding box center [784, 373] width 507 height 315
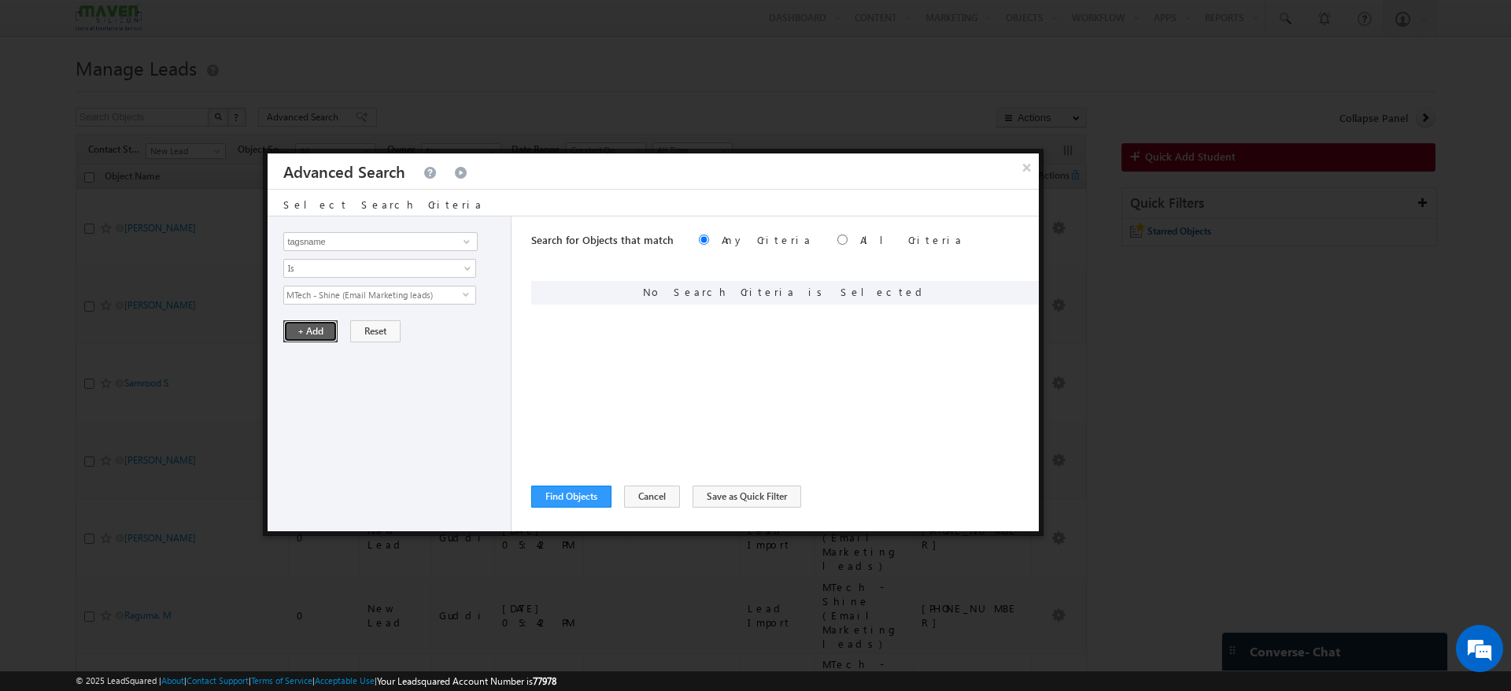
click at [290, 326] on button "+ Add" at bounding box center [310, 331] width 54 height 22
click at [837, 238] on input "radio" at bounding box center [842, 239] width 10 height 10
radio input "true"
click at [595, 497] on button "Find Objects" at bounding box center [571, 496] width 80 height 22
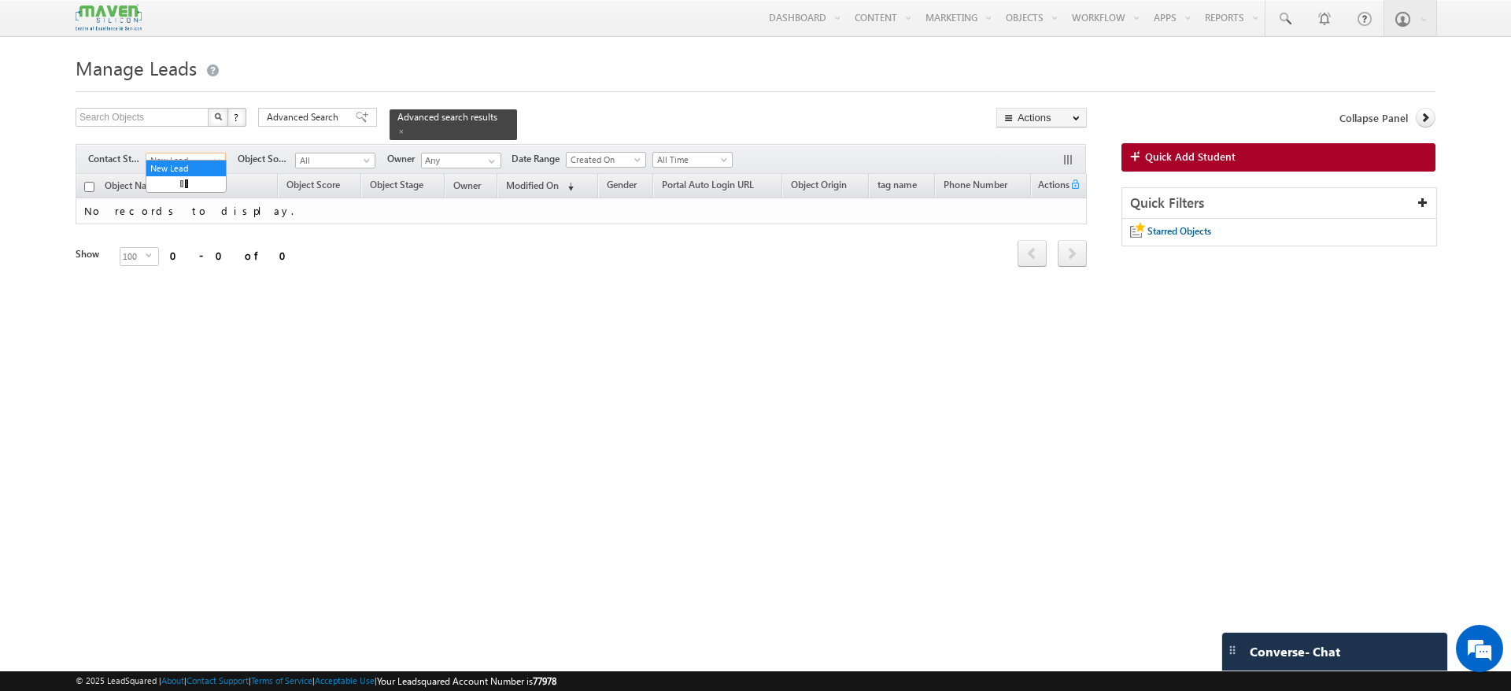
click at [218, 157] on span at bounding box center [218, 163] width 13 height 13
click at [204, 164] on link "All" at bounding box center [185, 168] width 79 height 14
click at [405, 127] on span at bounding box center [401, 131] width 8 height 8
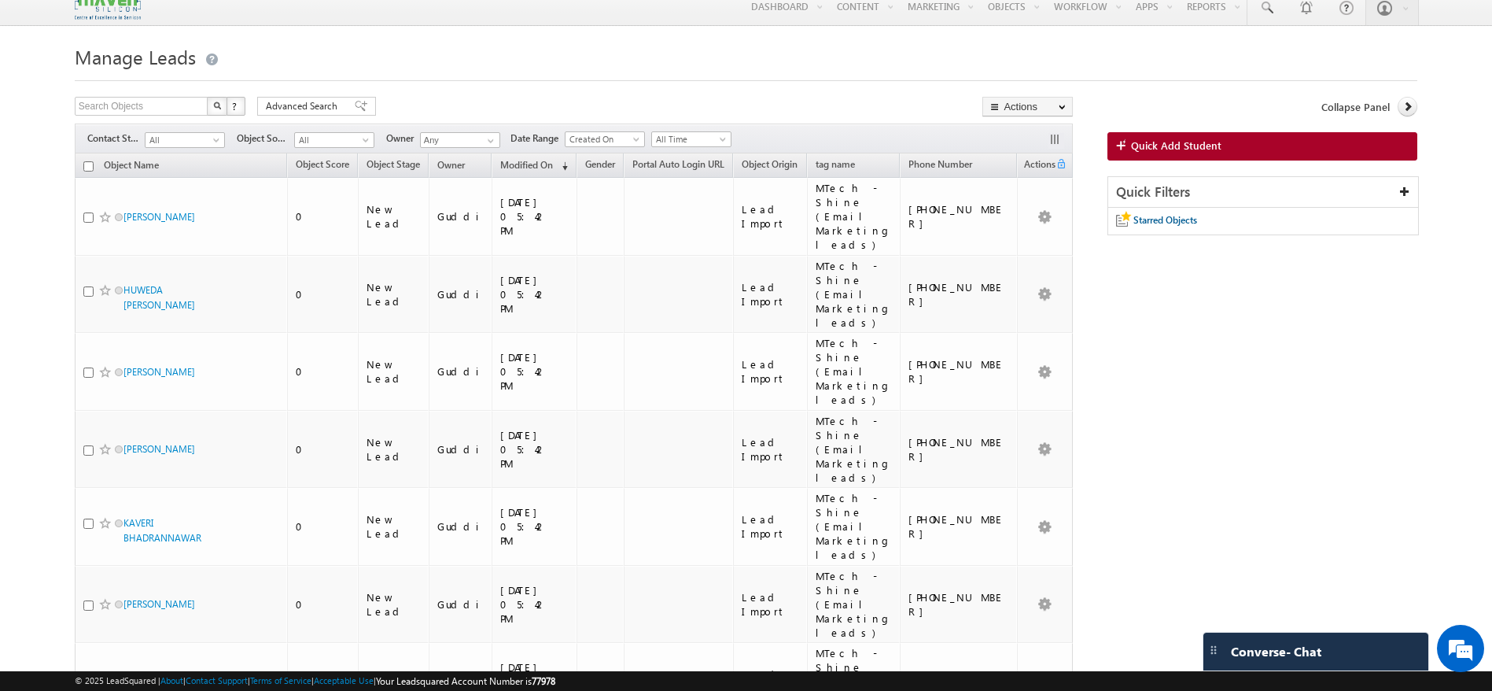
scroll to position [0, 0]
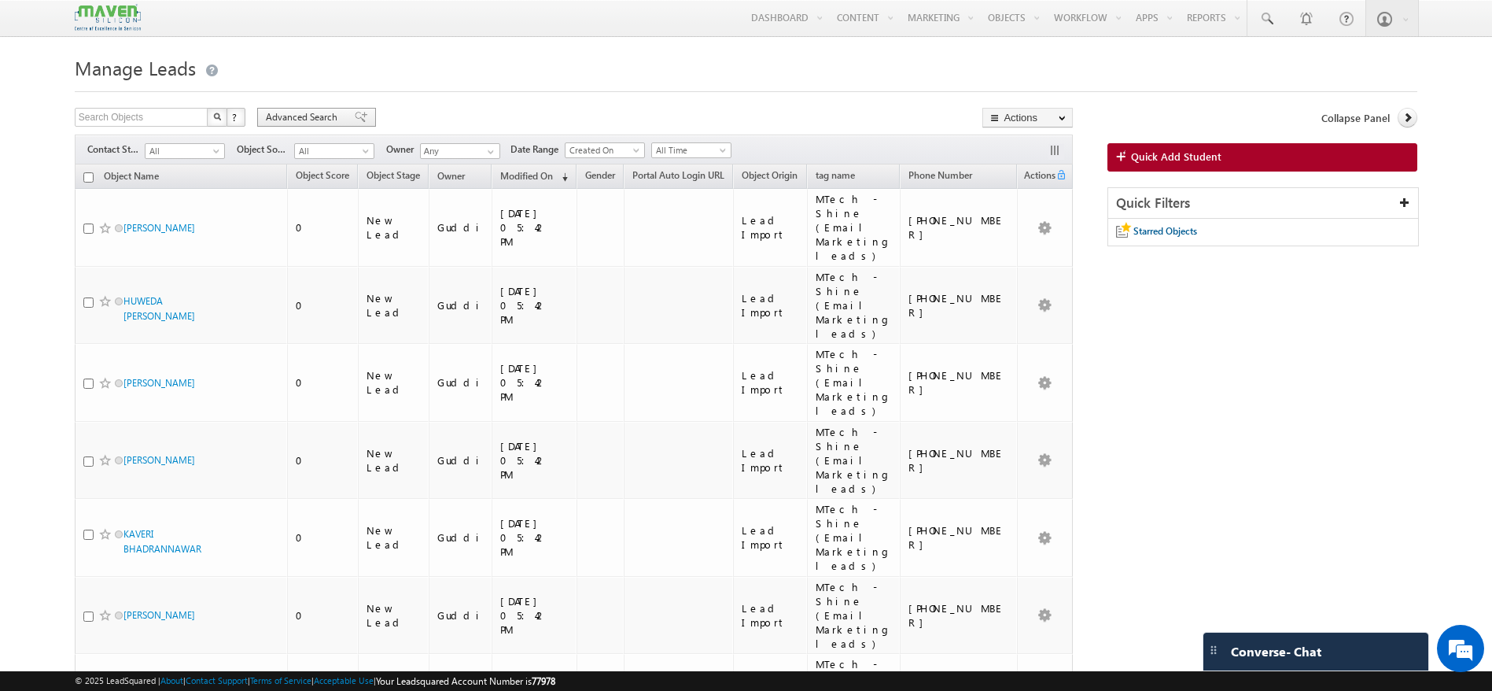
click at [338, 110] on span "Advanced Search" at bounding box center [304, 117] width 76 height 14
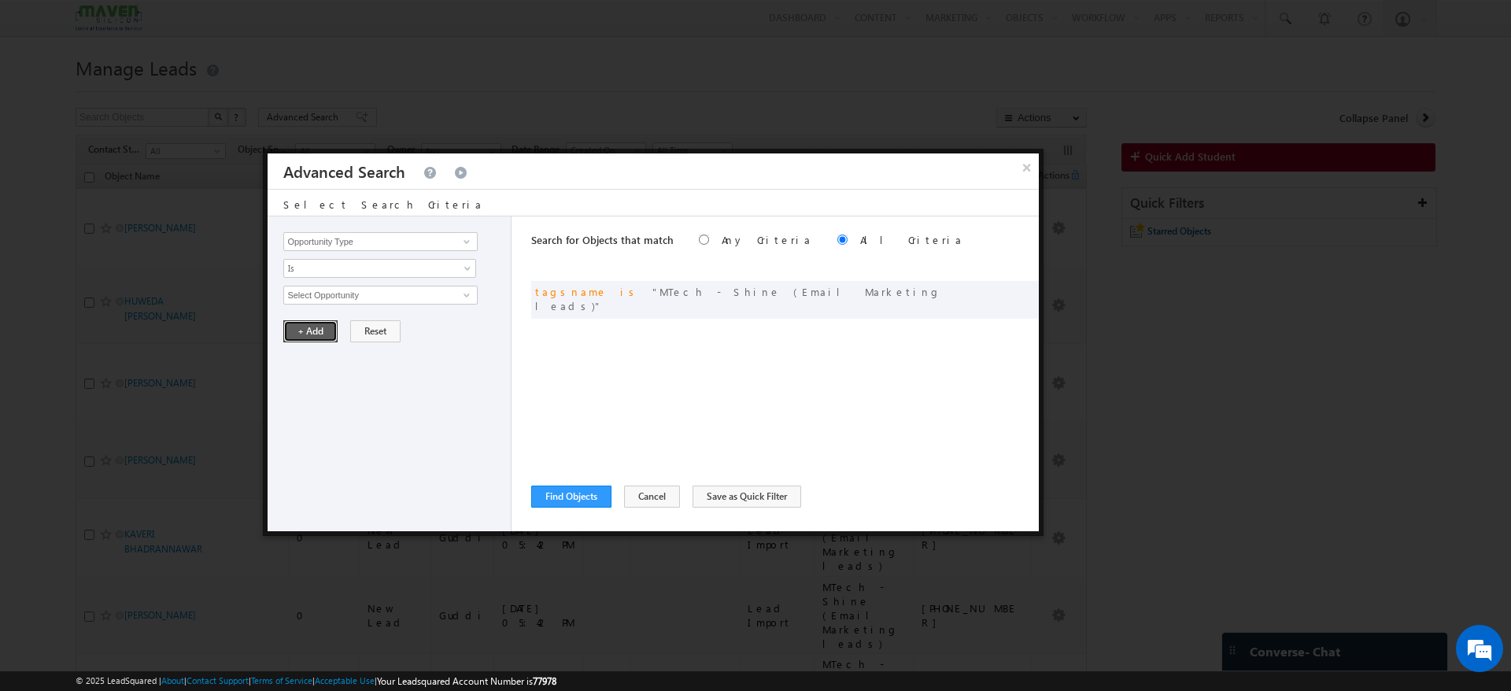
click at [301, 328] on button "+ Add" at bounding box center [310, 331] width 54 height 22
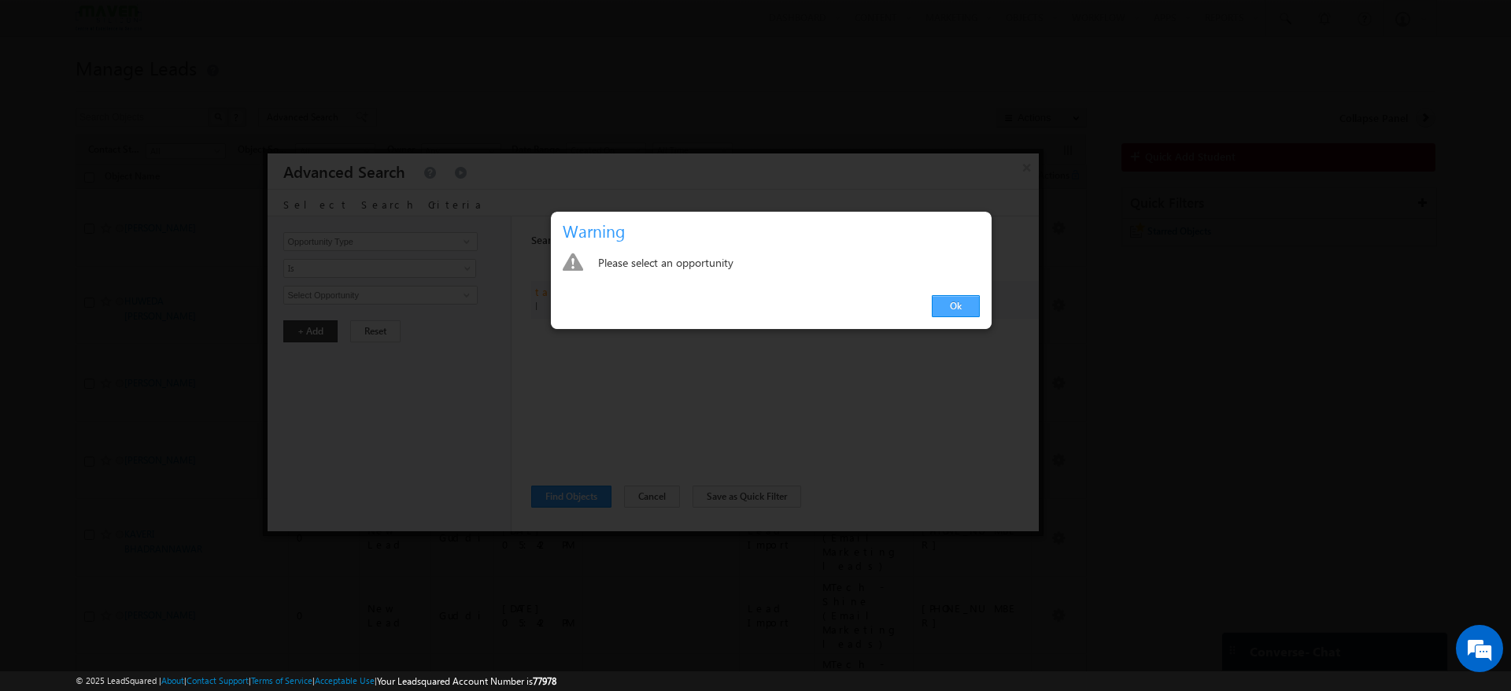
click at [951, 308] on link "Ok" at bounding box center [956, 306] width 48 height 22
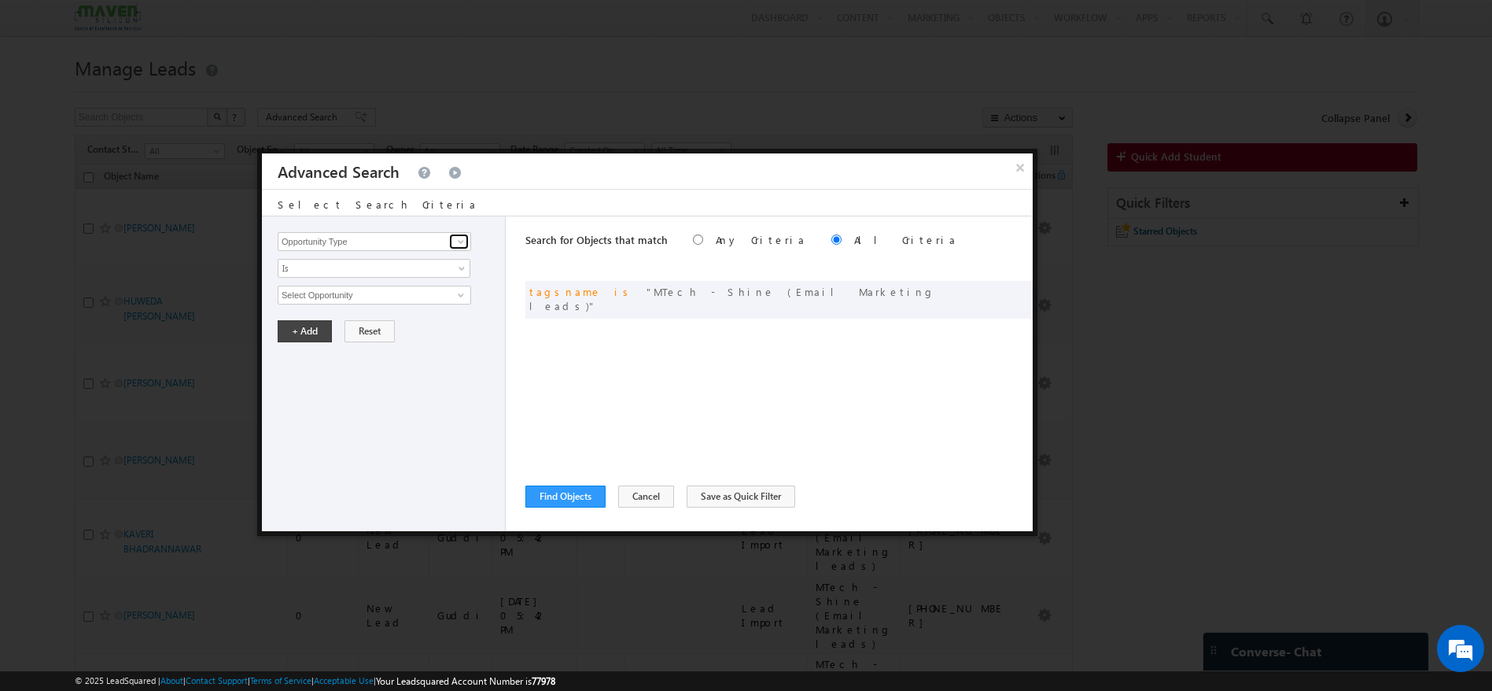
click at [465, 239] on span at bounding box center [461, 241] width 13 height 13
click at [572, 491] on button "Find Objects" at bounding box center [566, 496] width 80 height 22
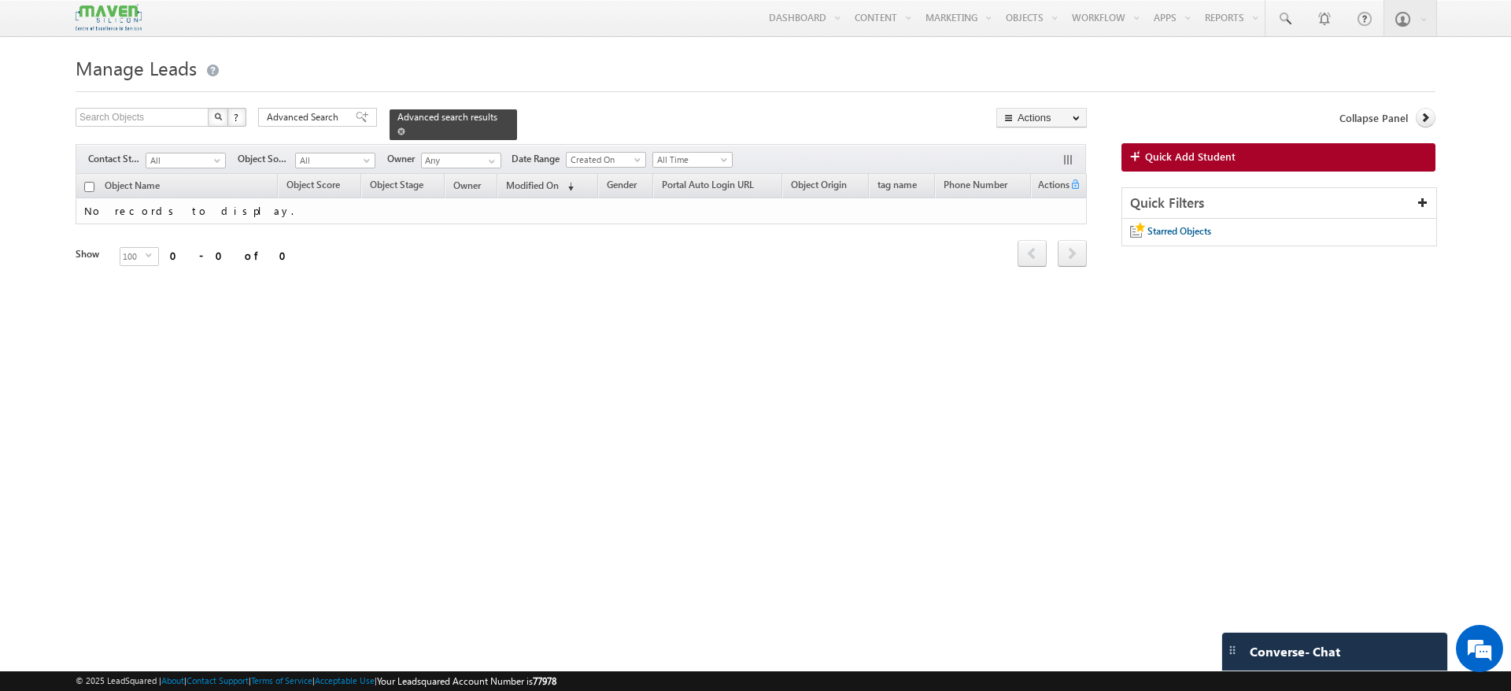
click at [405, 127] on span at bounding box center [401, 131] width 8 height 8
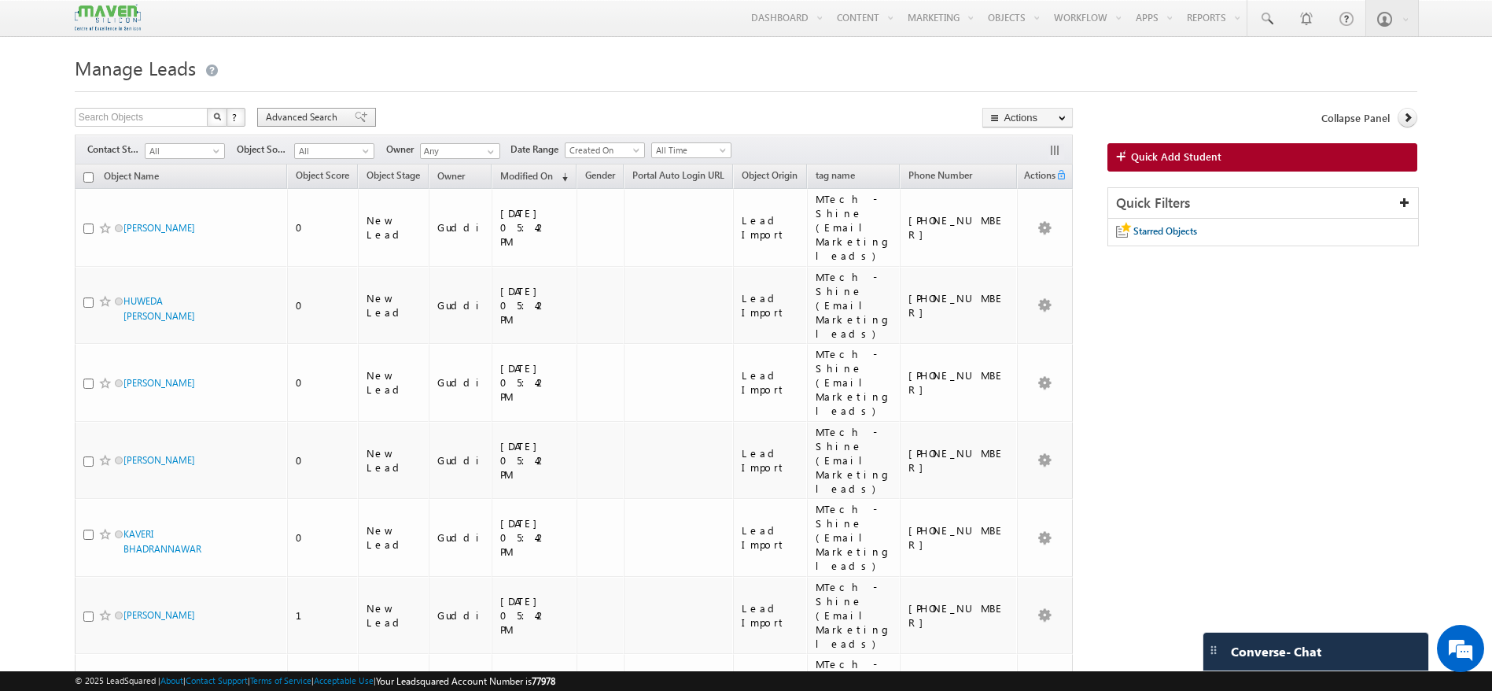
click at [331, 120] on span "Advanced Search" at bounding box center [304, 117] width 76 height 14
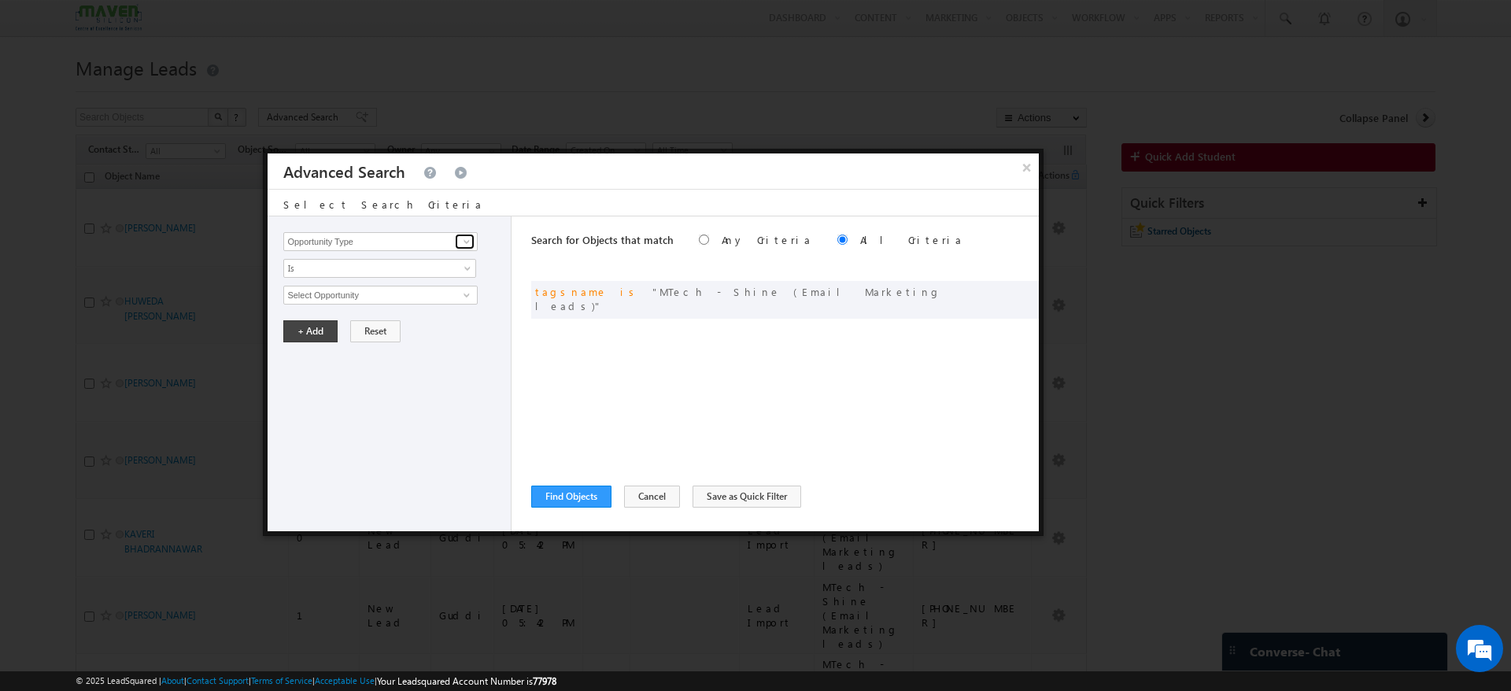
click at [470, 242] on span at bounding box center [466, 241] width 13 height 13
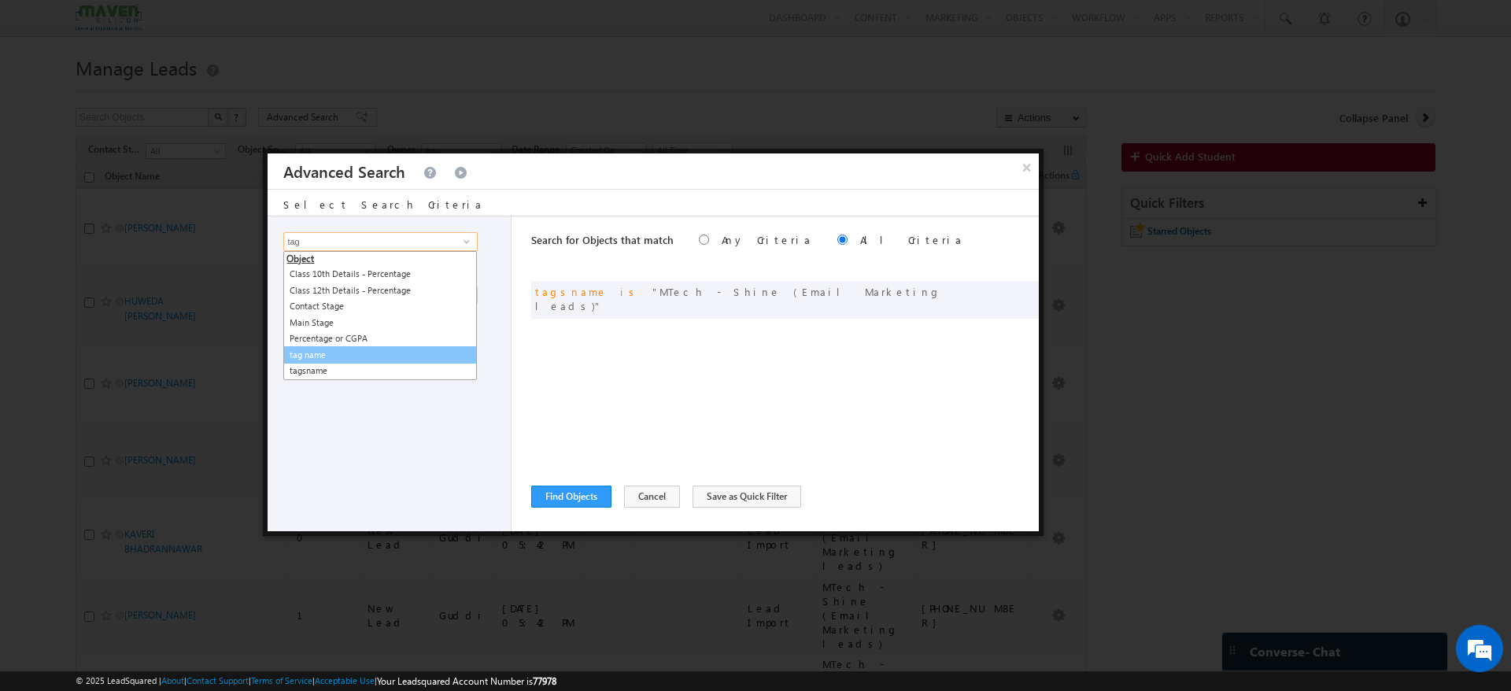
click at [349, 356] on link "tag name" at bounding box center [380, 355] width 194 height 18
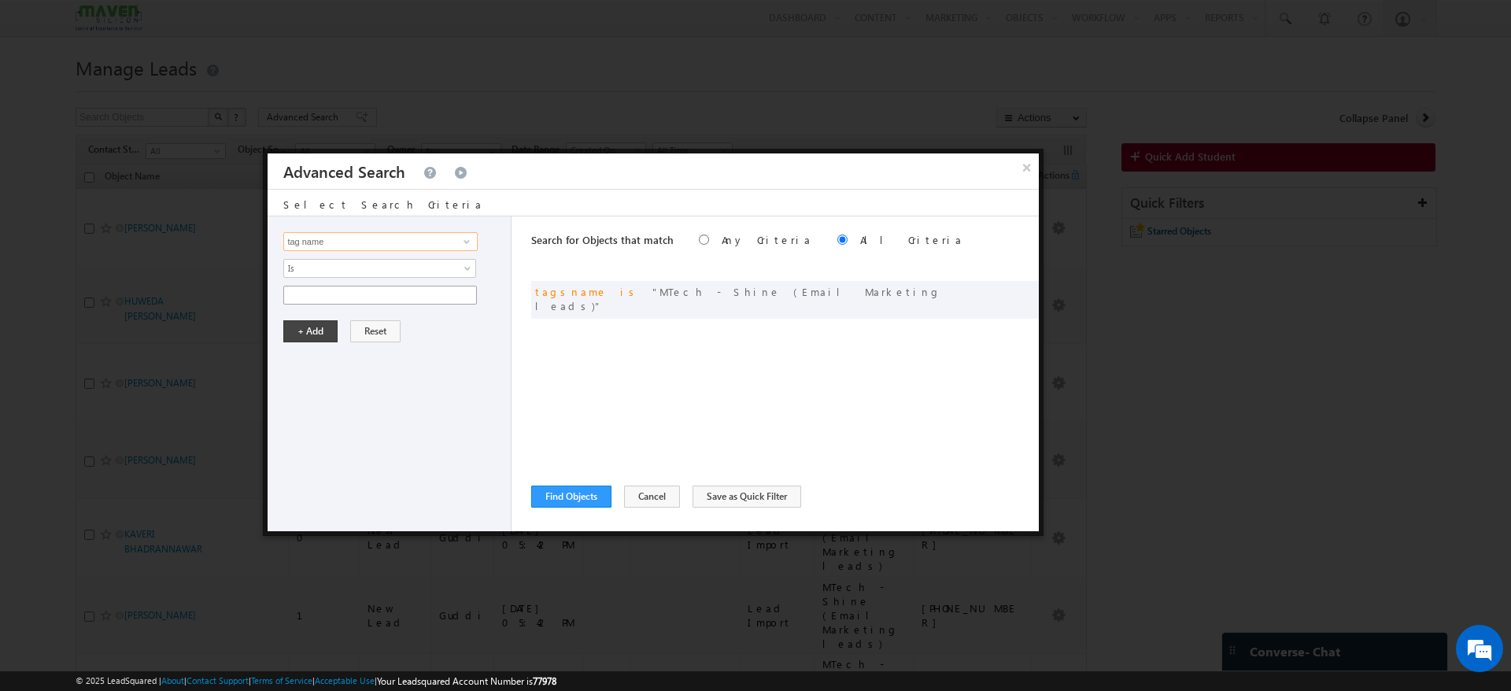
type input "tag name"
click at [448, 296] on input "text" at bounding box center [380, 295] width 194 height 19
click at [429, 290] on input "text" at bounding box center [380, 295] width 194 height 19
paste input "MTech - Shine (Email Marketing leads)"
type input "MTech - Shine (Email Marketing leads)"
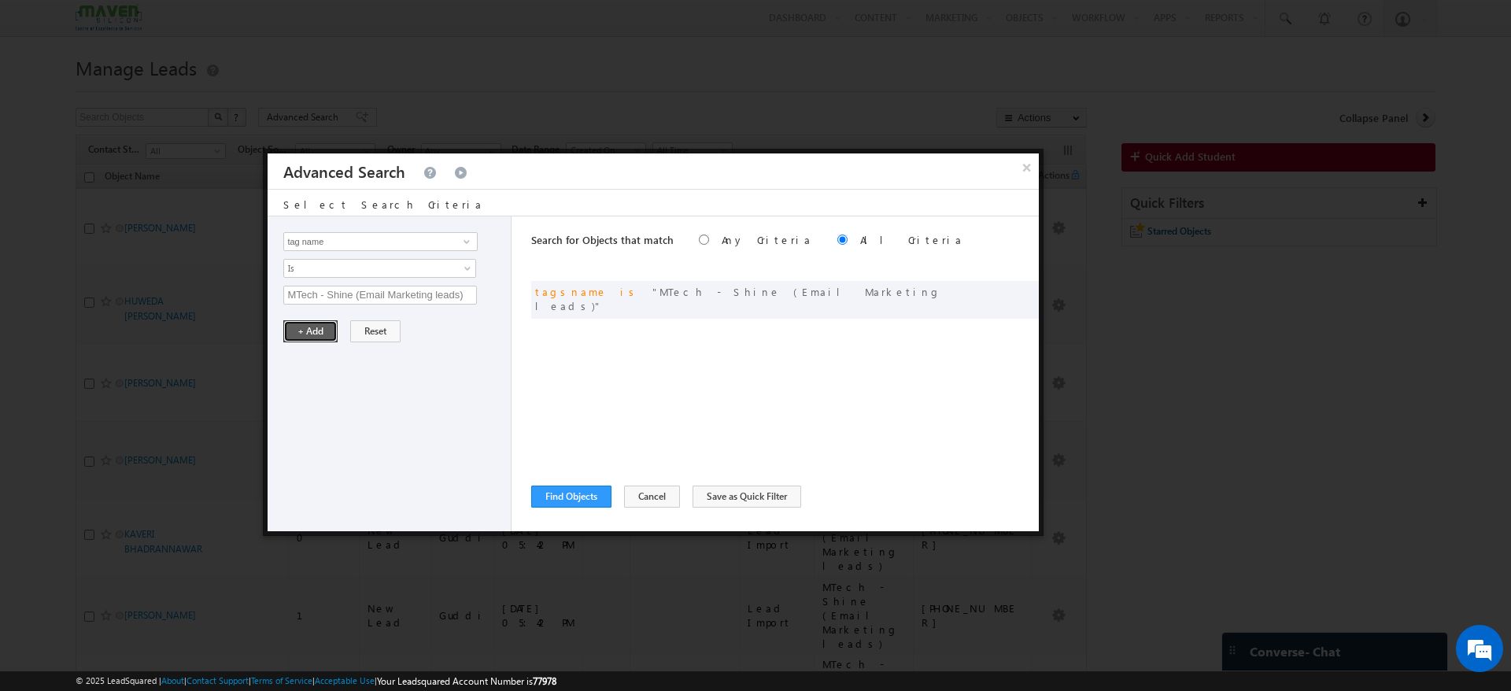
click at [326, 325] on button "+ Add" at bounding box center [310, 331] width 54 height 22
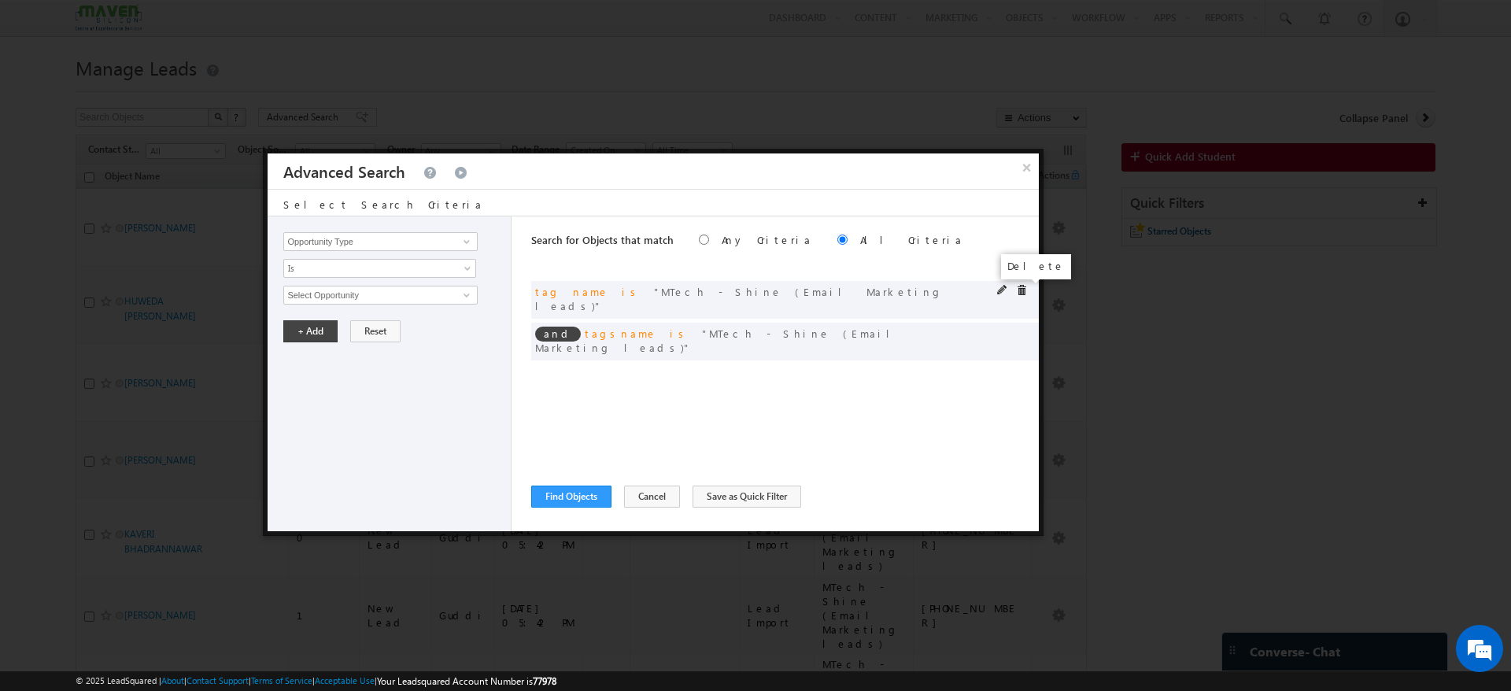
click at [1016, 286] on span at bounding box center [1021, 290] width 11 height 11
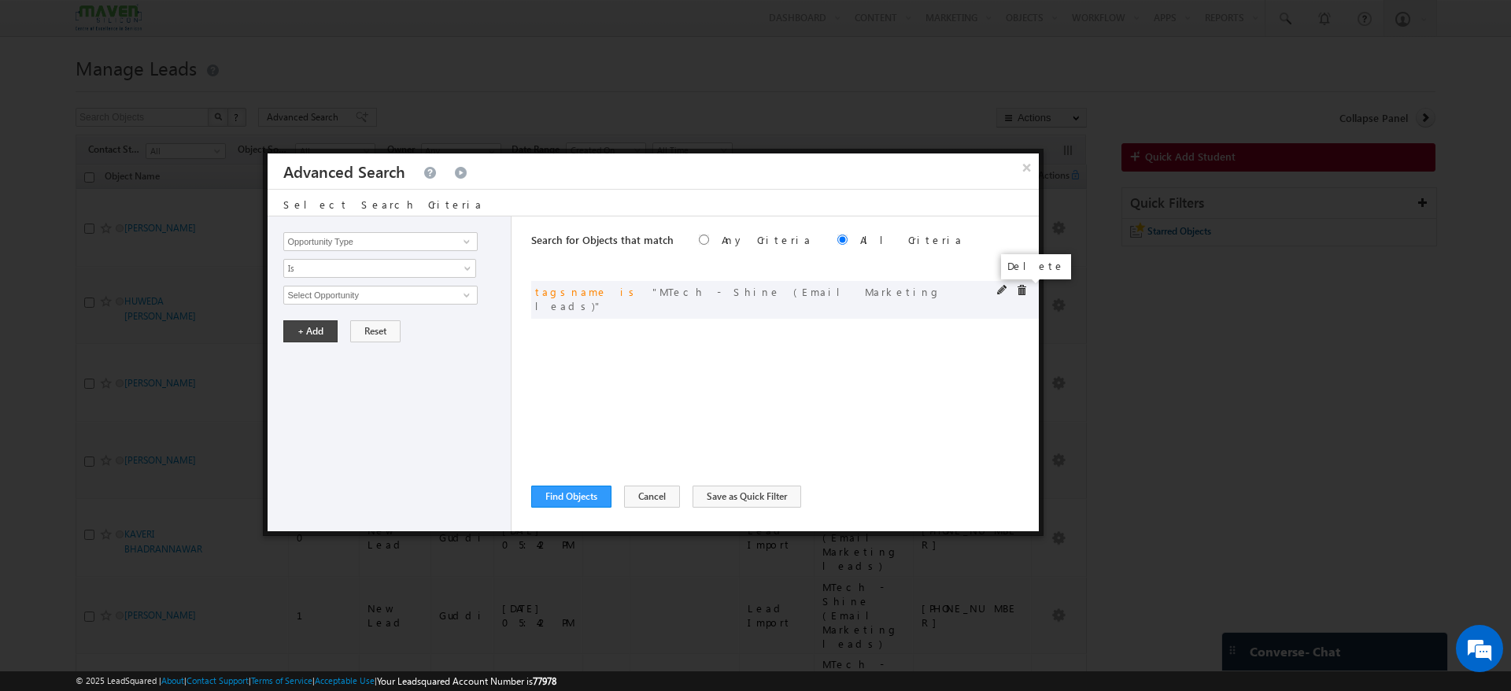
click at [1016, 288] on span at bounding box center [1021, 290] width 11 height 11
click at [467, 245] on span at bounding box center [466, 241] width 13 height 13
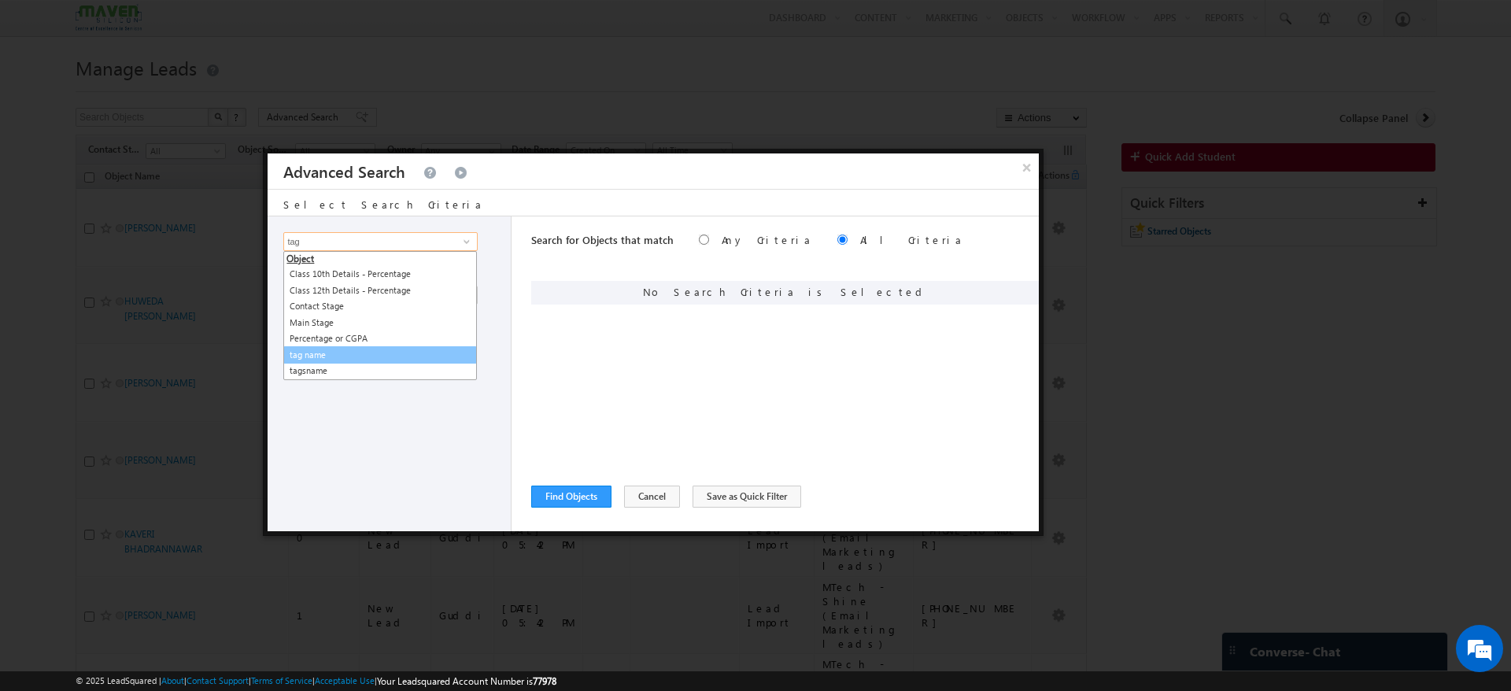
click at [328, 354] on link "tag name" at bounding box center [380, 355] width 194 height 18
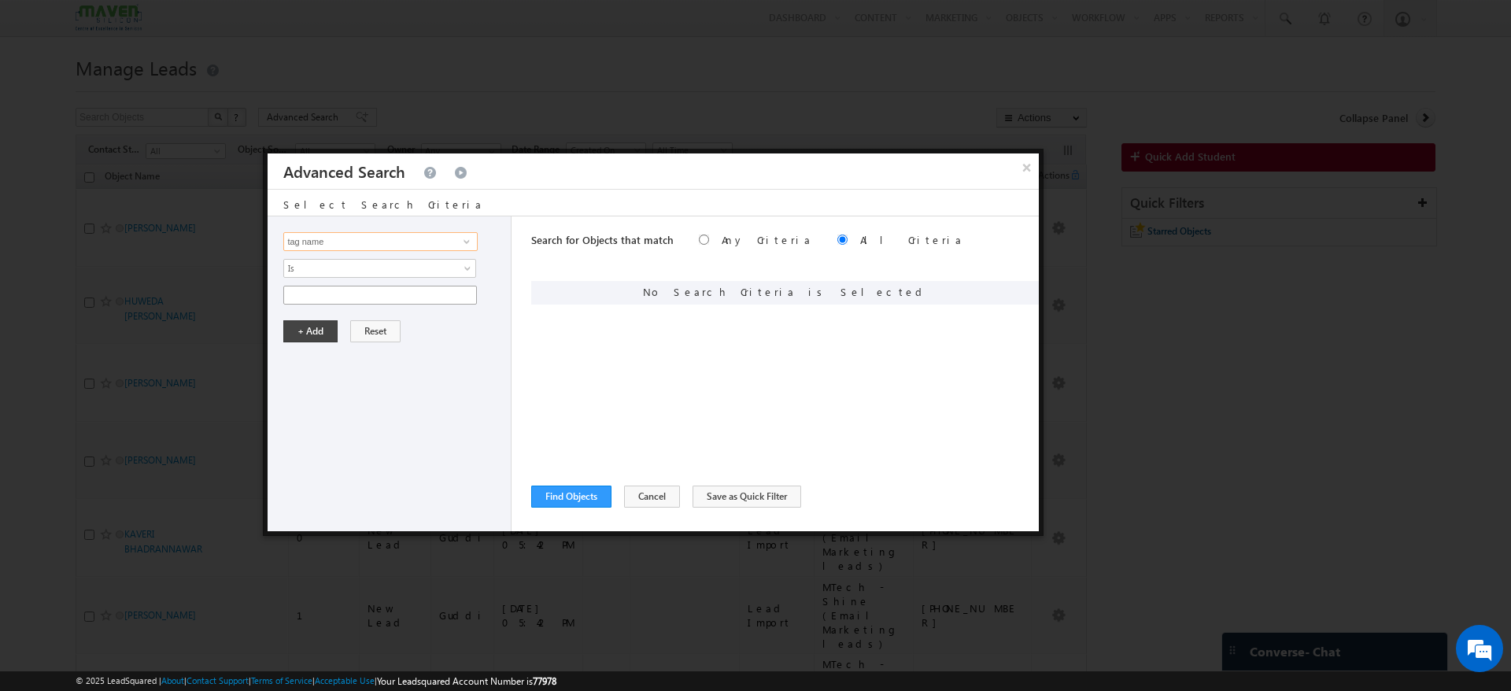
type input "tag name"
click at [408, 297] on input "text" at bounding box center [380, 295] width 194 height 19
paste input "MTech - Shine (Email Marketing leads)"
type input "MTech - Shine (Email Marketing leads)"
click at [319, 328] on button "+ Add" at bounding box center [310, 331] width 54 height 22
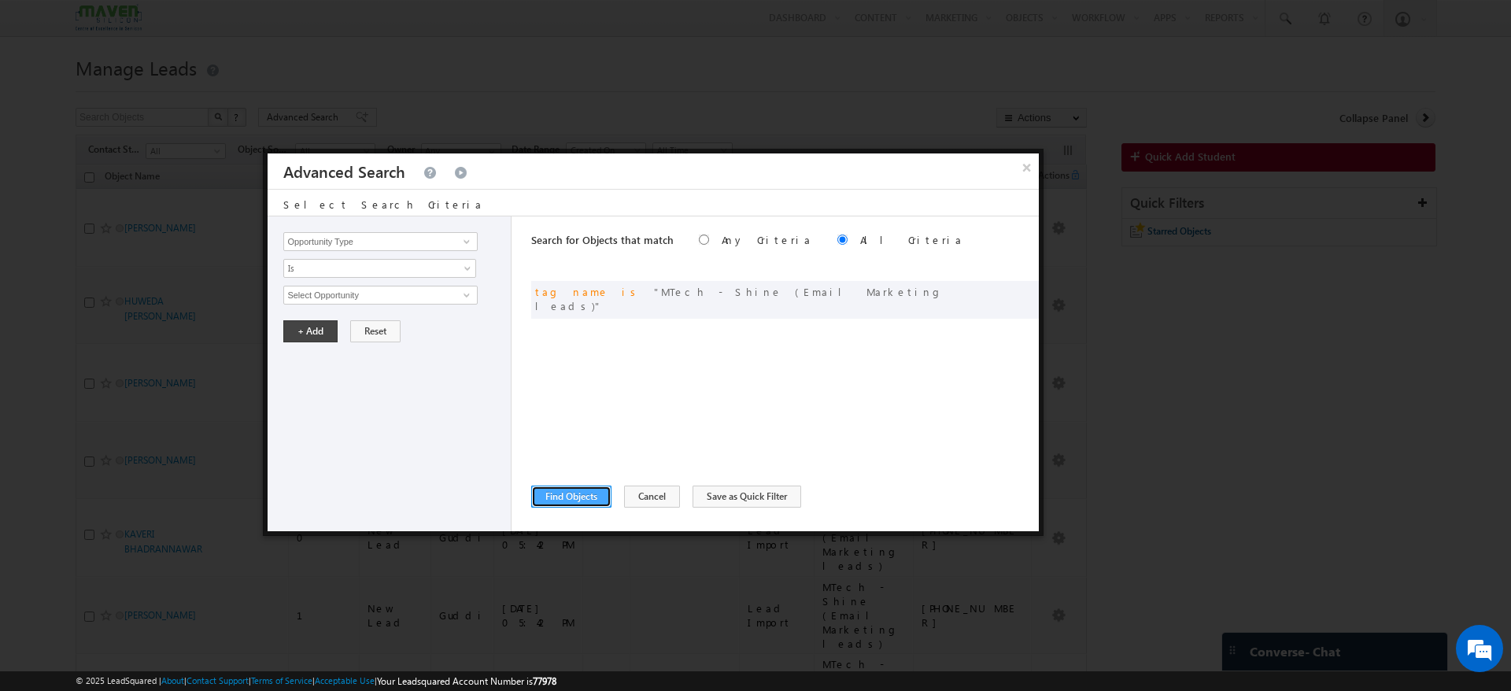
click at [596, 492] on button "Find Objects" at bounding box center [571, 496] width 80 height 22
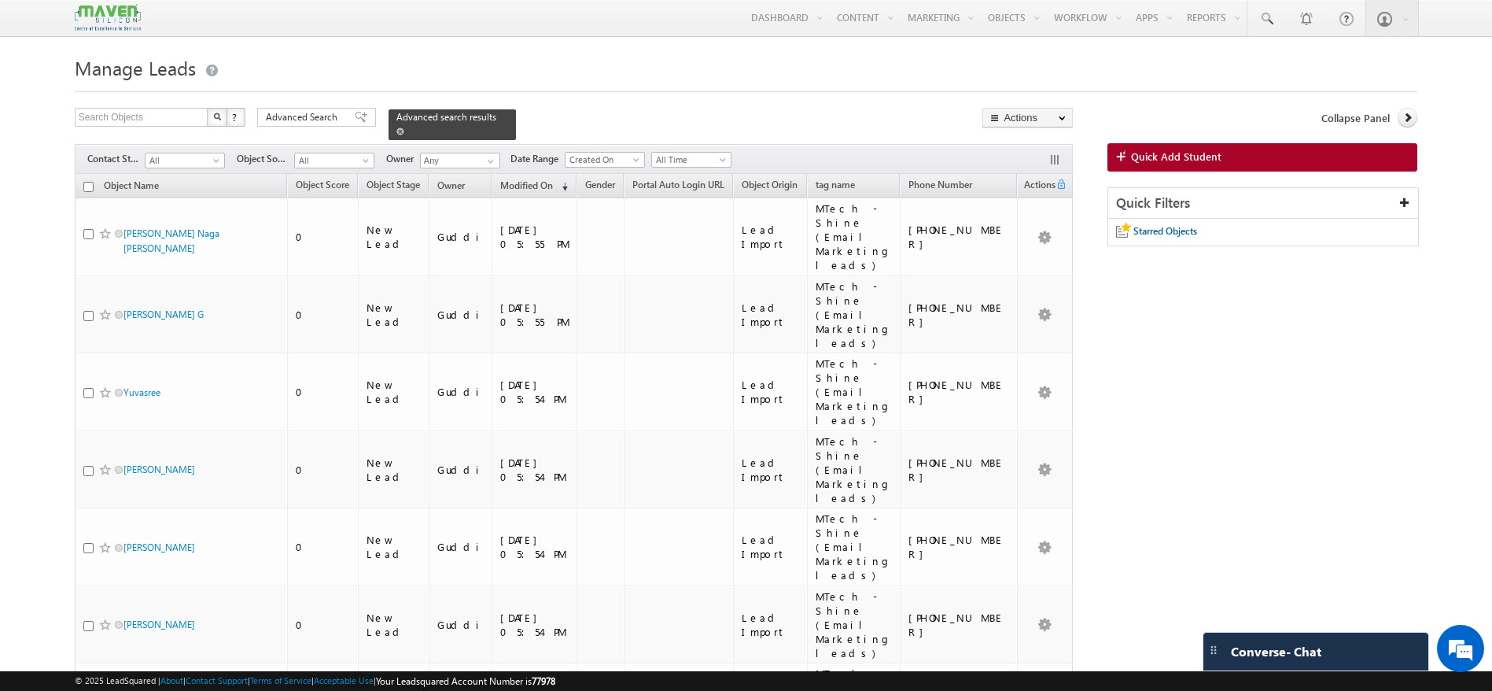
click at [404, 127] on span at bounding box center [401, 131] width 8 height 8
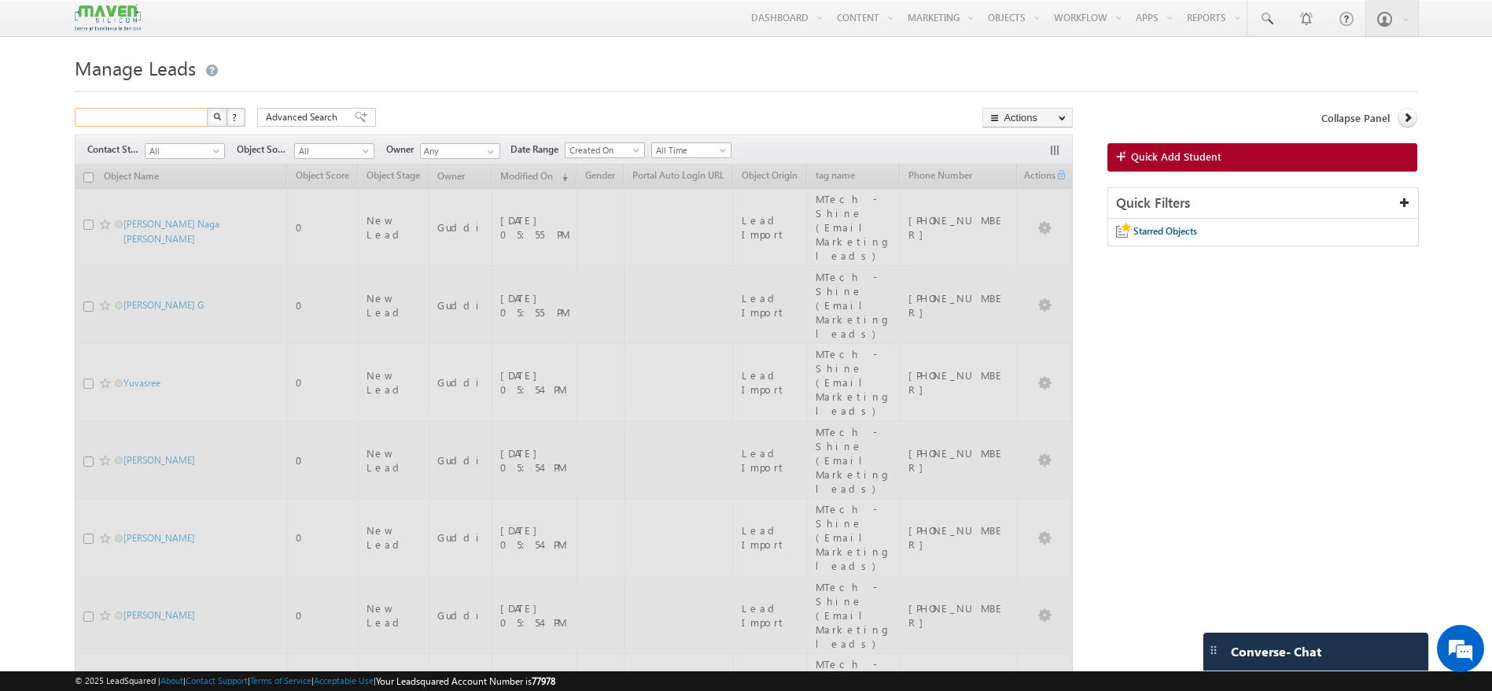
click at [190, 122] on input "text" at bounding box center [142, 117] width 135 height 19
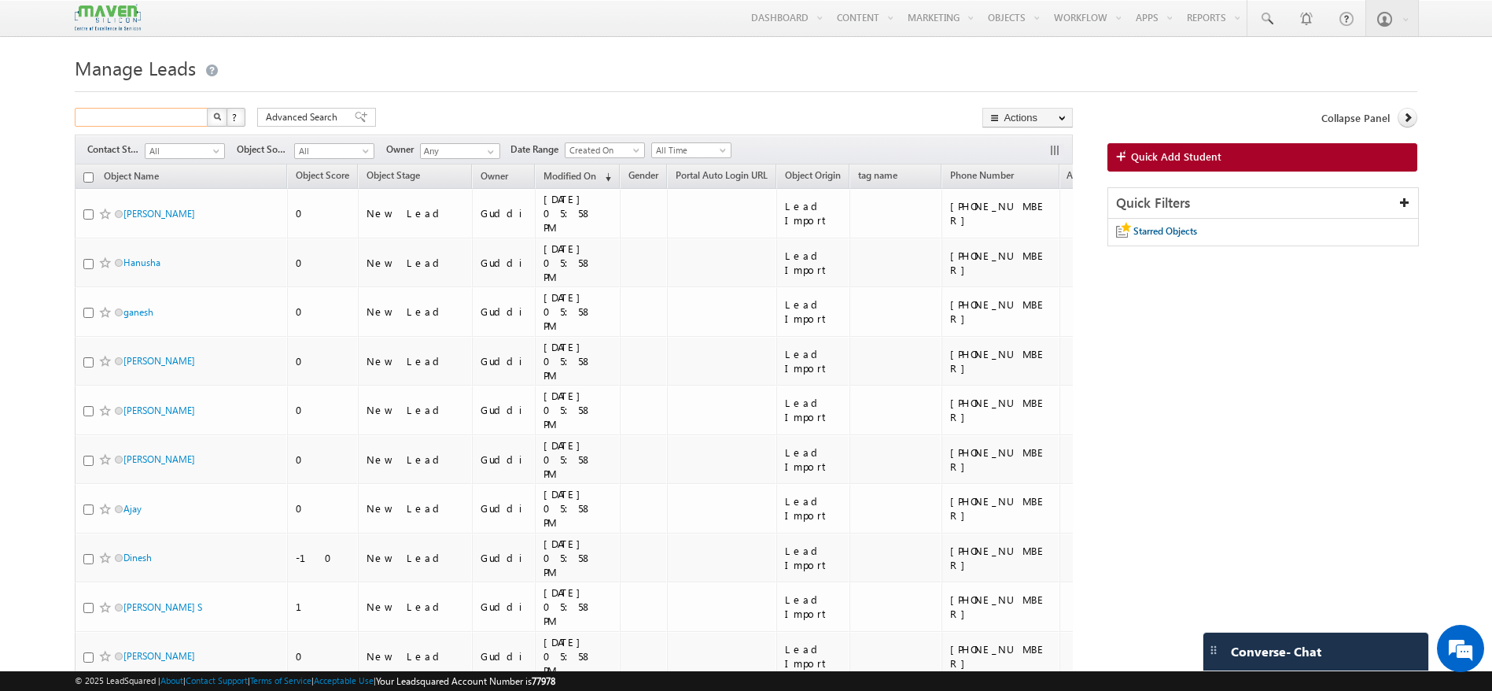
paste input "9140178715"
type input "9140178715"
click at [214, 114] on img "button" at bounding box center [217, 117] width 8 height 8
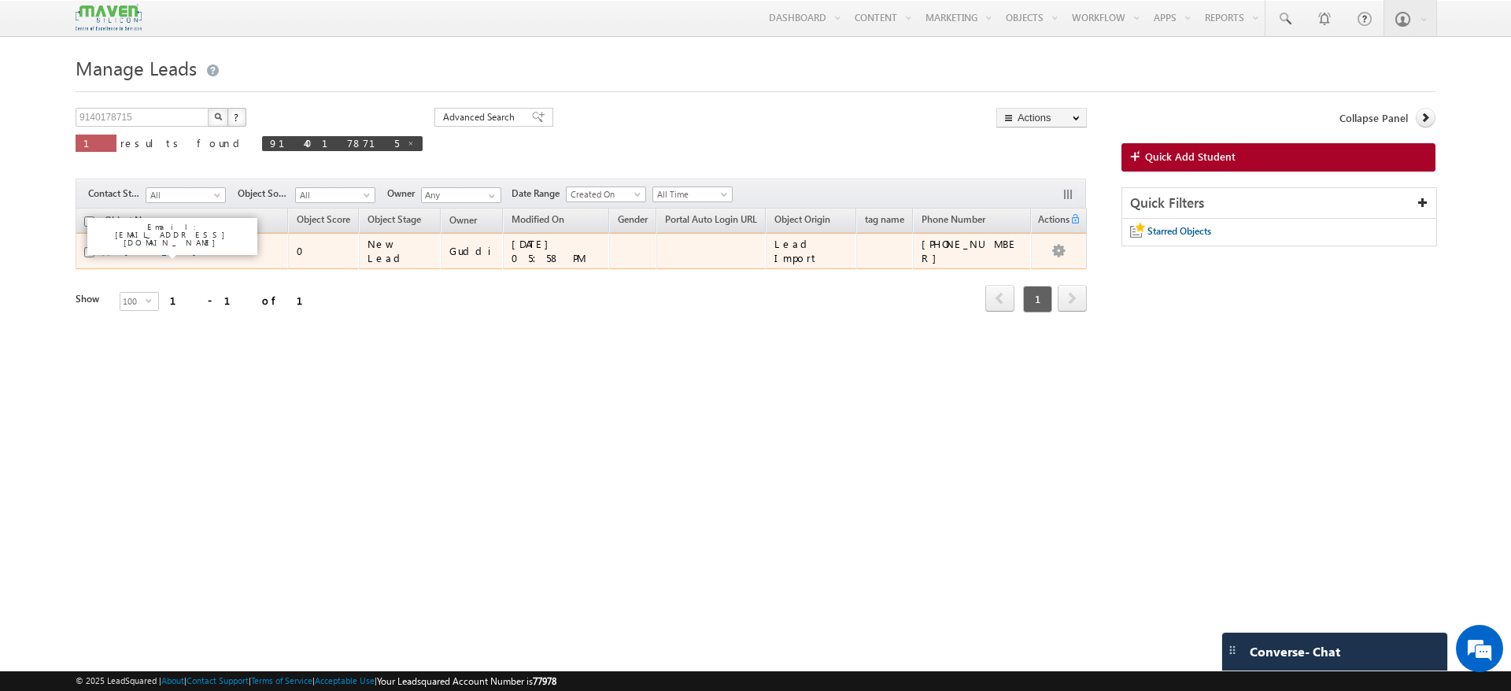
click at [157, 251] on link "[PERSON_NAME]" at bounding box center [160, 251] width 72 height 12
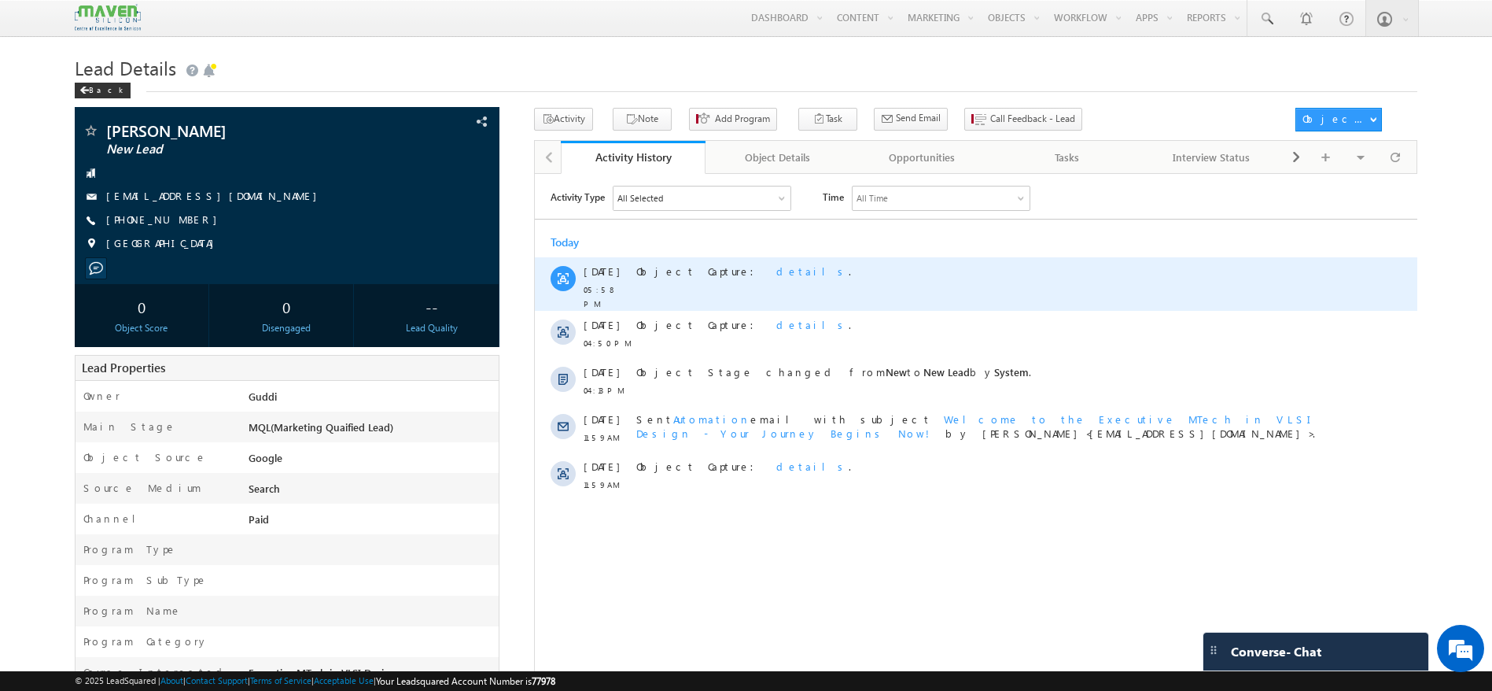
click at [776, 274] on span "details" at bounding box center [812, 270] width 72 height 13
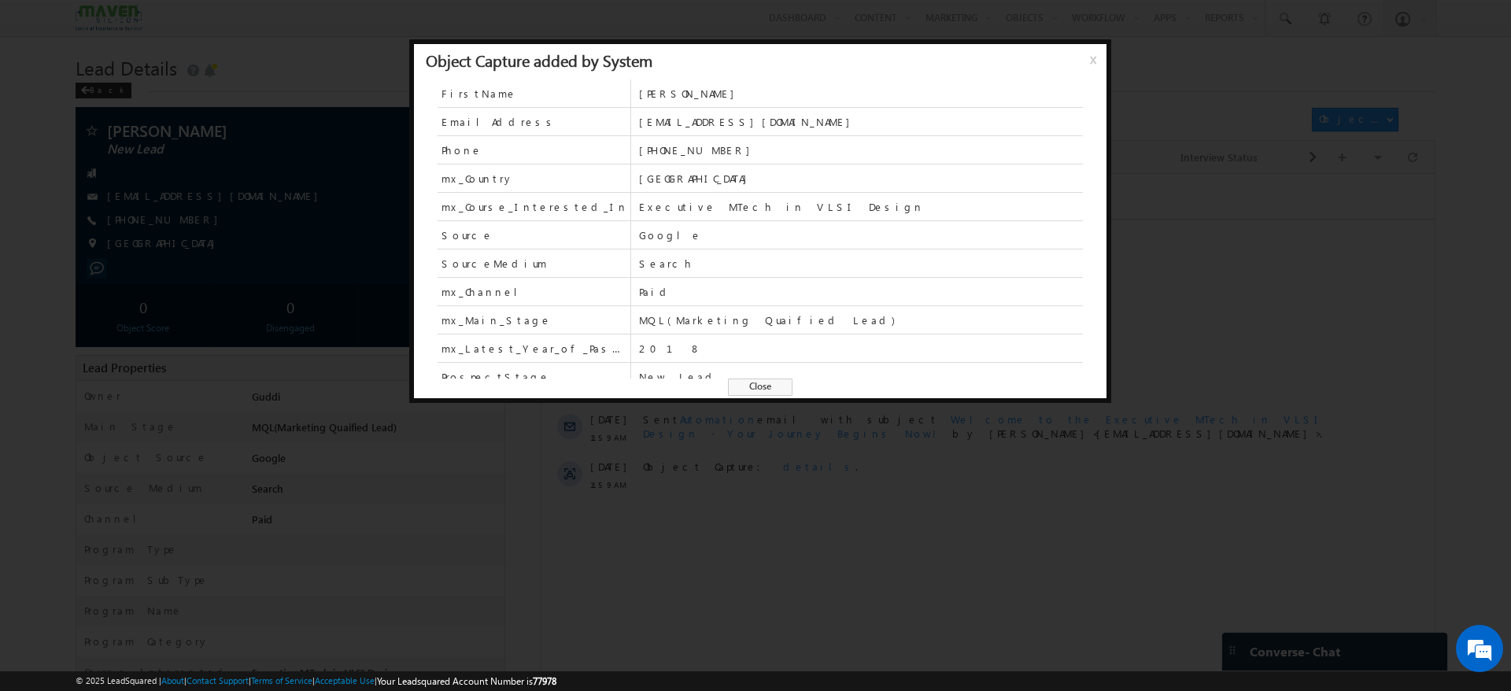
click at [1091, 60] on span "x" at bounding box center [1096, 65] width 13 height 28
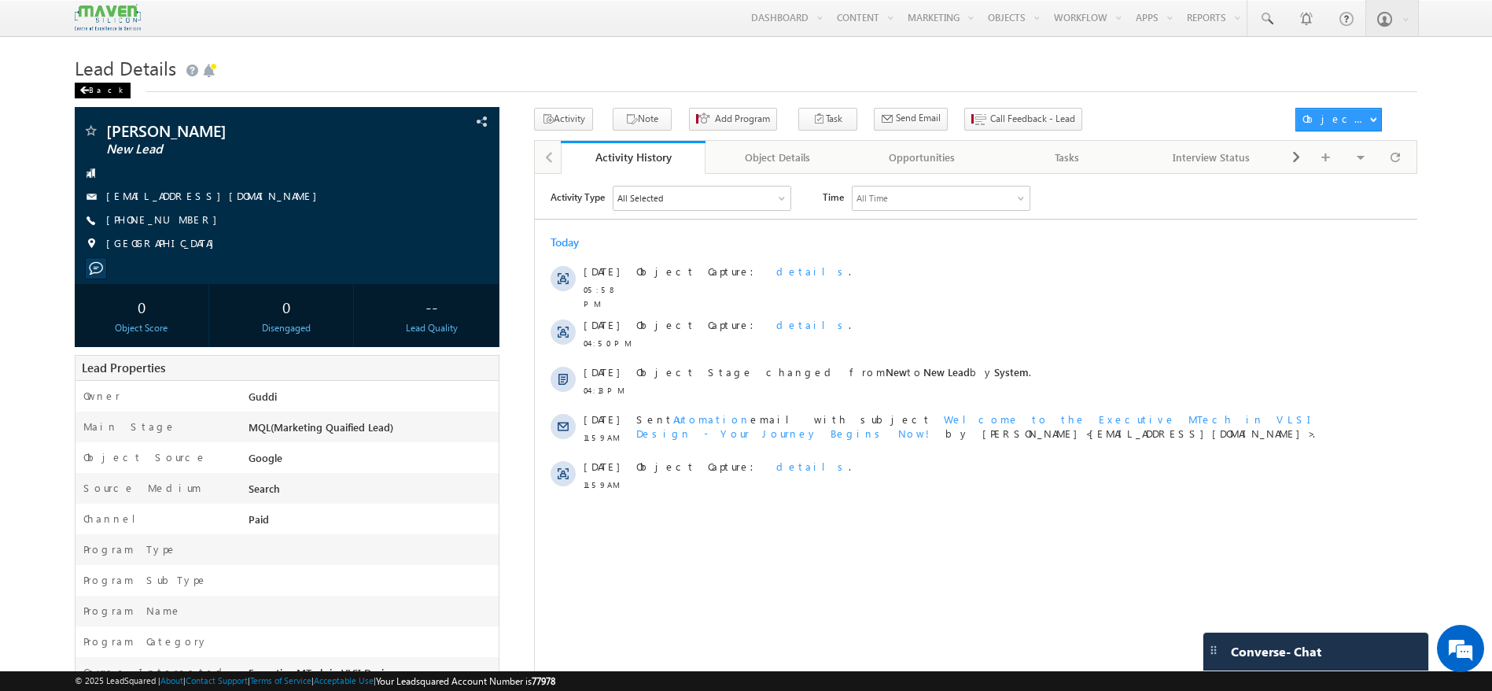
drag, startPoint x: 106, startPoint y: 91, endPoint x: 221, endPoint y: 260, distance: 203.8
click at [106, 91] on div "Back" at bounding box center [103, 91] width 56 height 16
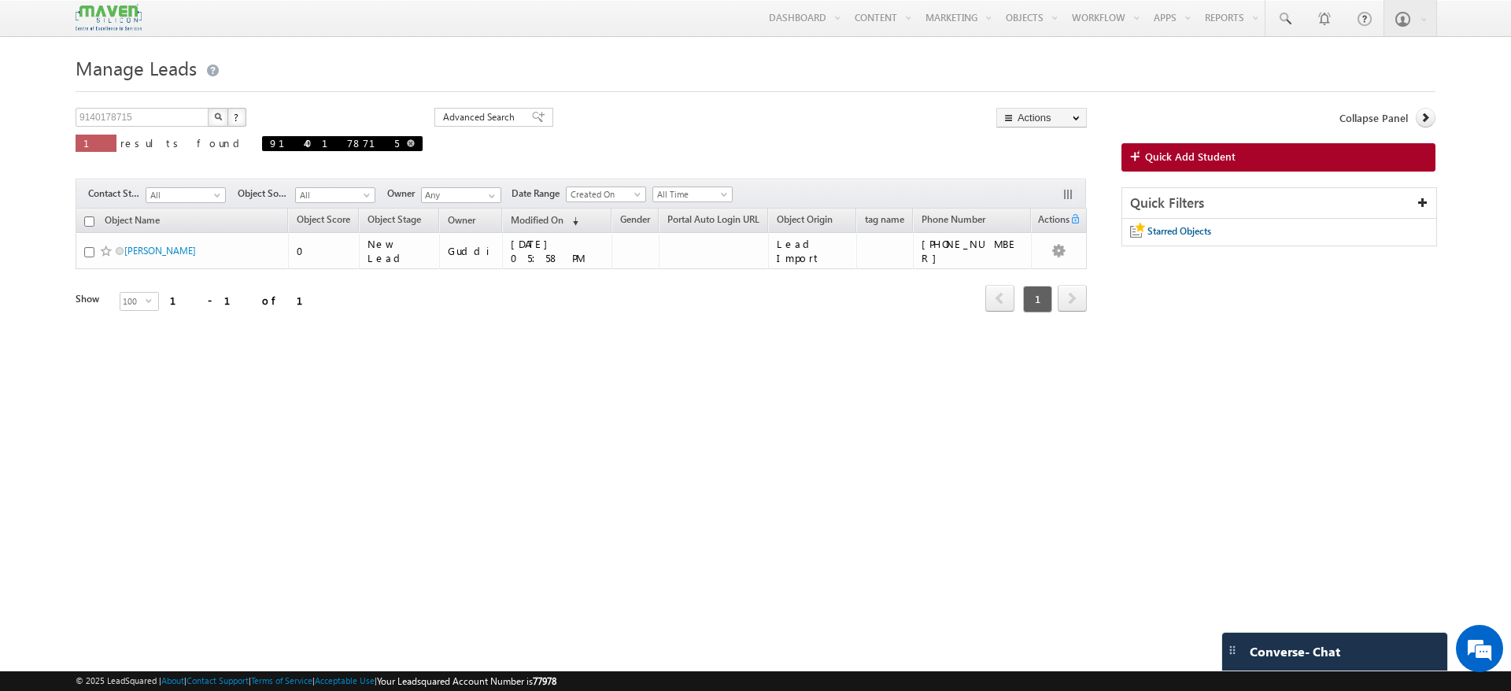
click at [407, 141] on span at bounding box center [411, 143] width 8 height 8
type input "Search Objects"
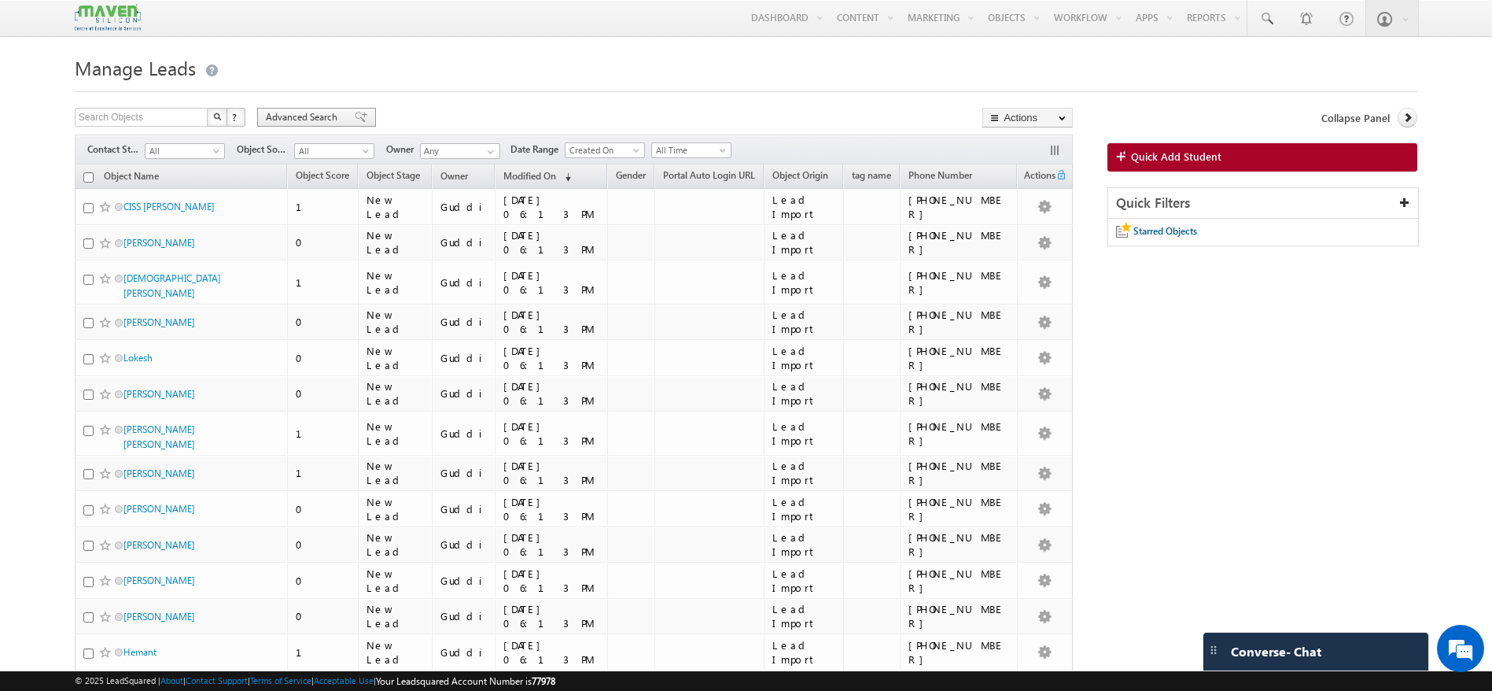
click at [361, 120] on div "Advanced Search" at bounding box center [316, 117] width 119 height 19
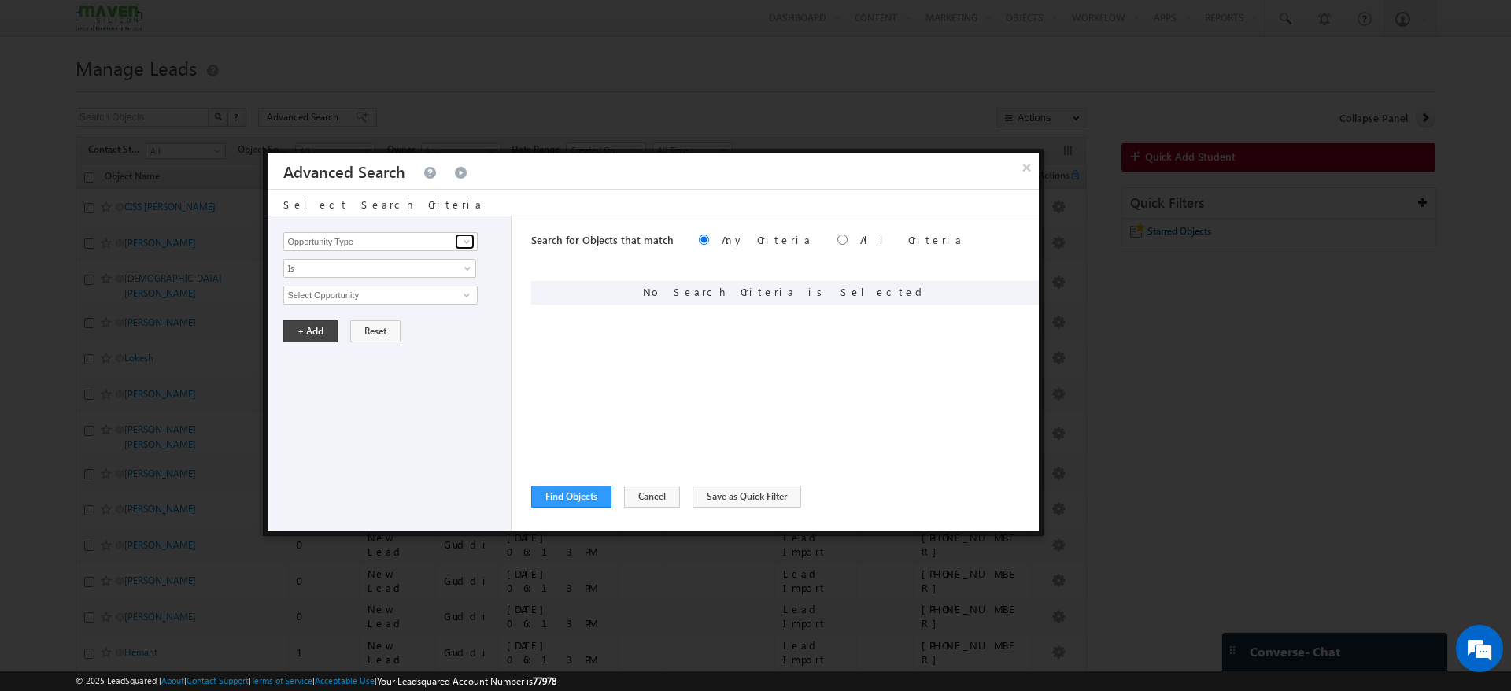
click at [470, 238] on span at bounding box center [466, 241] width 13 height 13
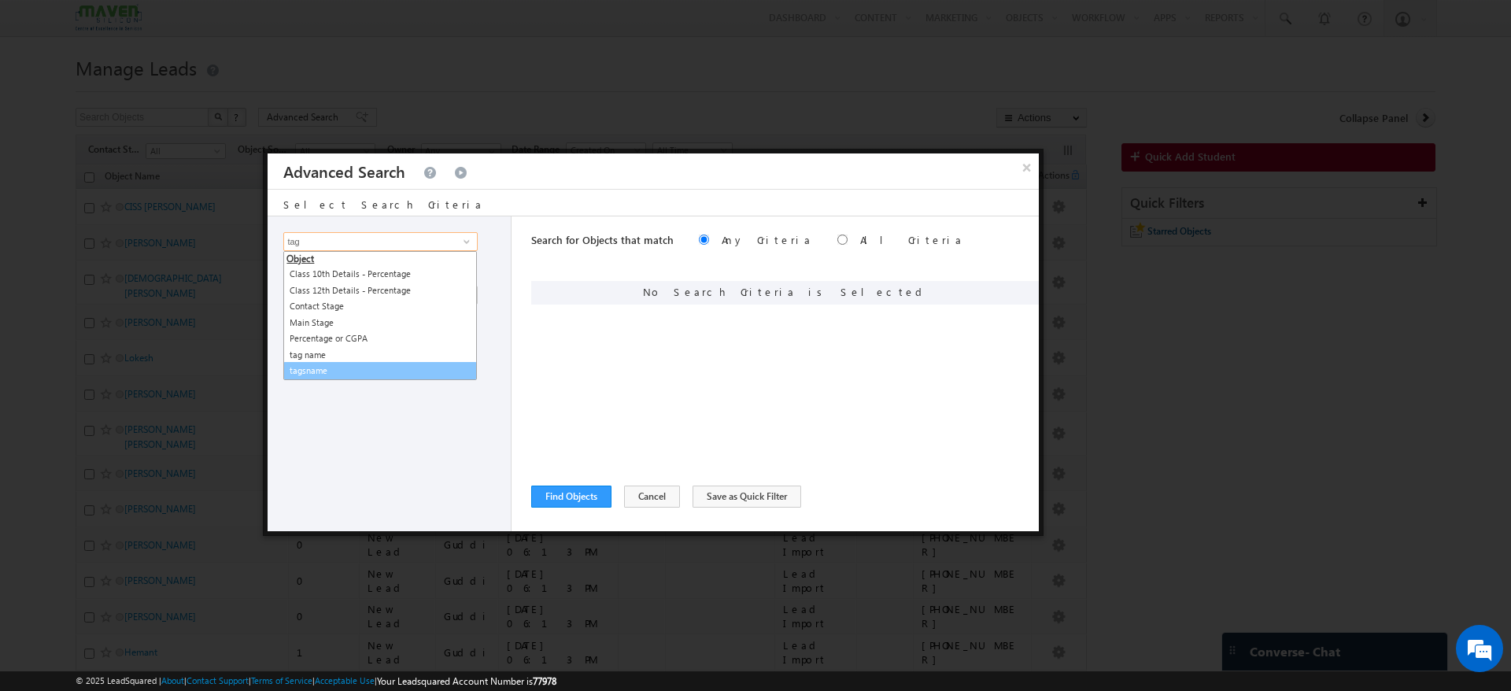
click at [323, 365] on link "tagsname" at bounding box center [380, 371] width 194 height 18
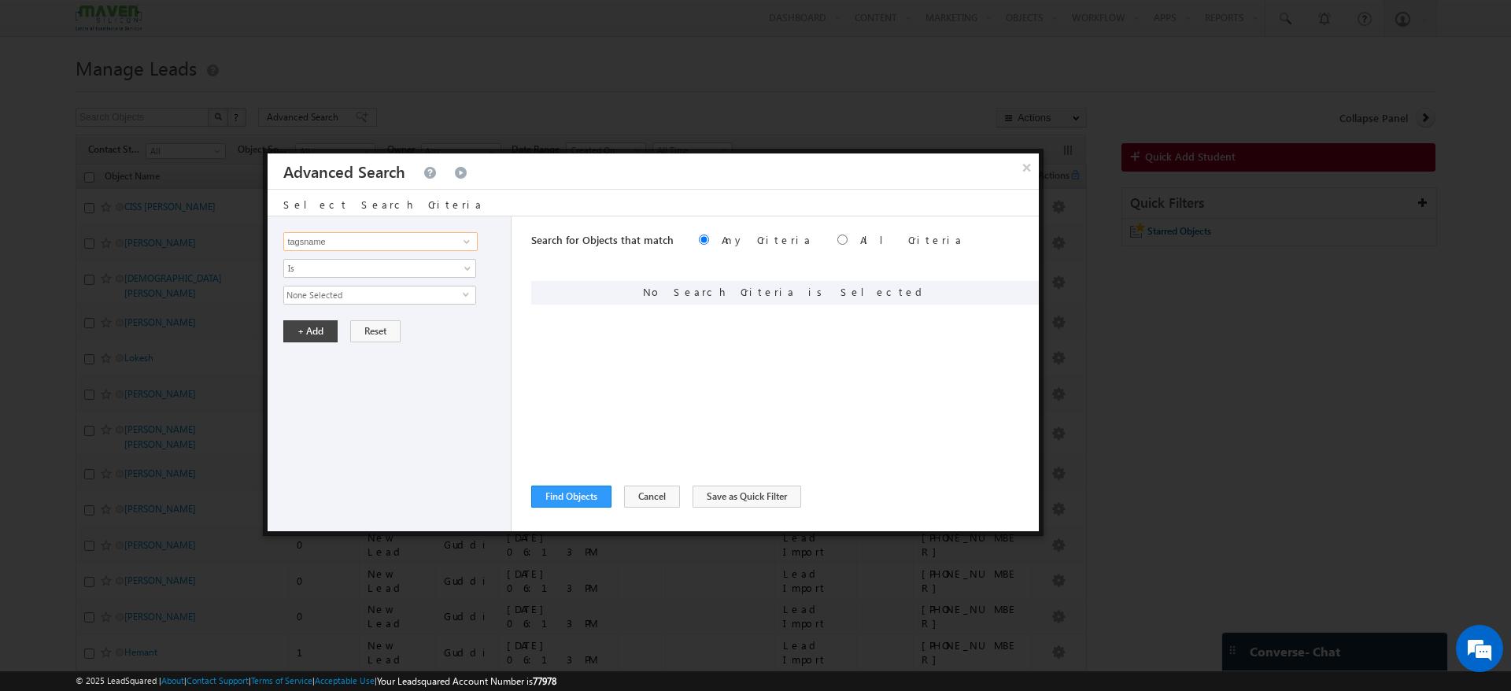
type input "tagsname"
click at [461, 294] on span "None Selected" at bounding box center [373, 294] width 179 height 17
click at [306, 365] on label "MTech - JOC with YOP (old CRM leads)" at bounding box center [379, 372] width 191 height 33
click at [298, 365] on input "MTech - JOC with YOP (old CRM leads)" at bounding box center [293, 365] width 10 height 10
checkbox input "true"
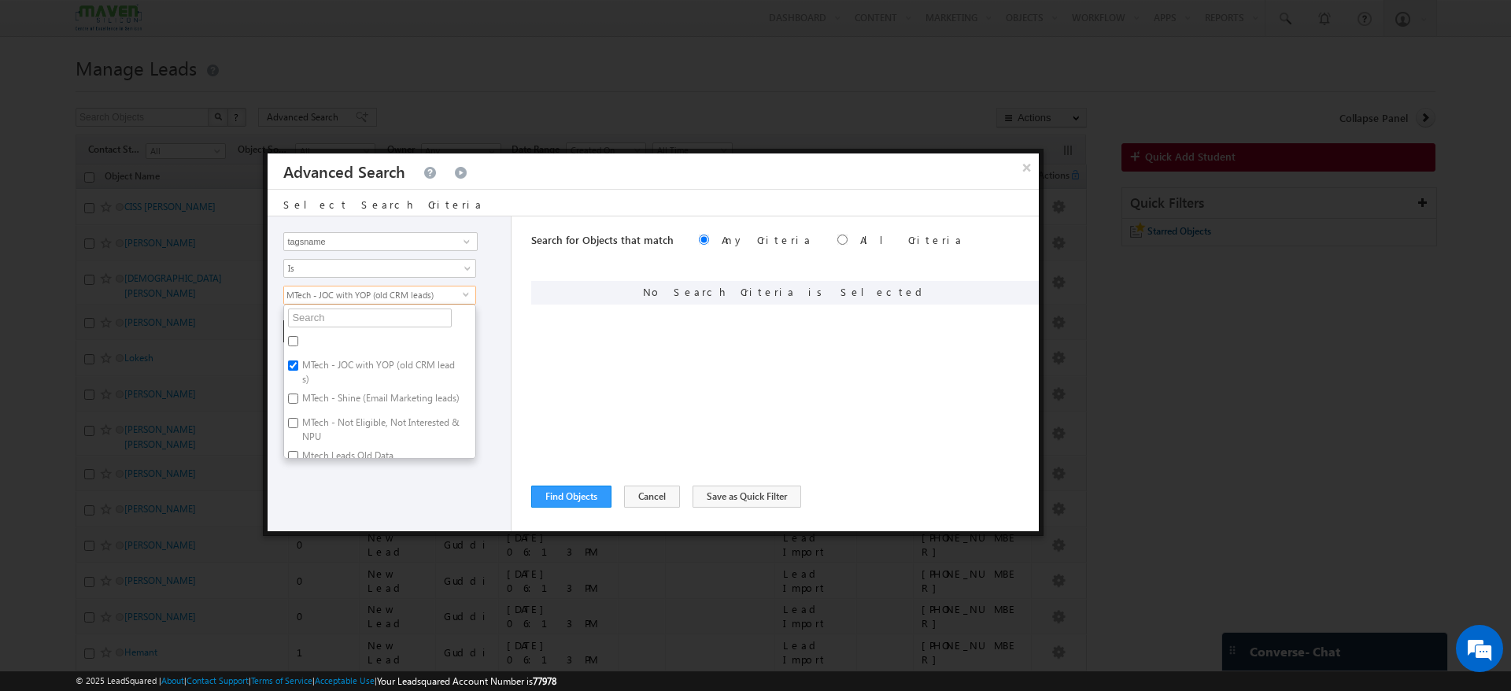
click at [426, 513] on div "Opportunity Type Object Activity Task Sales Group Prospect Id Academic Remarks …" at bounding box center [389, 373] width 244 height 315
click at [311, 323] on button "+ Add" at bounding box center [310, 331] width 54 height 22
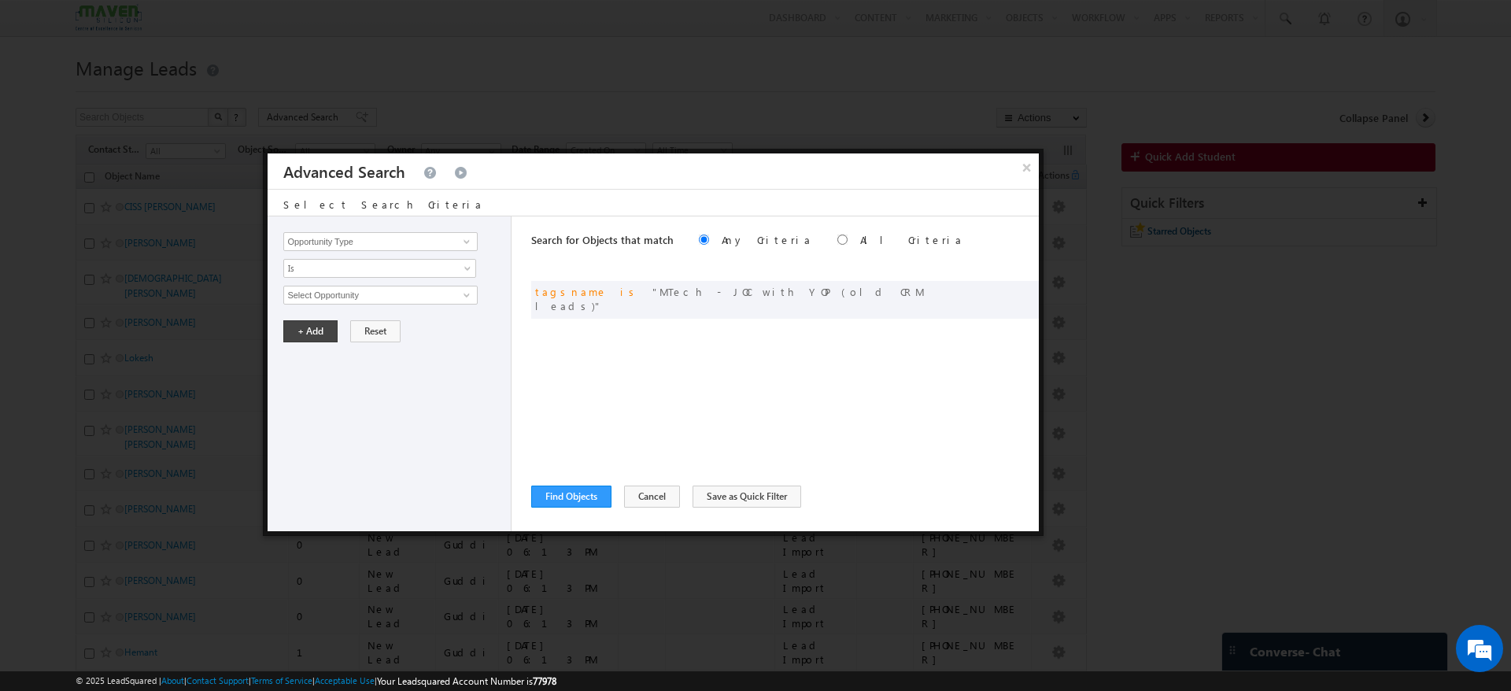
click at [860, 239] on label "All Criteria" at bounding box center [911, 239] width 103 height 13
radio input "true"
click at [569, 496] on button "Find Objects" at bounding box center [571, 496] width 80 height 22
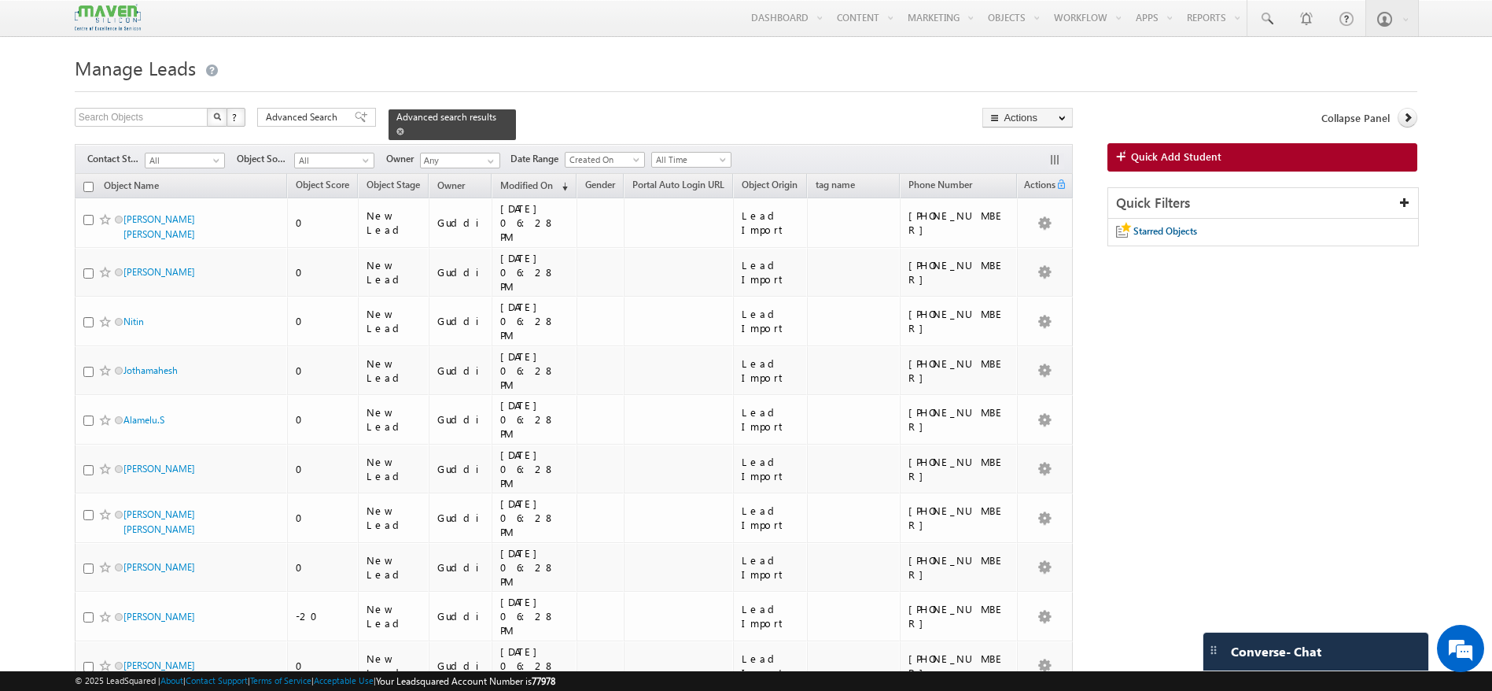
click at [404, 127] on span at bounding box center [401, 131] width 8 height 8
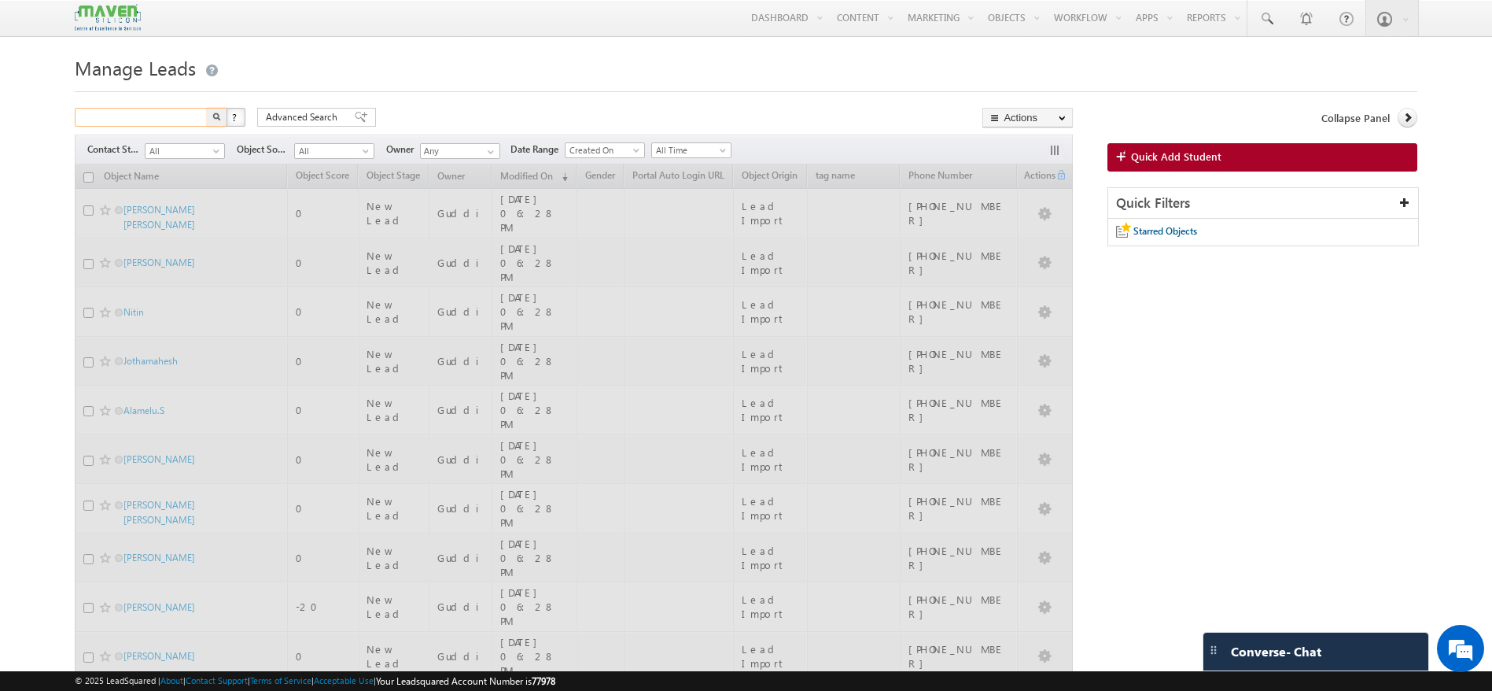
click at [183, 116] on input "text" at bounding box center [142, 117] width 135 height 19
paste input "9005480895"
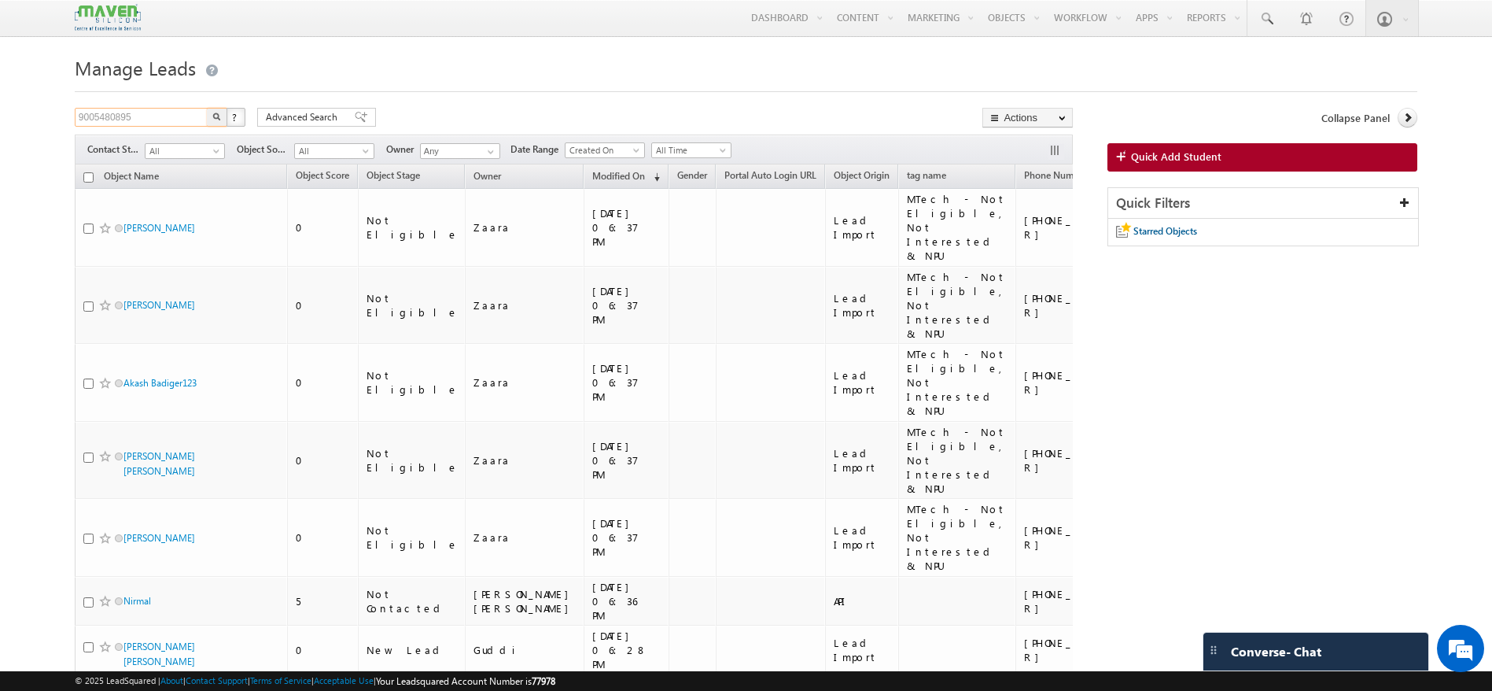
type input "9005480895"
click at [217, 116] on img "button" at bounding box center [217, 117] width 8 height 8
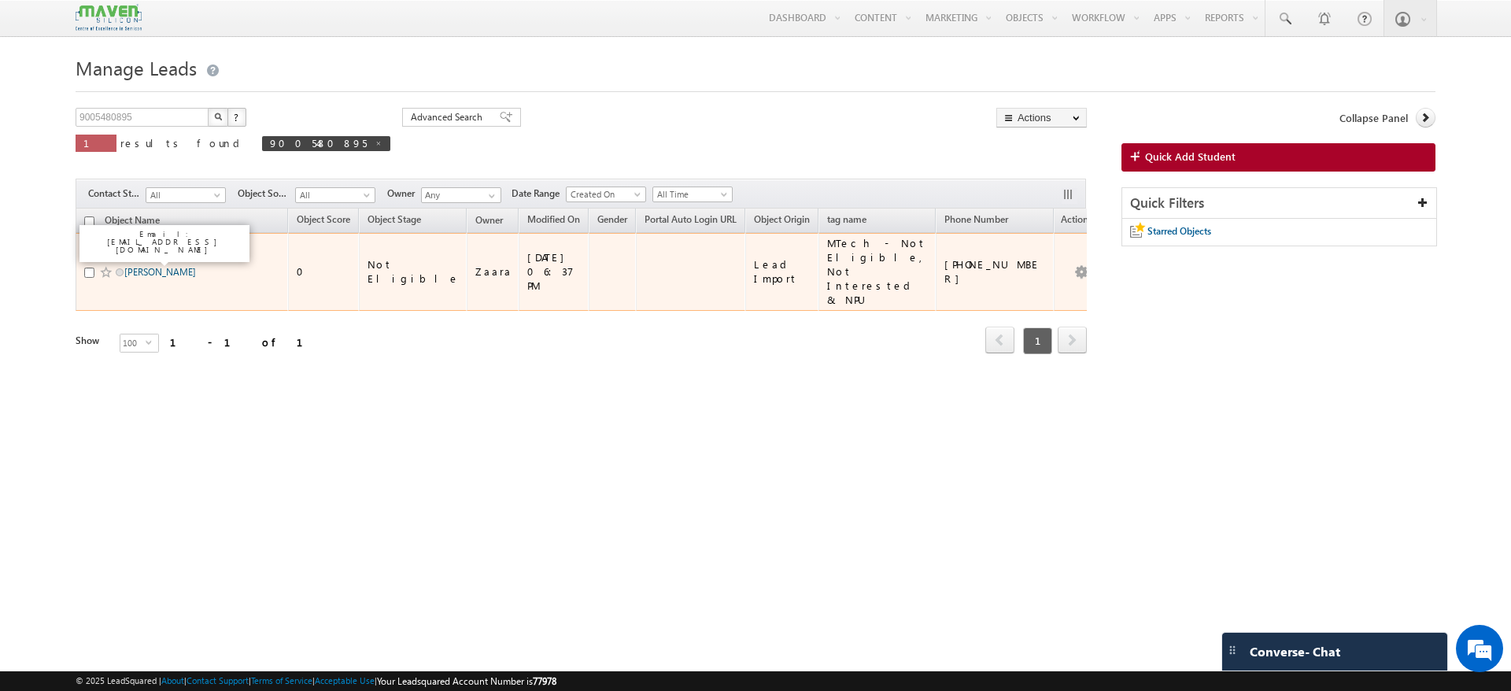
click at [149, 266] on link "[PERSON_NAME]" at bounding box center [160, 272] width 72 height 12
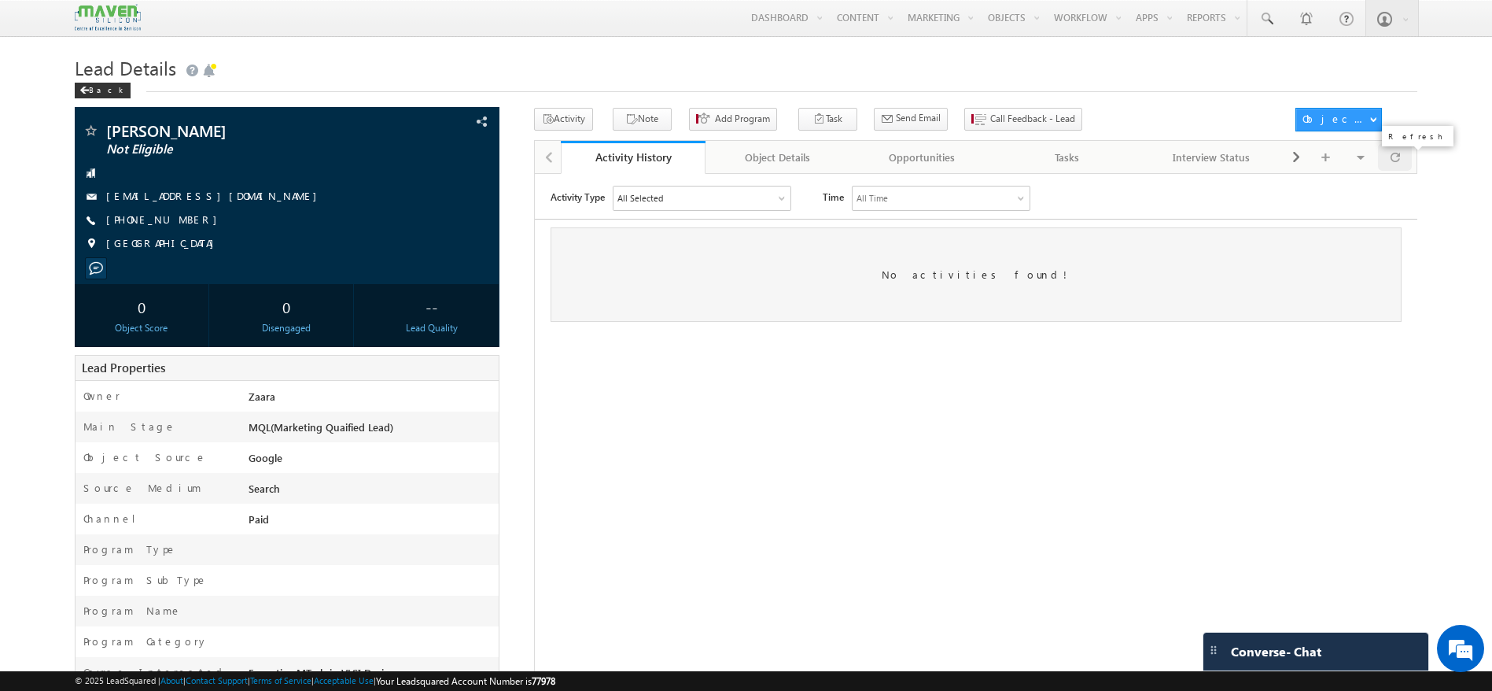
click at [1394, 171] on div at bounding box center [1395, 157] width 35 height 28
click at [1398, 165] on span at bounding box center [1395, 157] width 9 height 28
click at [781, 147] on link "Object Details" at bounding box center [778, 157] width 145 height 33
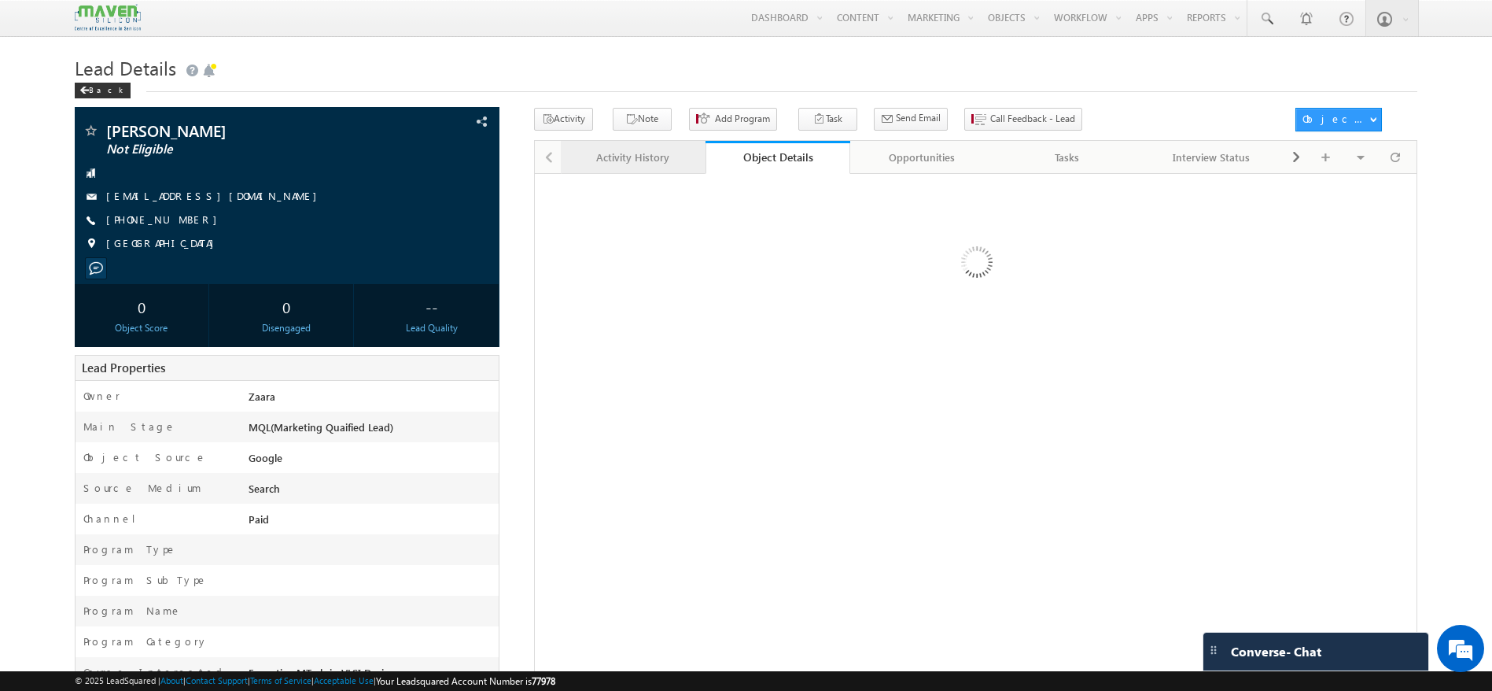
click at [628, 160] on div "Activity History" at bounding box center [633, 157] width 118 height 19
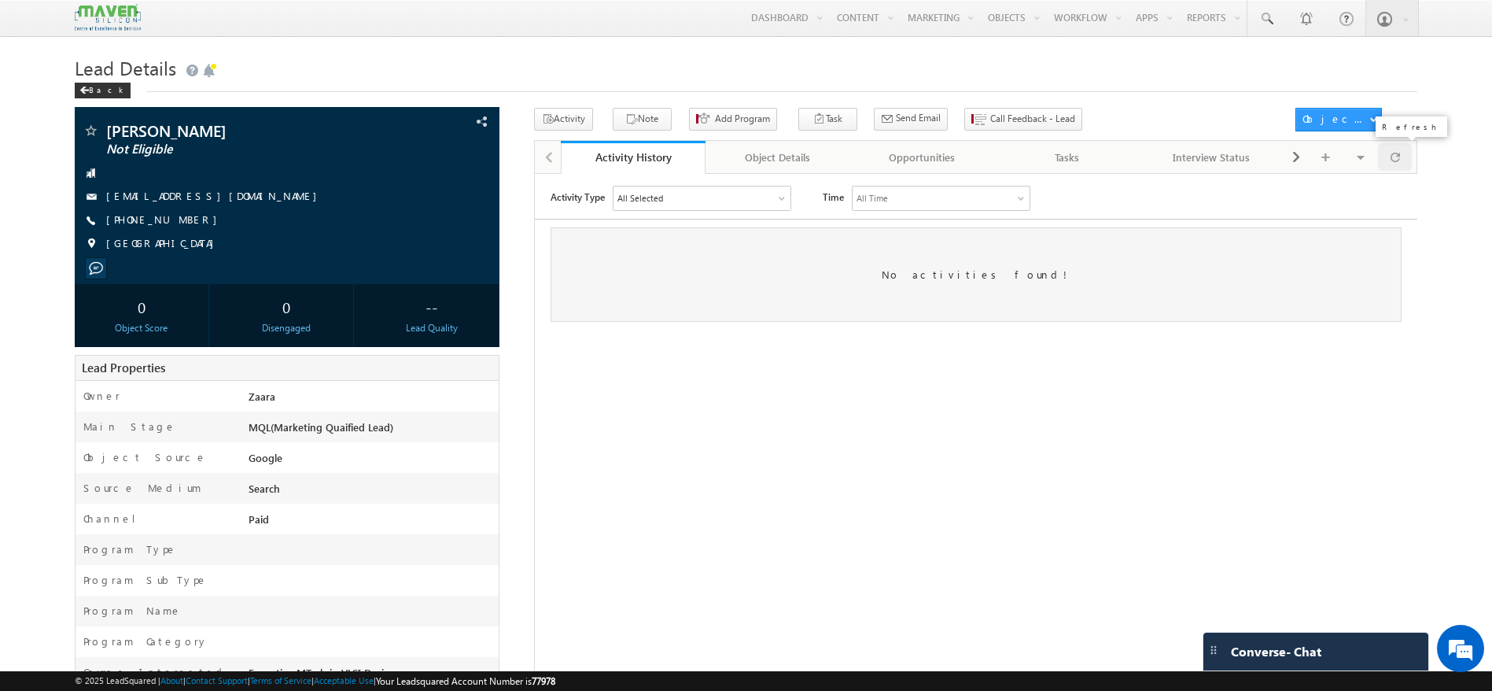
click at [1394, 162] on span at bounding box center [1395, 157] width 9 height 28
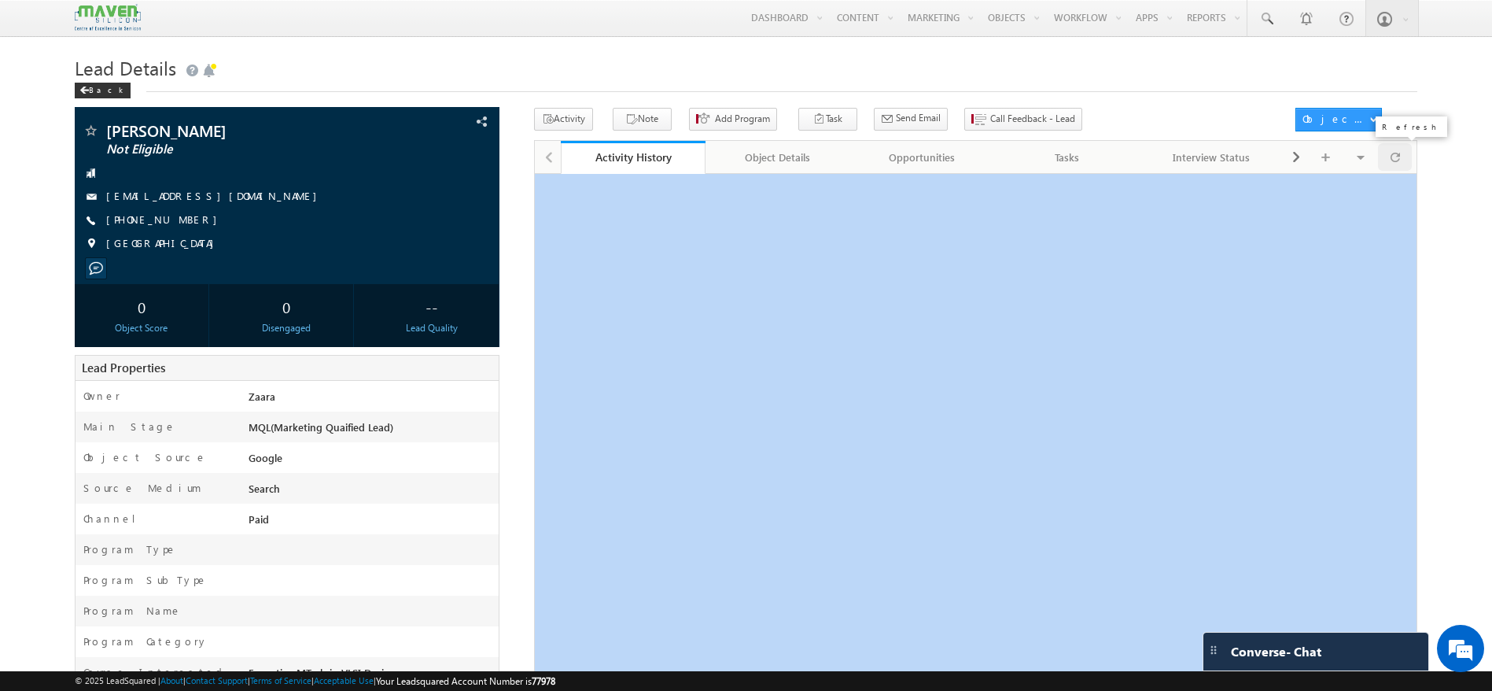
click at [1394, 162] on span at bounding box center [1395, 157] width 9 height 28
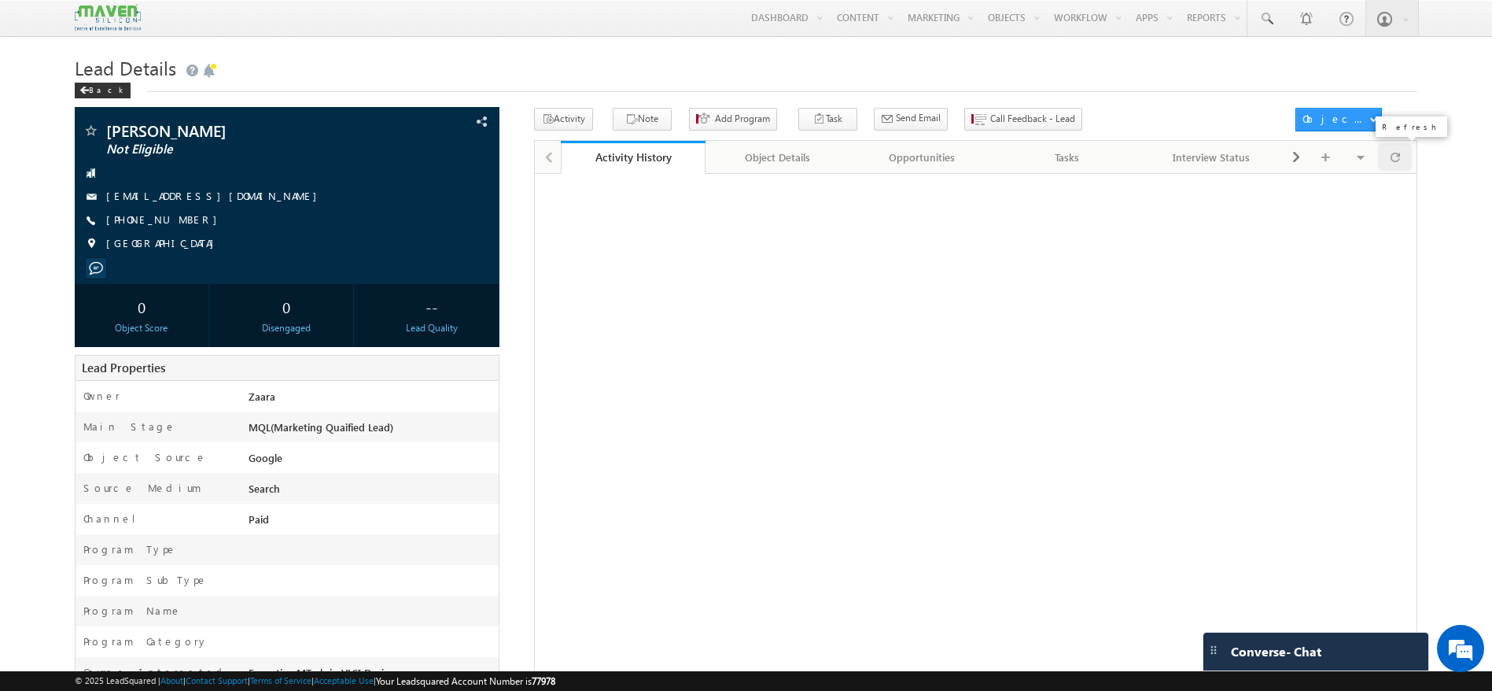
click at [1394, 162] on span at bounding box center [1395, 157] width 9 height 28
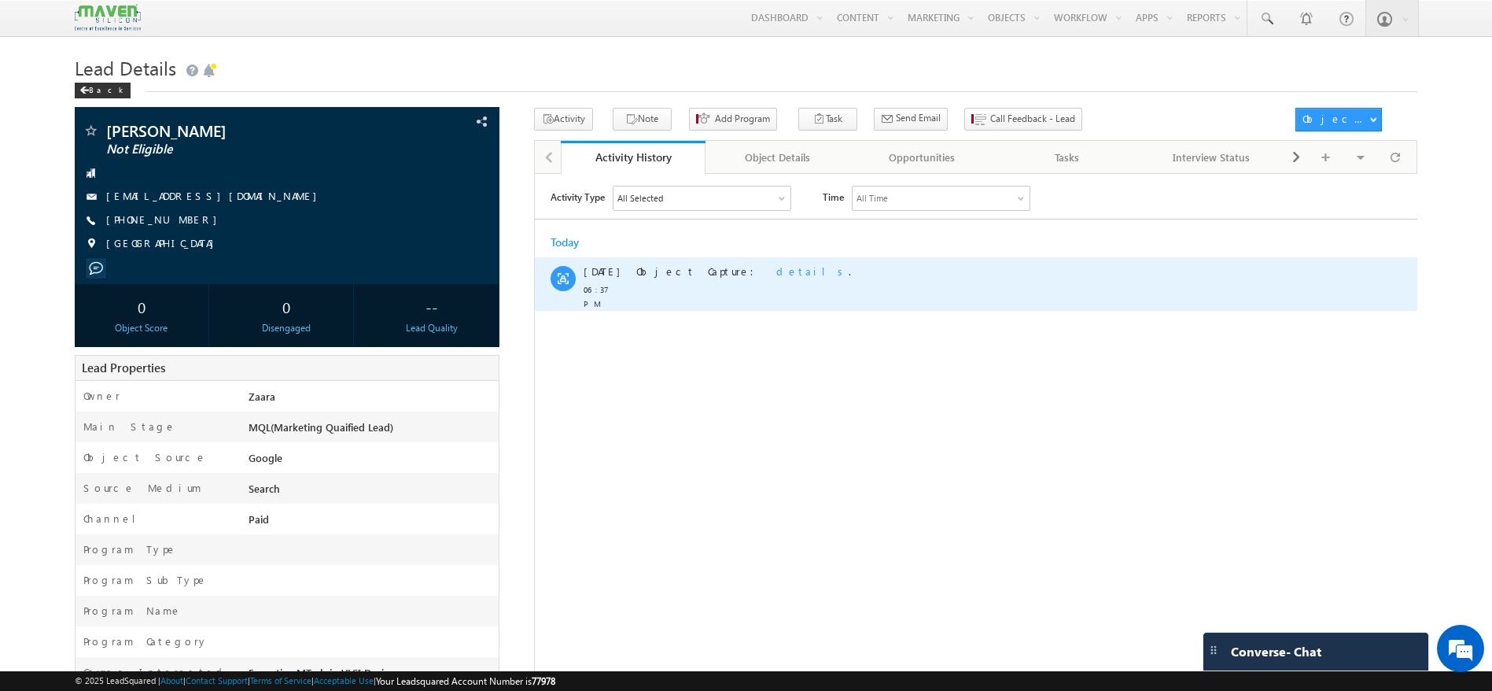
click at [776, 273] on span "details" at bounding box center [812, 270] width 72 height 13
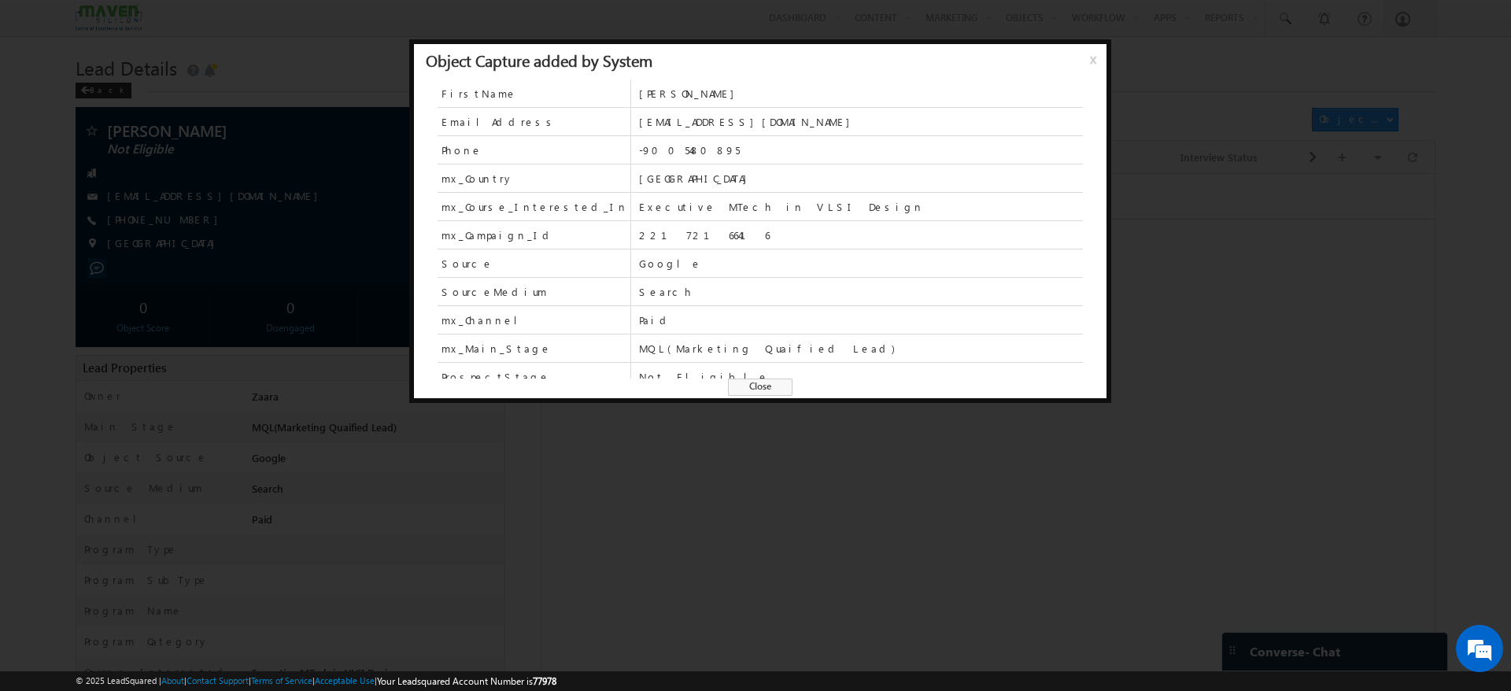
click at [1096, 57] on span "x" at bounding box center [1096, 65] width 13 height 28
